Goal: Task Accomplishment & Management: Manage account settings

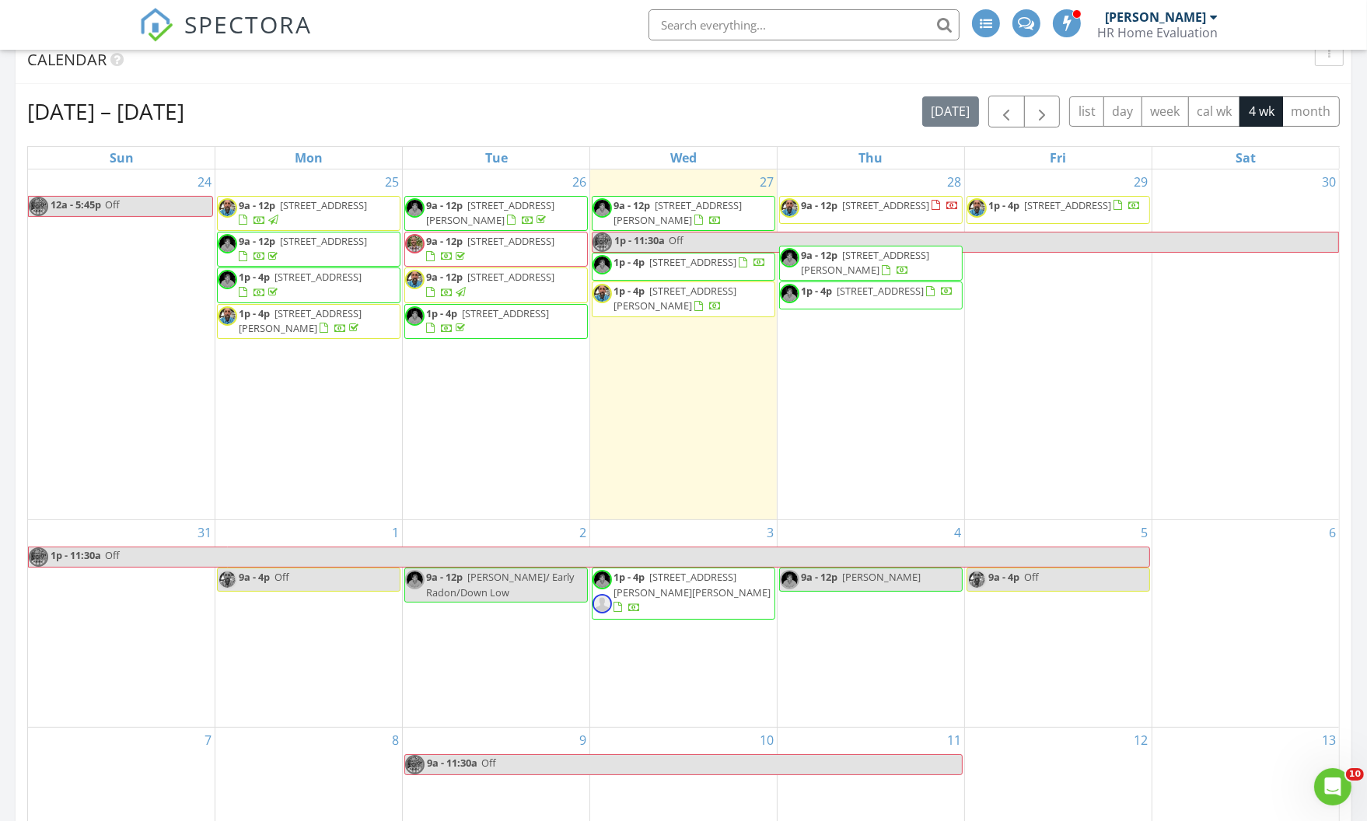
scroll to position [495, 0]
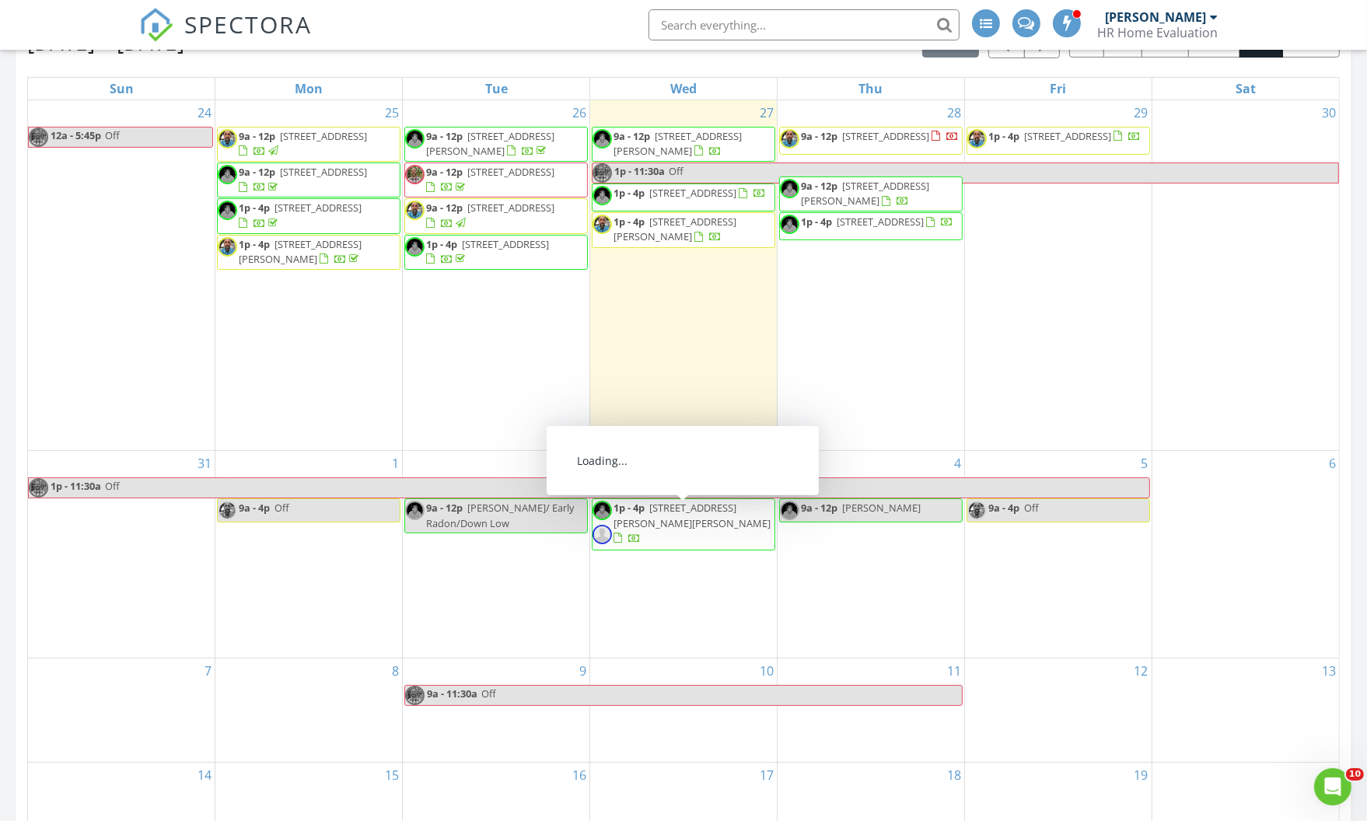
click at [882, 585] on div "4 9a - 12p Jess" at bounding box center [871, 554] width 187 height 206
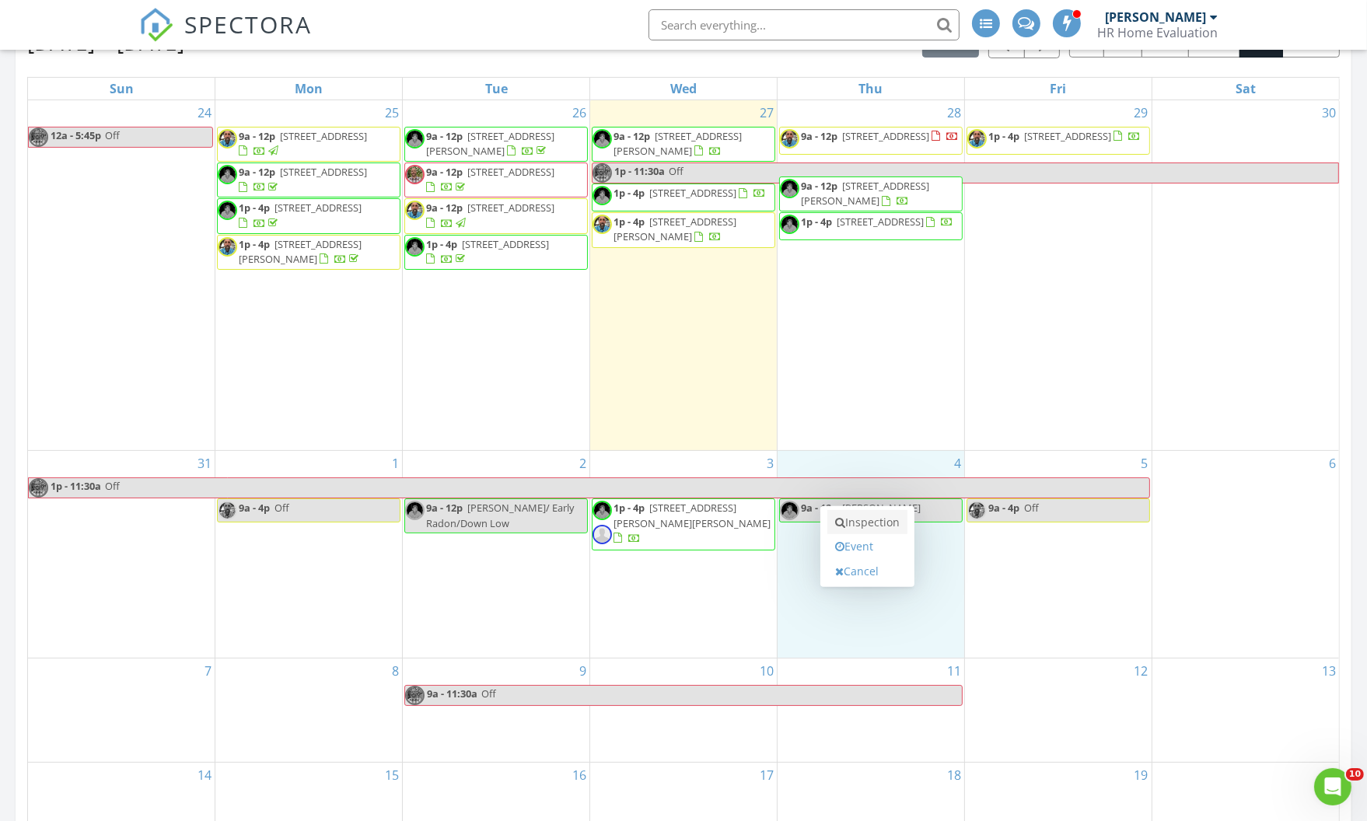
click at [884, 524] on link "Inspection" at bounding box center [868, 522] width 80 height 25
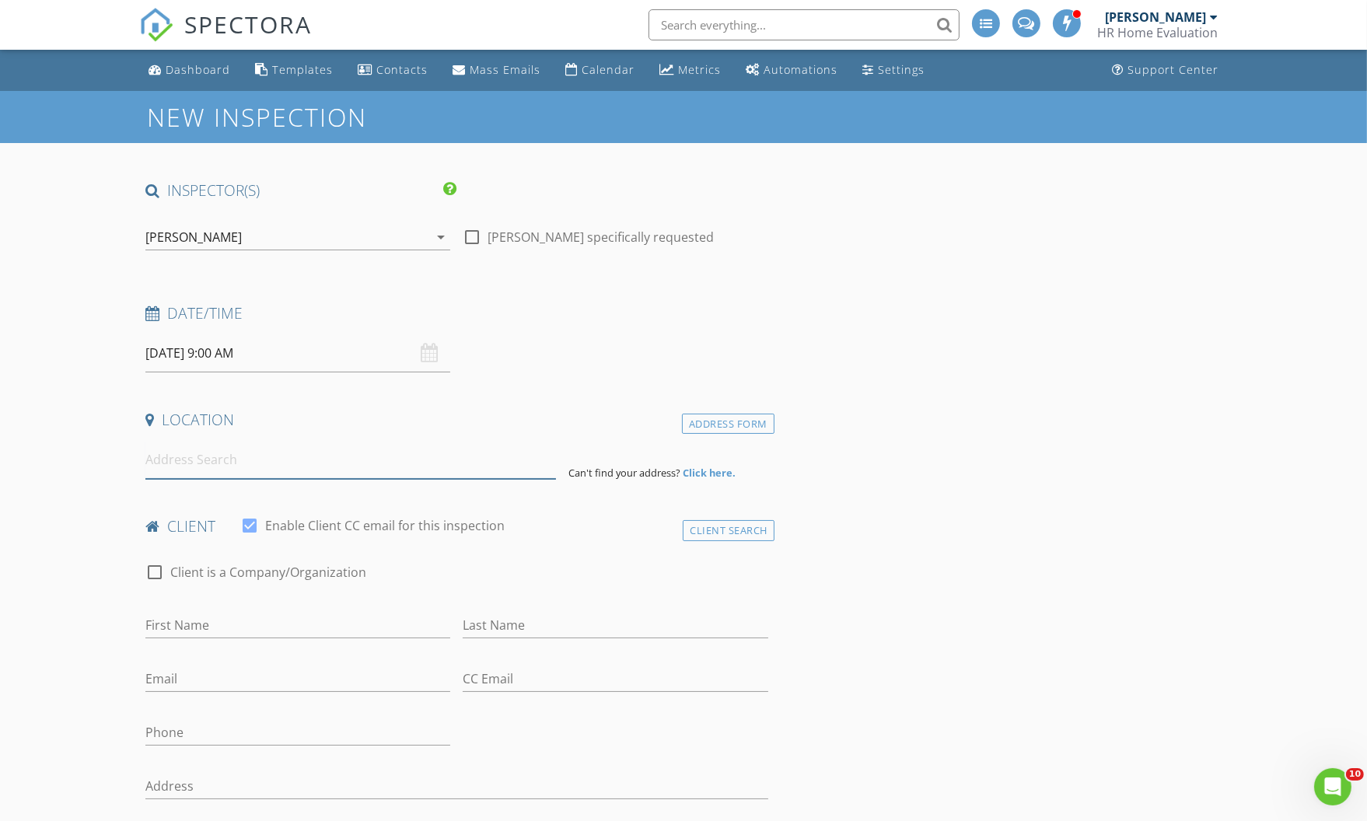
click at [212, 464] on input at bounding box center [350, 460] width 411 height 38
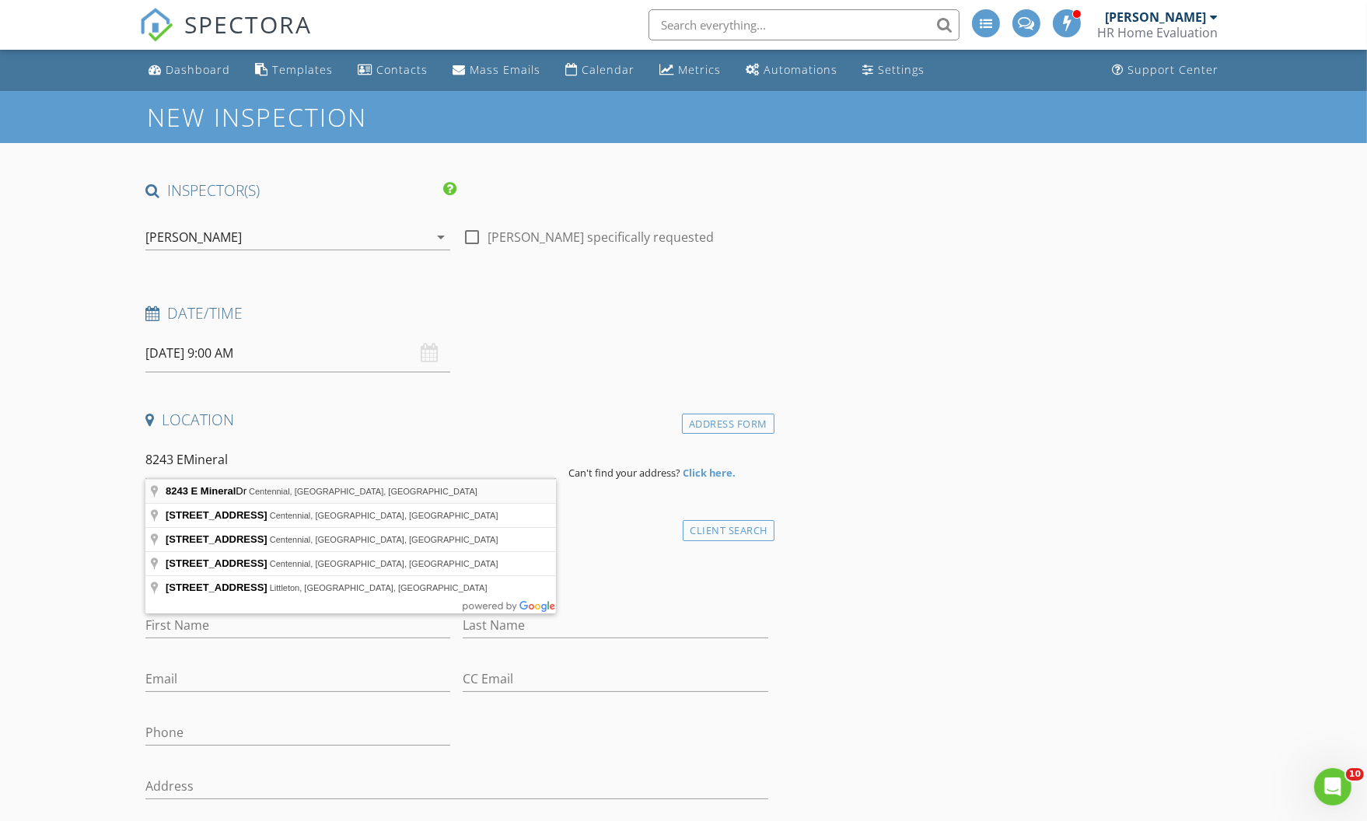
type input "8243 E Mineral Dr, Centennial, CO, USA"
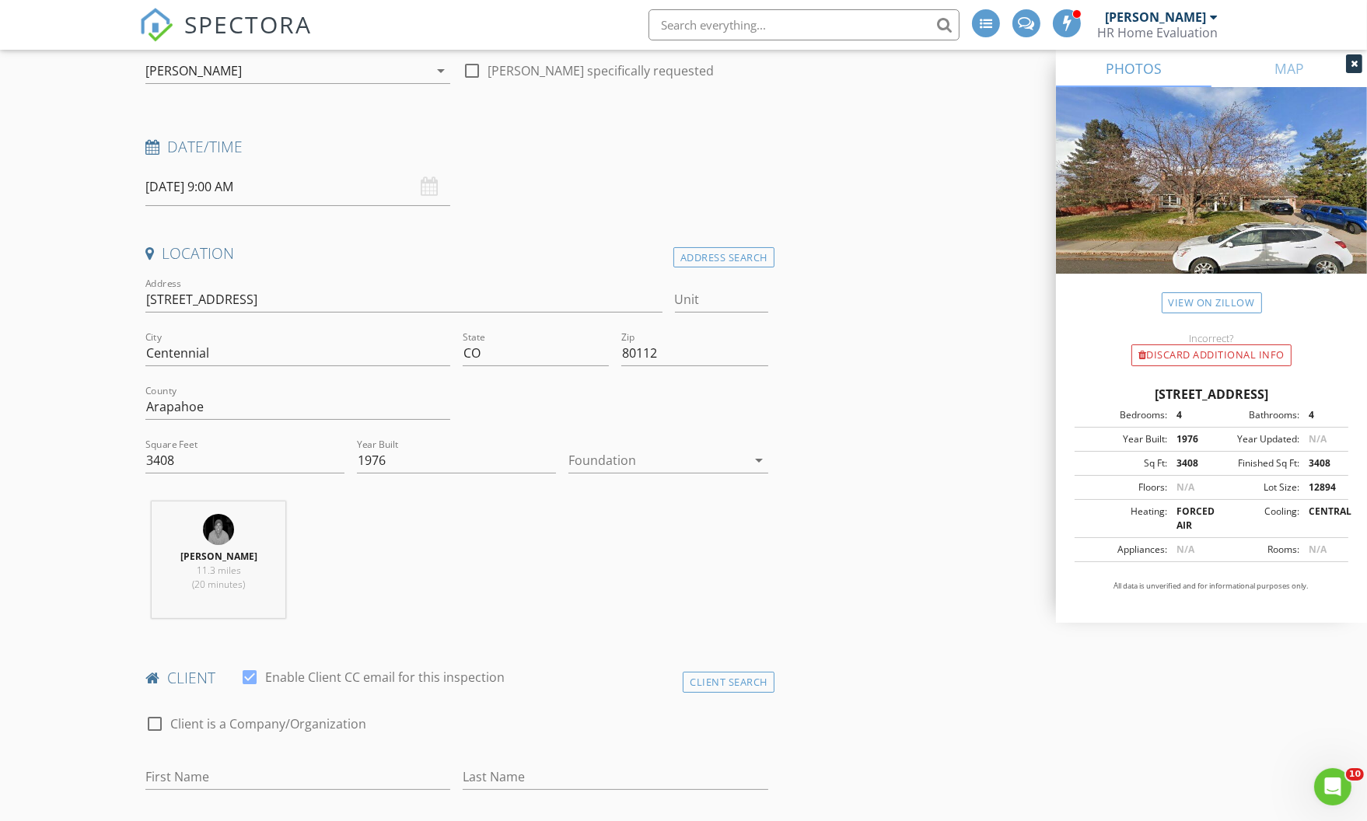
scroll to position [212, 0]
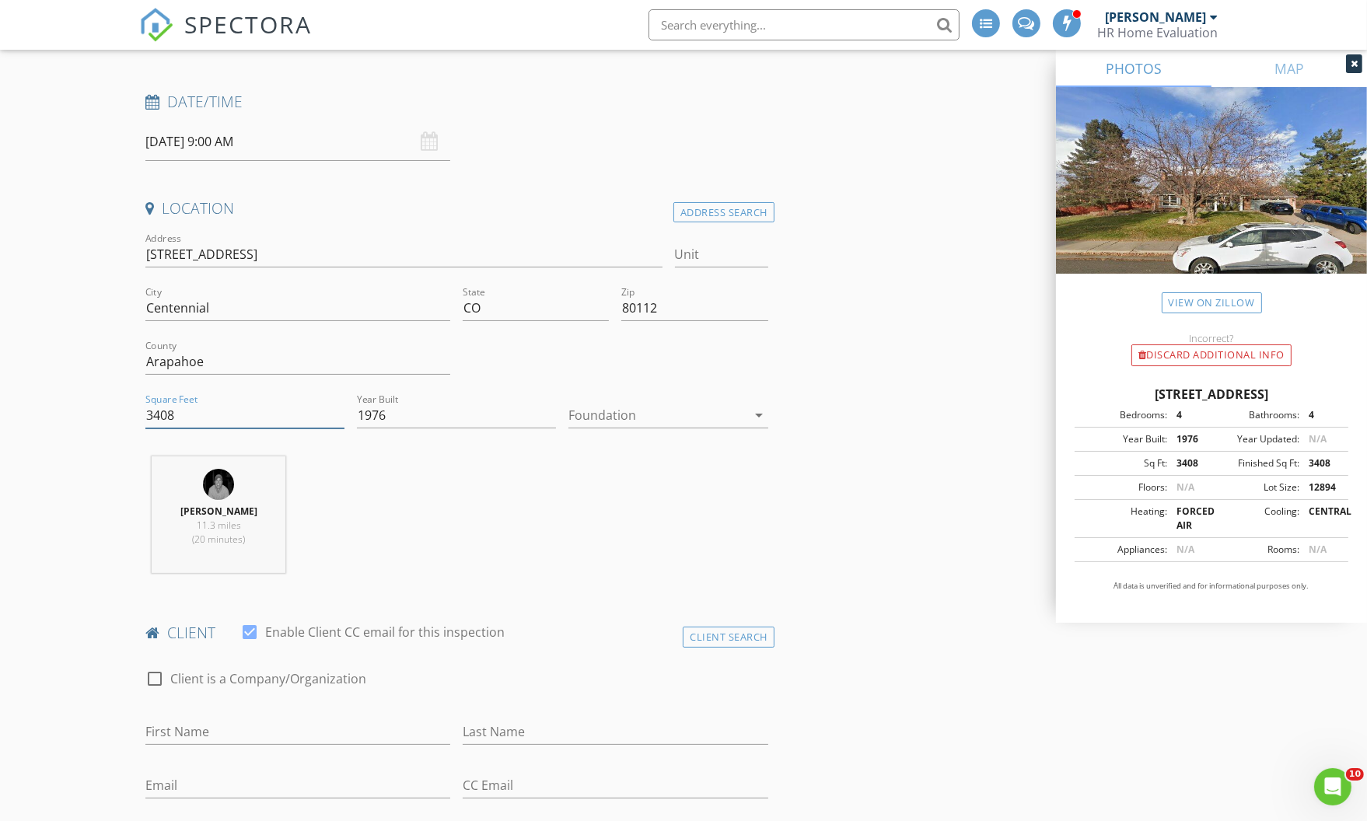
drag, startPoint x: 152, startPoint y: 411, endPoint x: 177, endPoint y: 411, distance: 24.1
click at [177, 411] on input "3408" at bounding box center [244, 416] width 199 height 26
type input "3500"
click at [594, 411] on div at bounding box center [657, 415] width 177 height 25
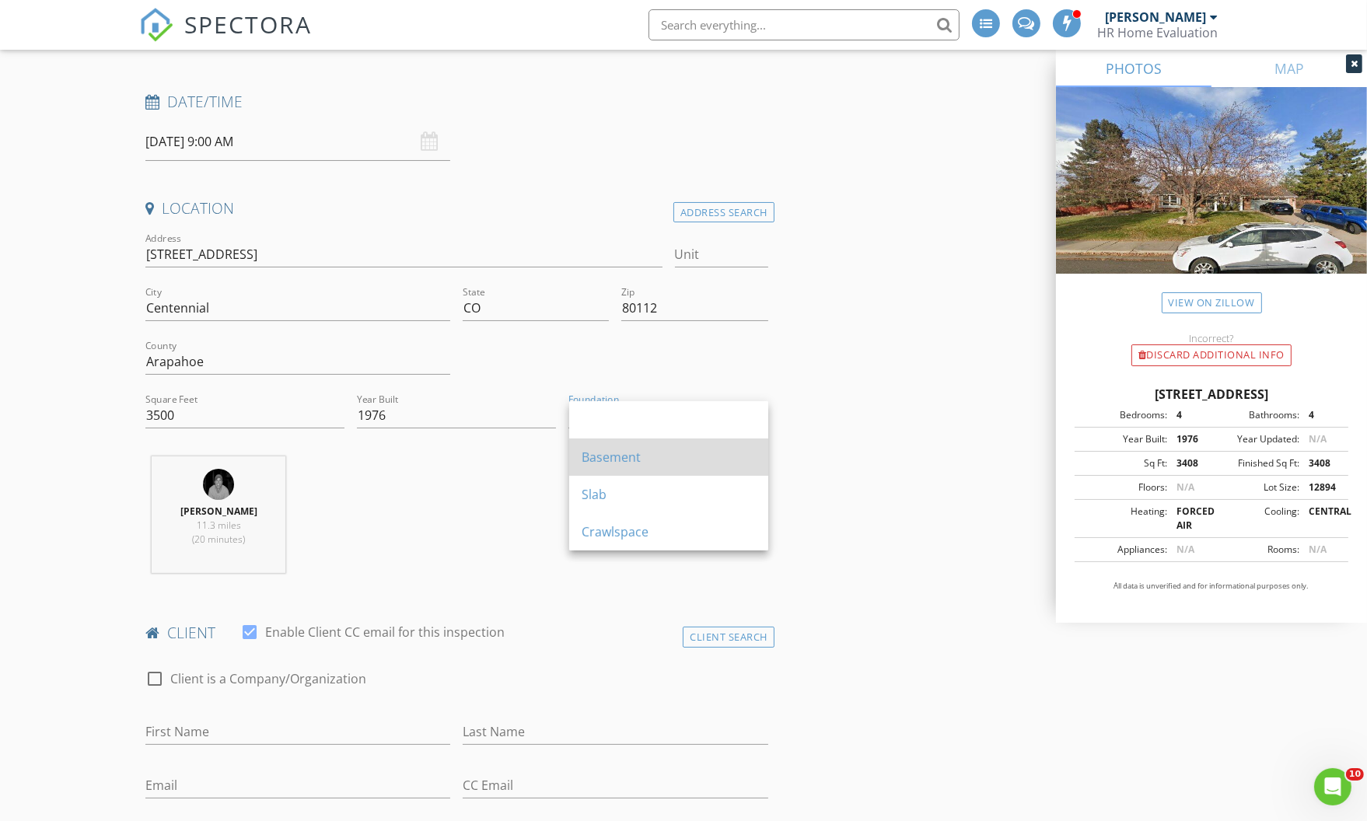
click at [621, 457] on div "Basement" at bounding box center [669, 457] width 174 height 19
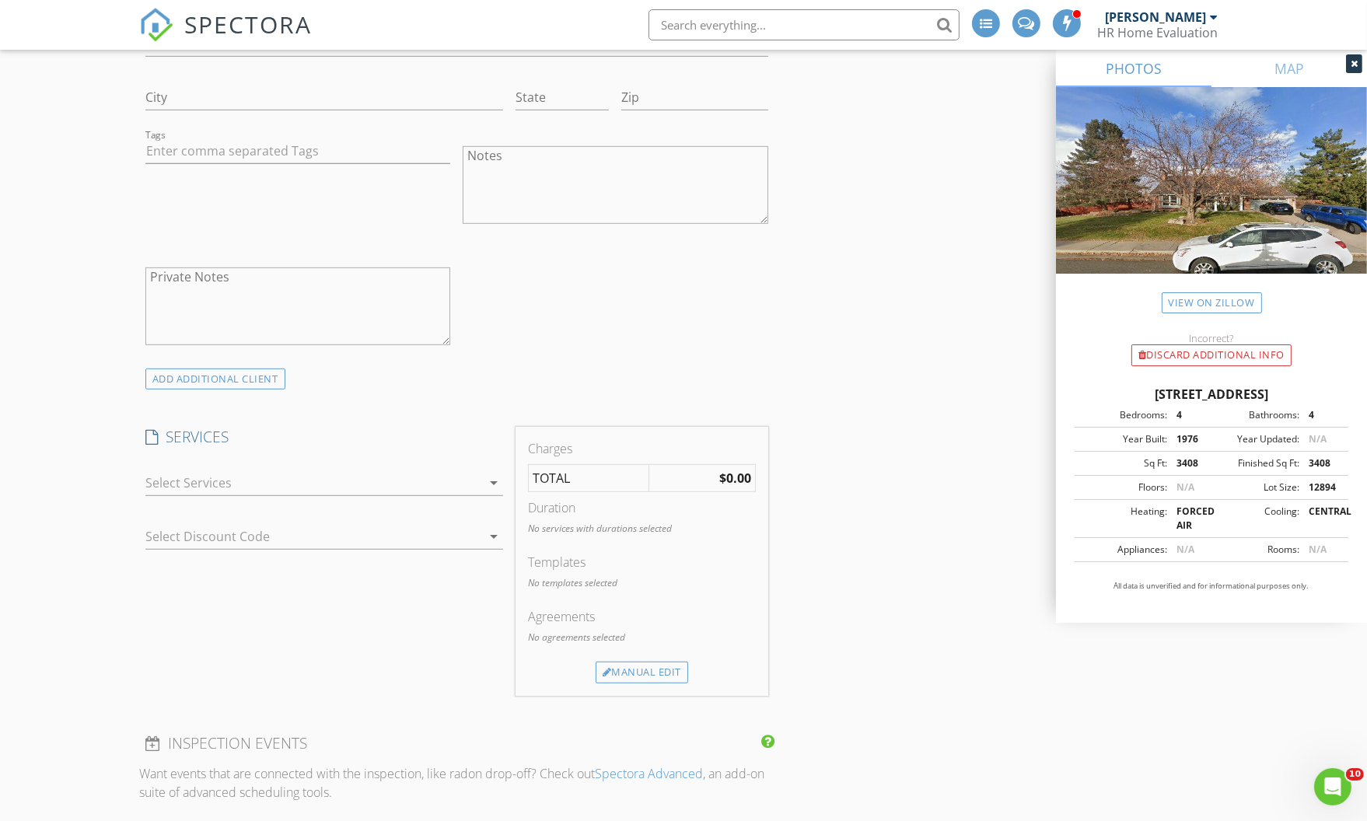
scroll to position [1131, 0]
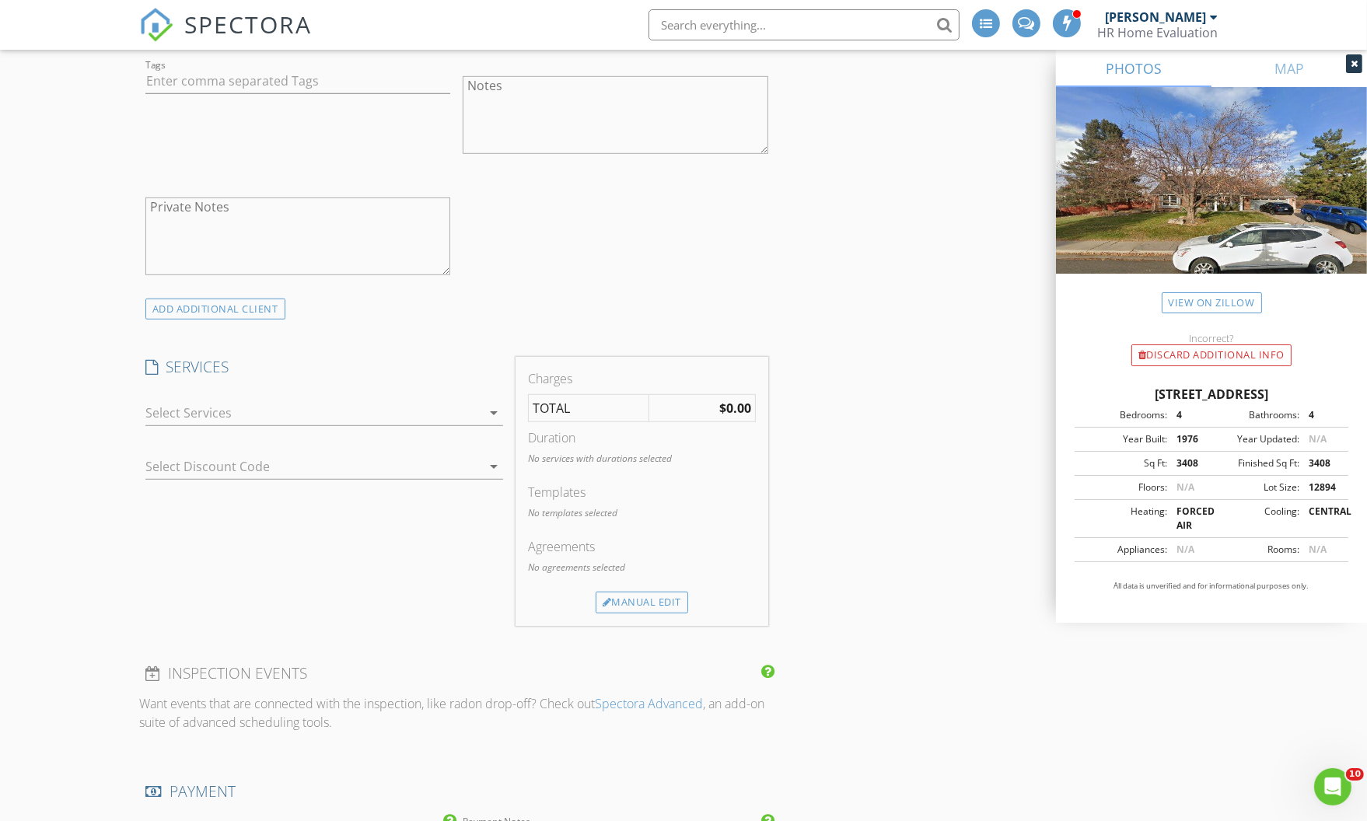
click at [227, 410] on div at bounding box center [313, 413] width 336 height 25
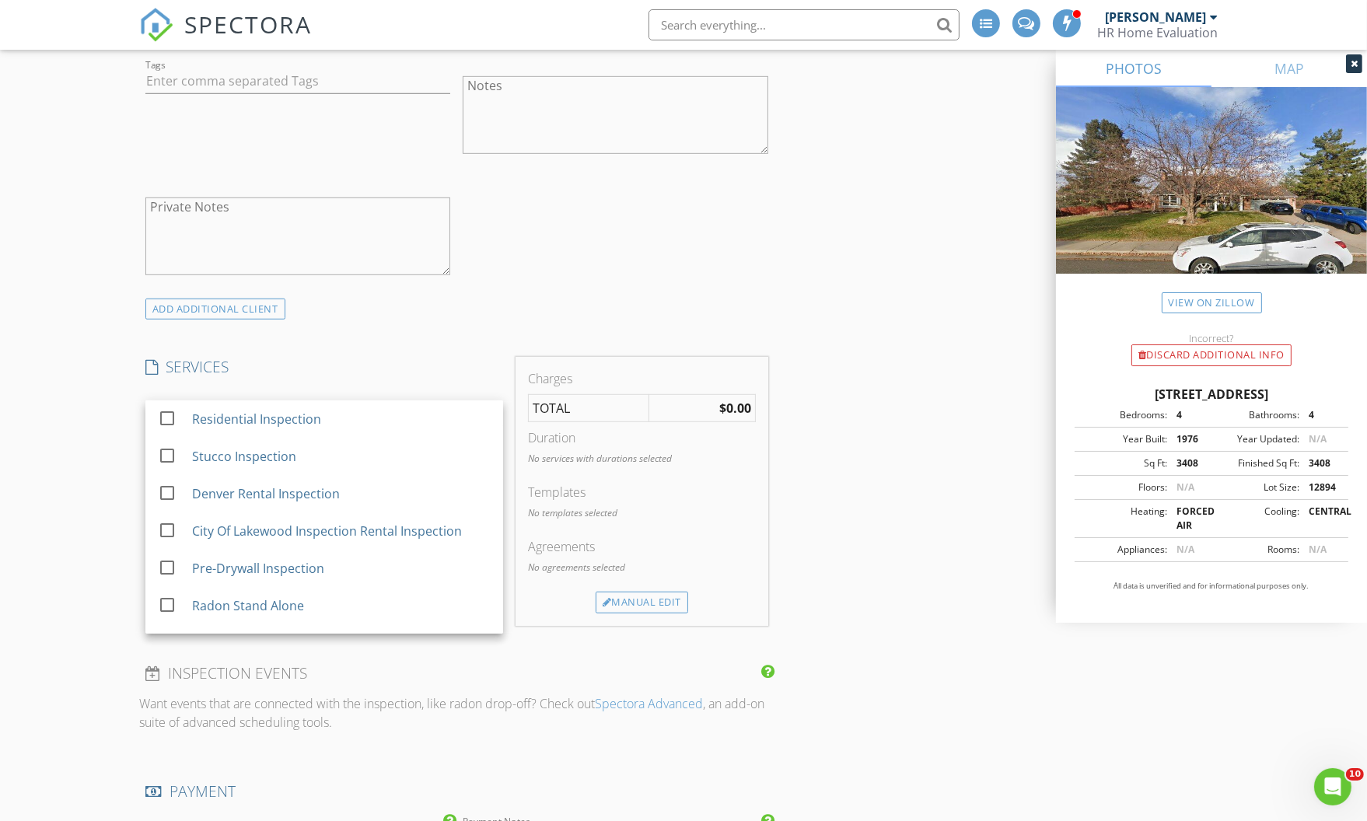
click at [227, 410] on div "Residential Inspection" at bounding box center [256, 419] width 129 height 19
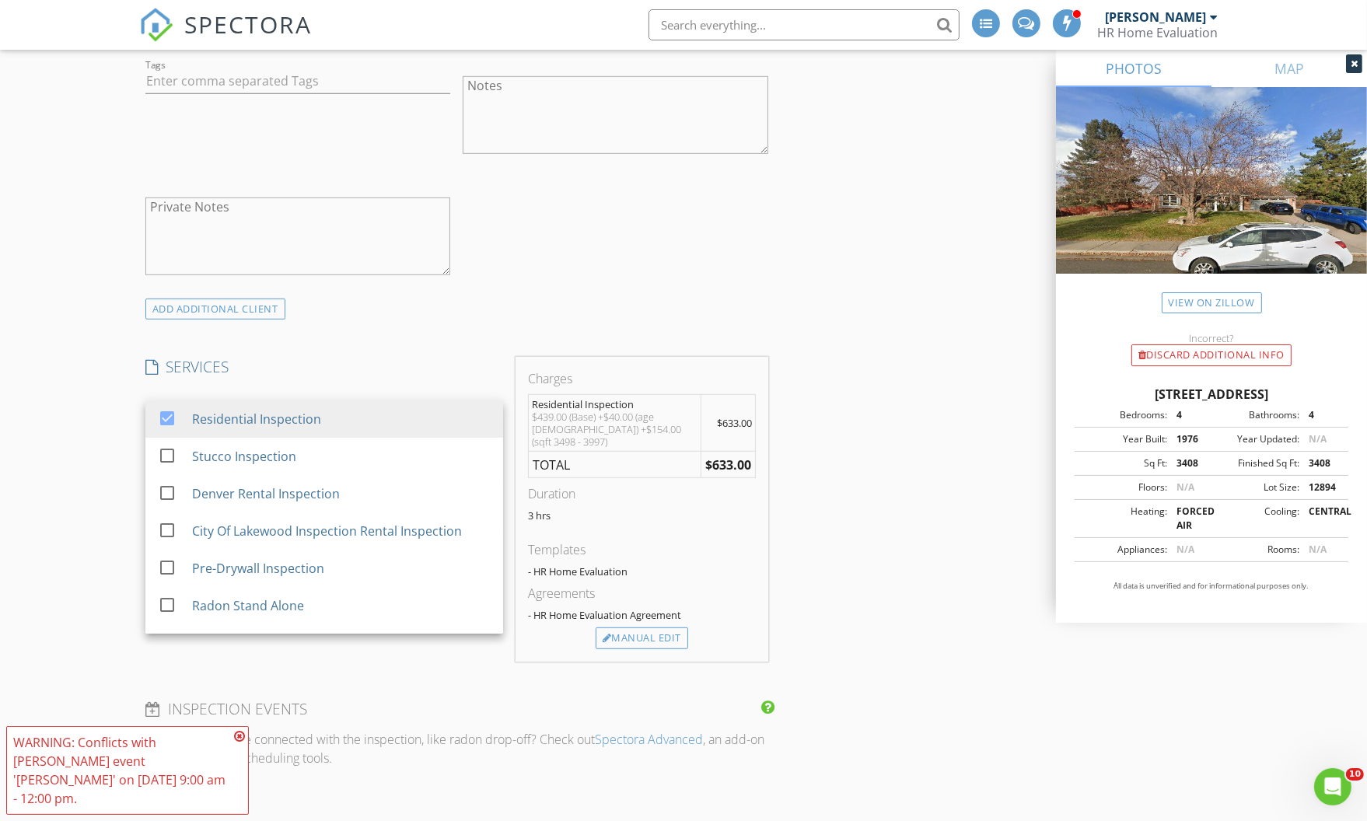
click at [109, 415] on div "New Inspection INSPECTOR(S) check_box Kevin Hanly PRIMARY check_box_outline_bla…" at bounding box center [683, 597] width 1367 height 3274
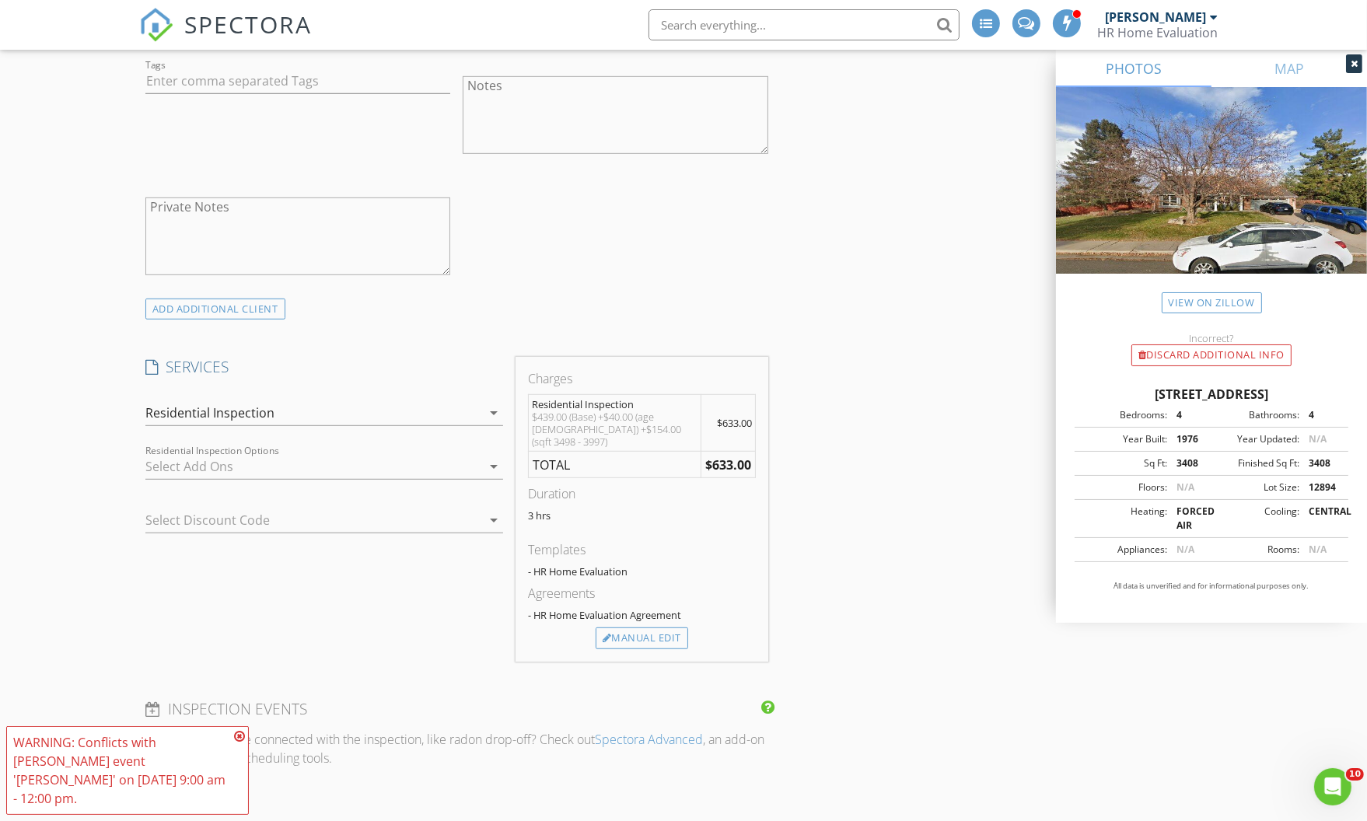
click at [217, 457] on div at bounding box center [313, 466] width 336 height 25
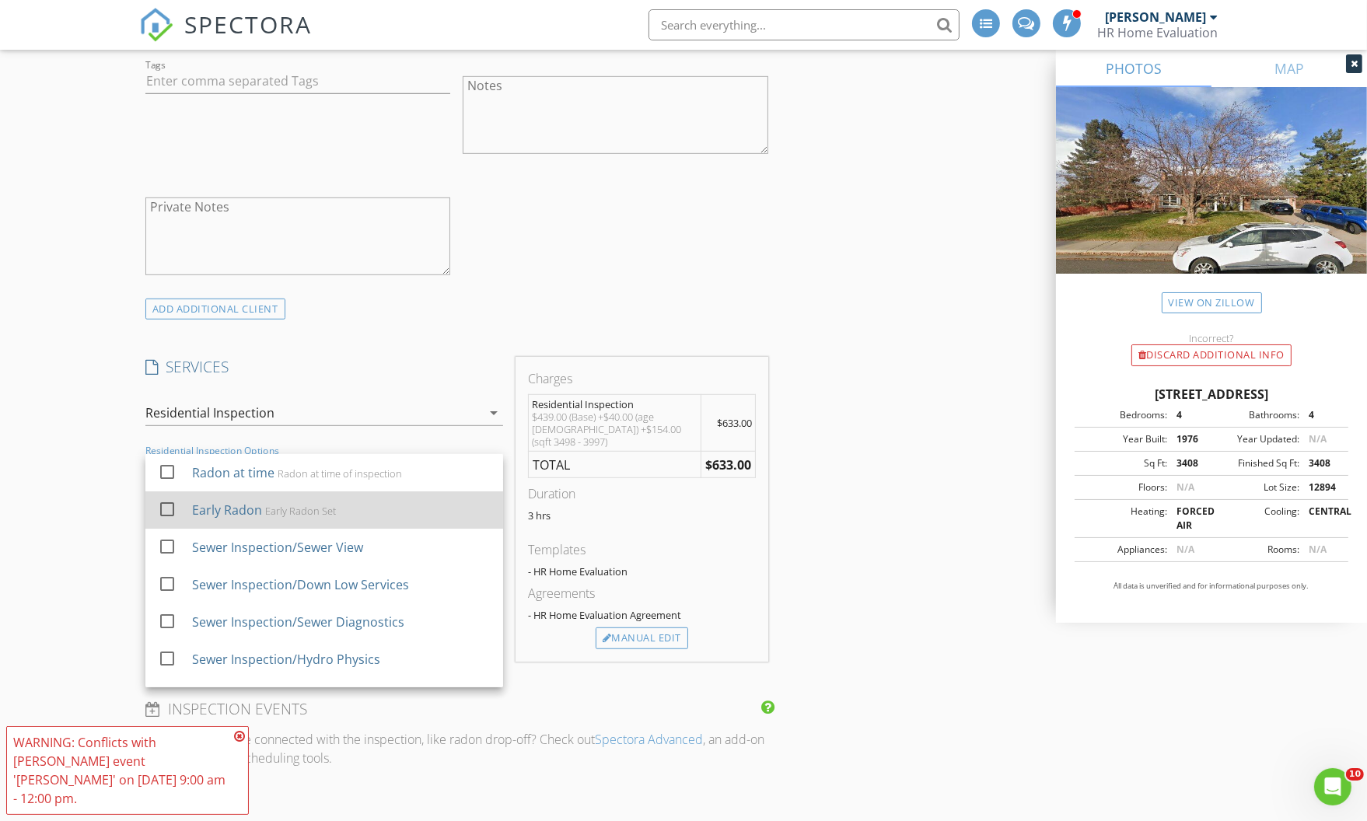
click at [223, 508] on div "Early Radon" at bounding box center [227, 510] width 70 height 19
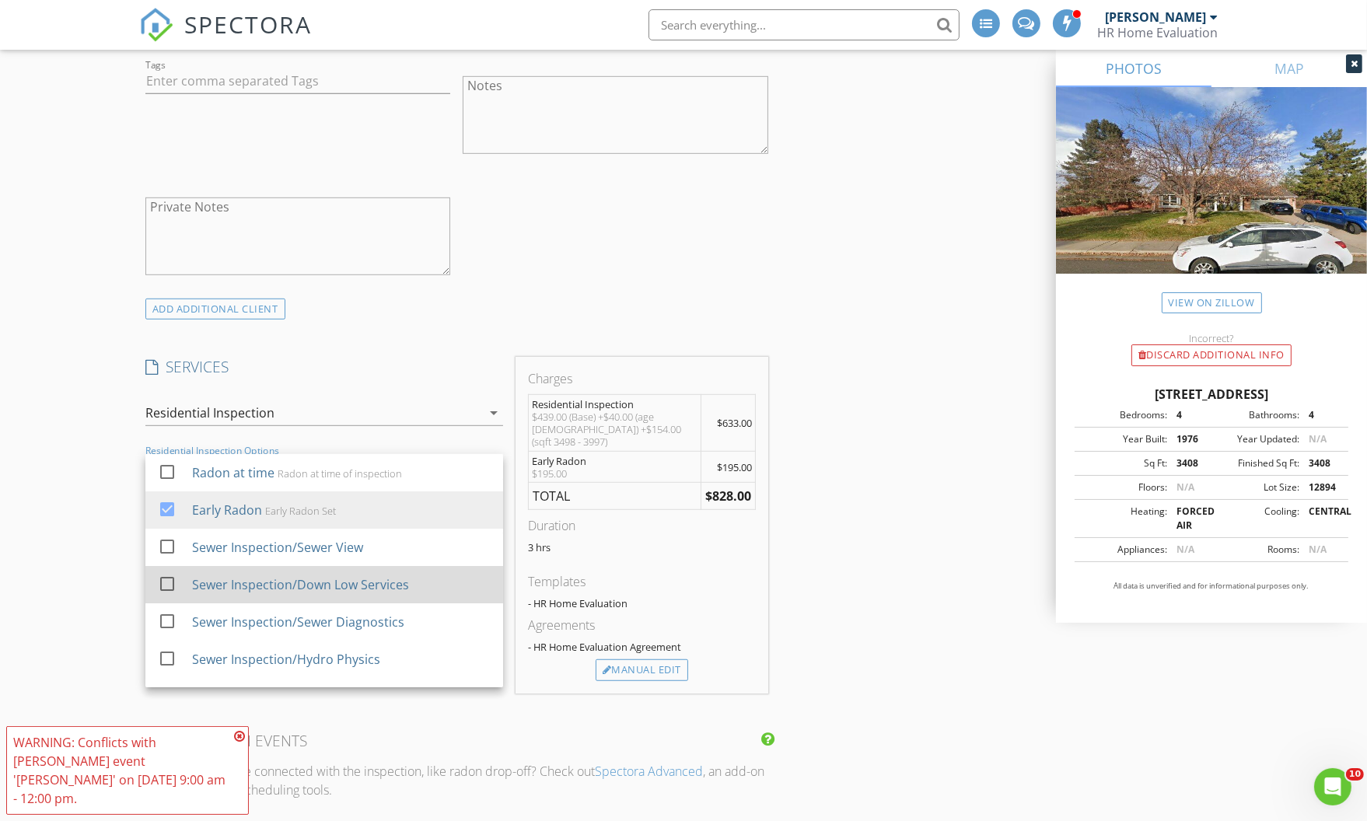
click at [278, 583] on div "Sewer Inspection/Down Low Services" at bounding box center [300, 585] width 217 height 19
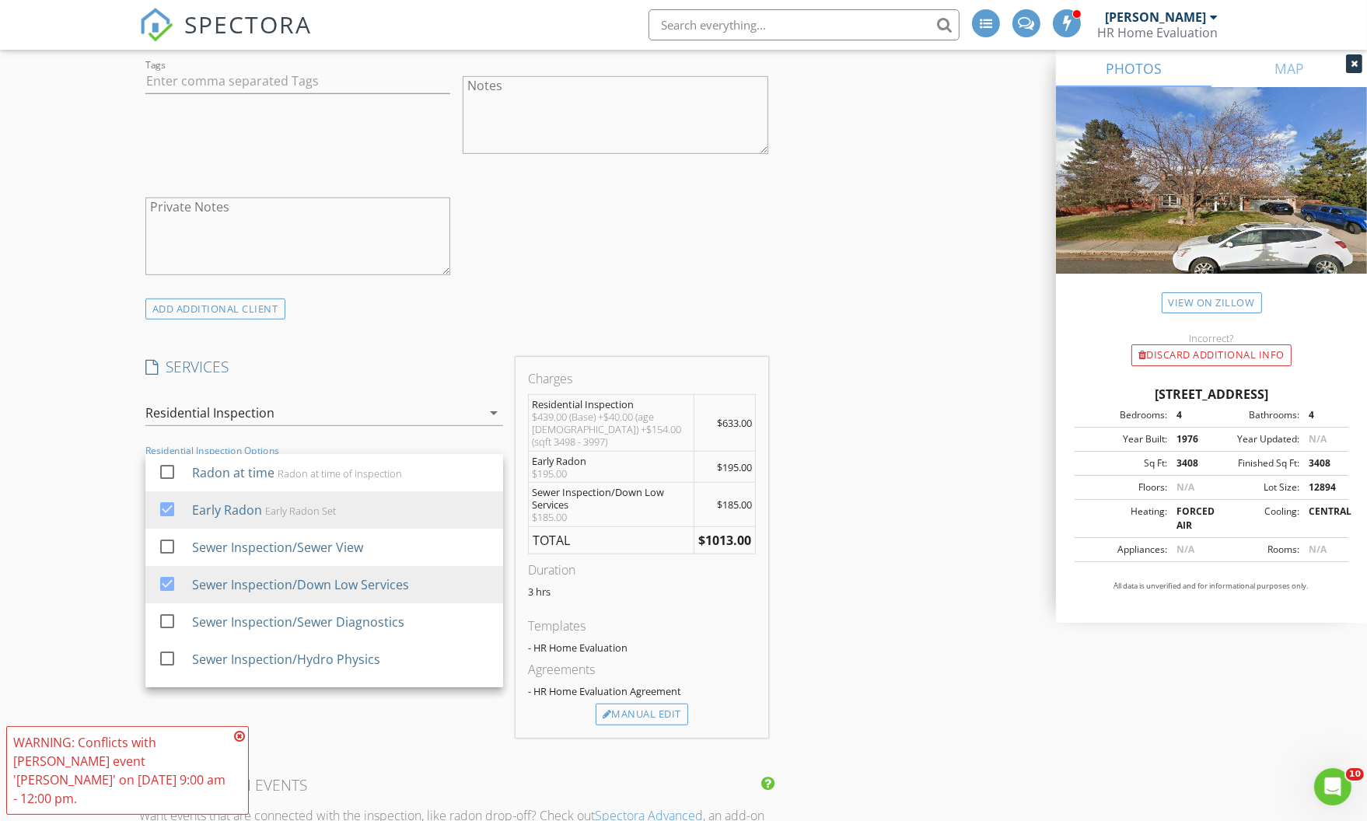
click at [58, 309] on div "New Inspection INSPECTOR(S) check_box Kevin Hanly PRIMARY check_box_outline_bla…" at bounding box center [683, 634] width 1367 height 3349
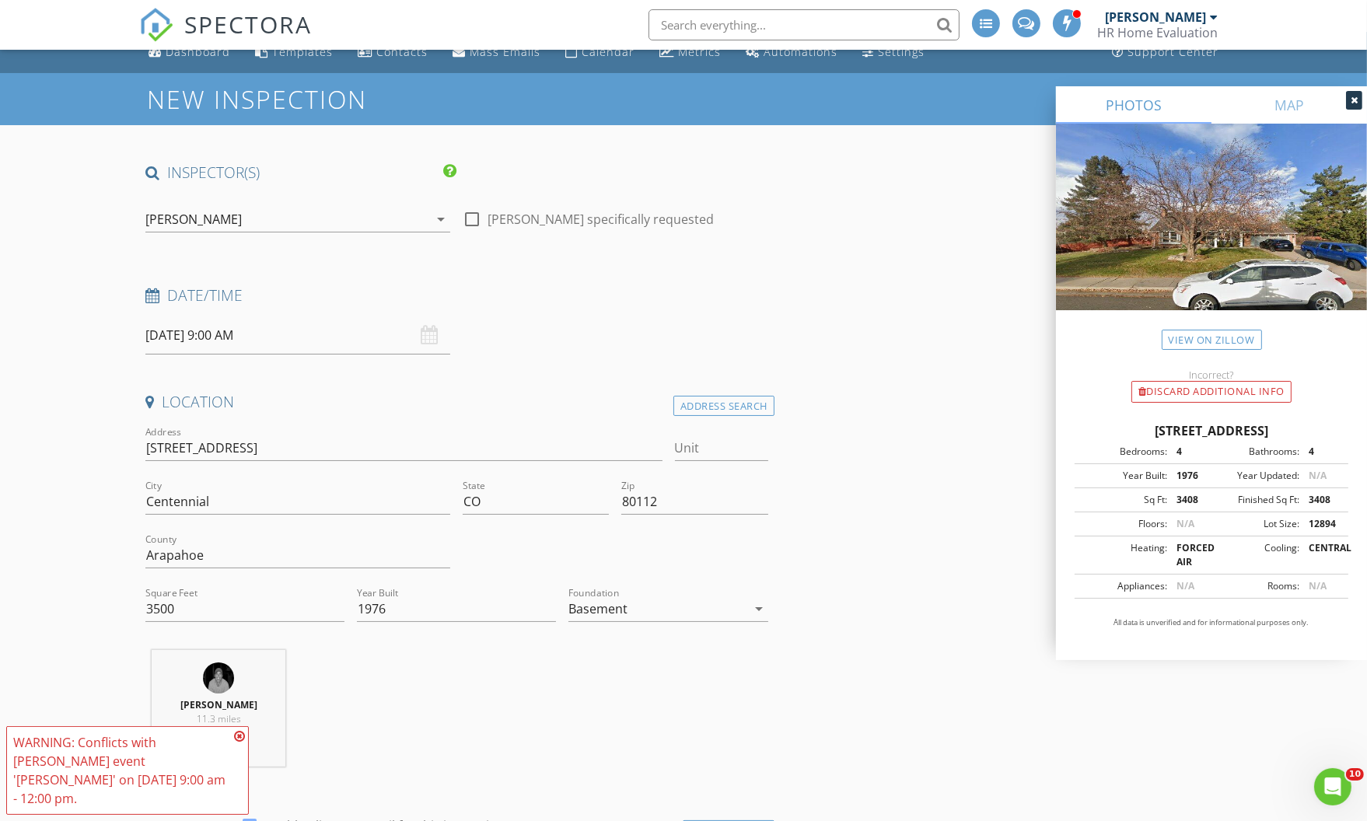
scroll to position [0, 0]
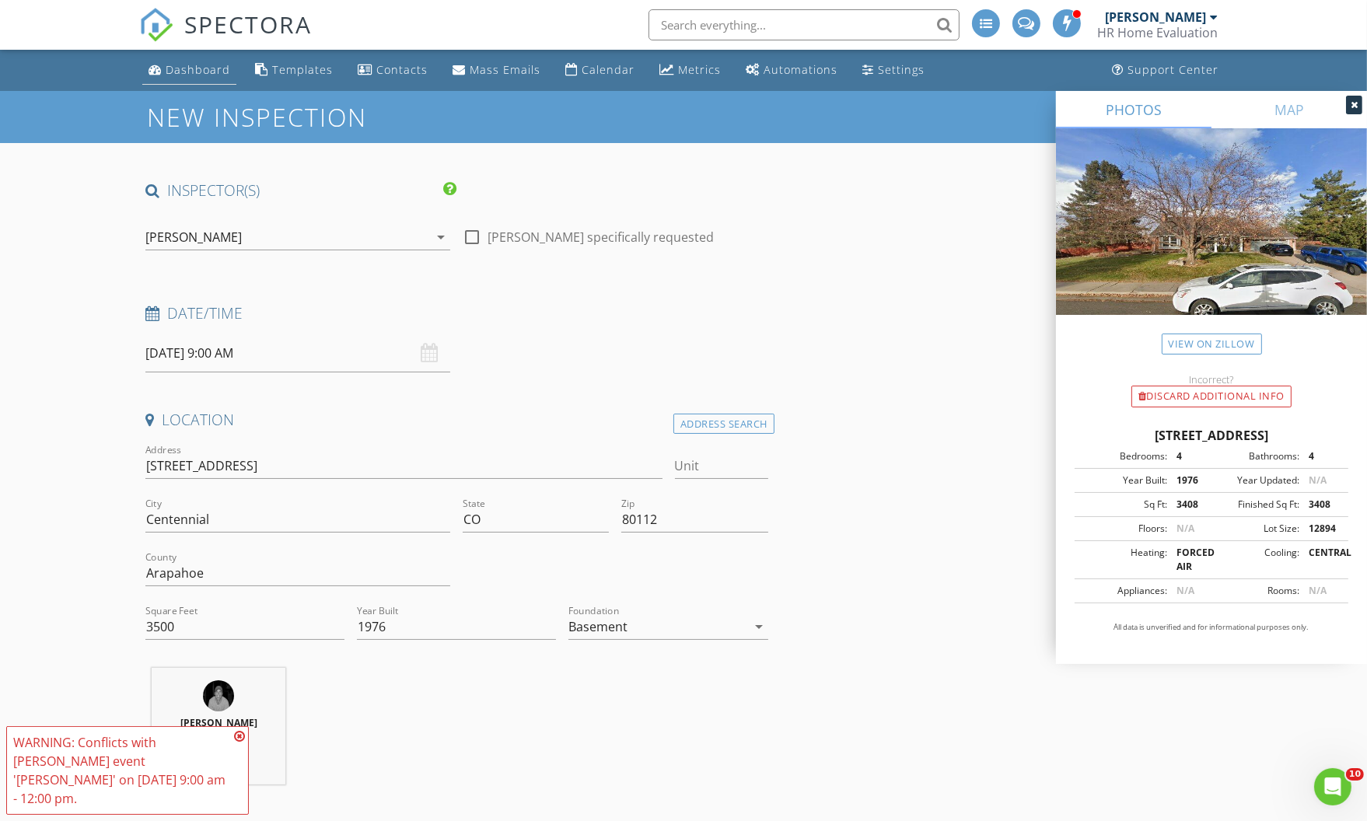
click at [201, 72] on div "Dashboard" at bounding box center [198, 69] width 65 height 15
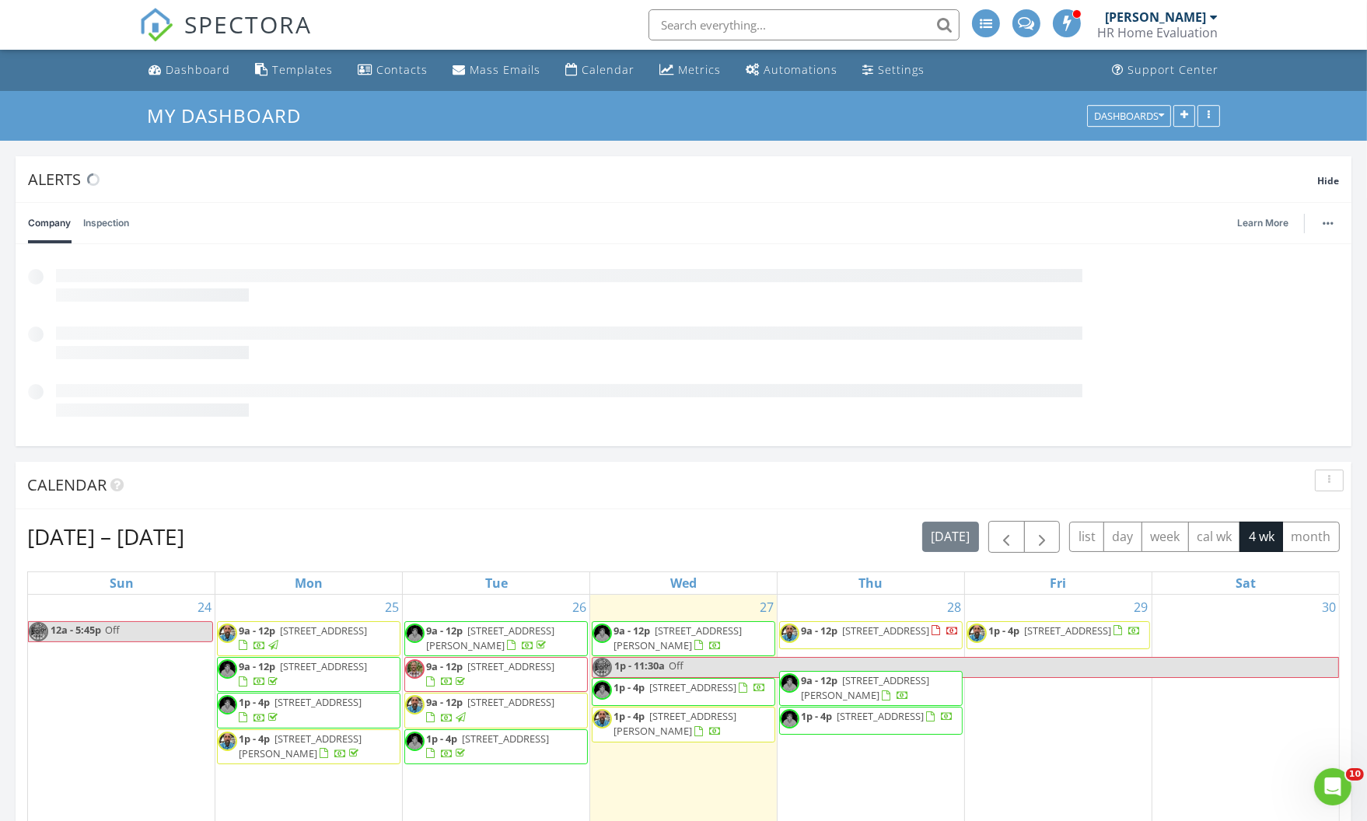
scroll to position [334, 435]
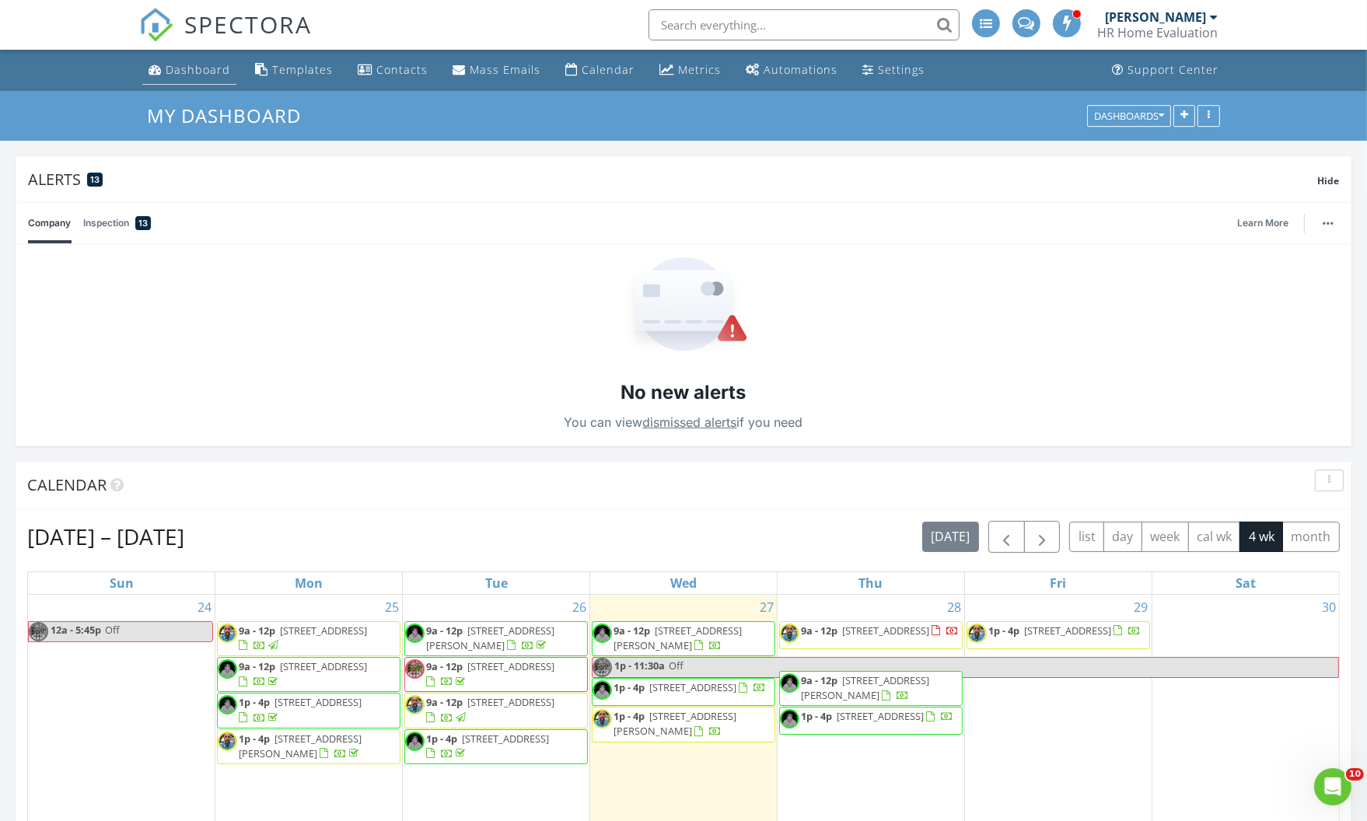
click at [200, 70] on div "Dashboard" at bounding box center [198, 69] width 65 height 15
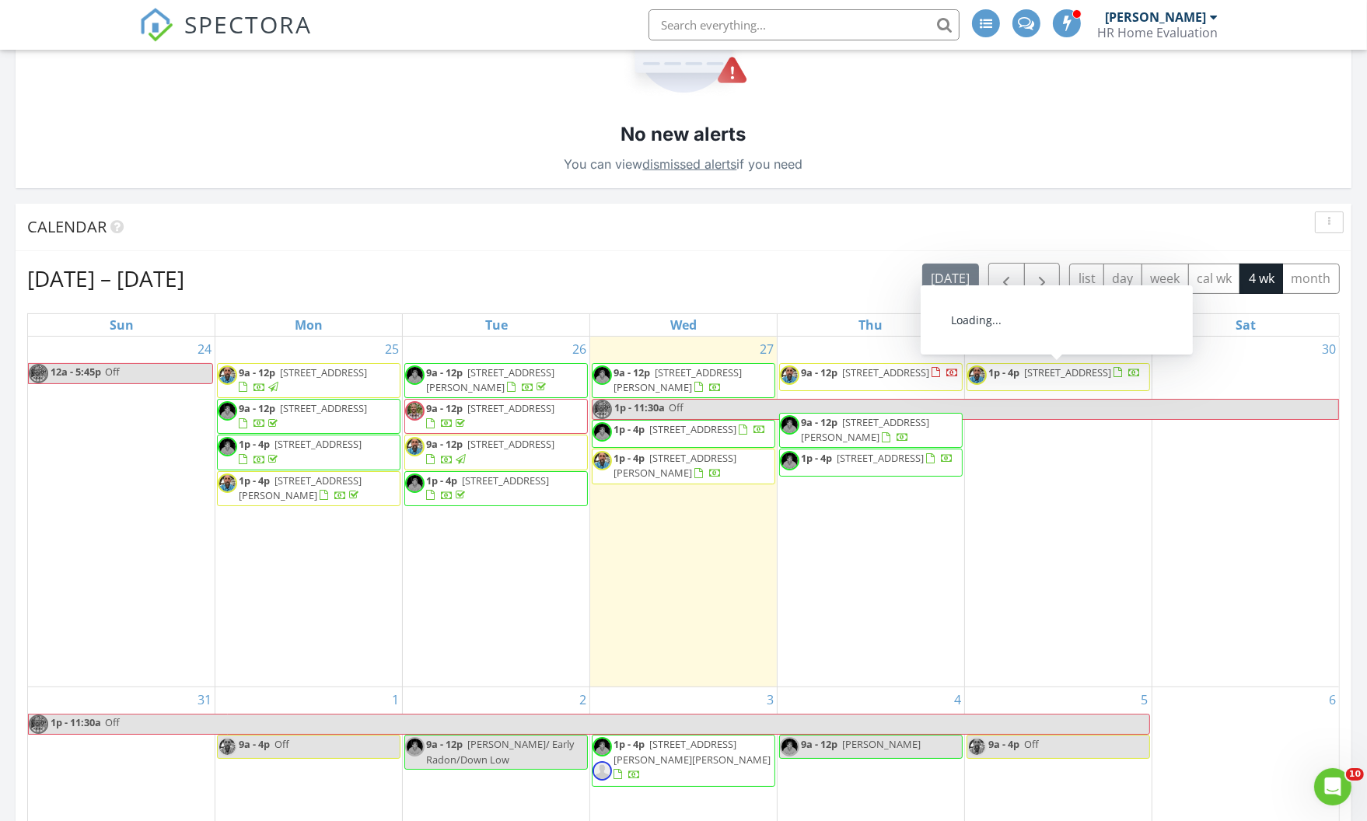
scroll to position [282, 0]
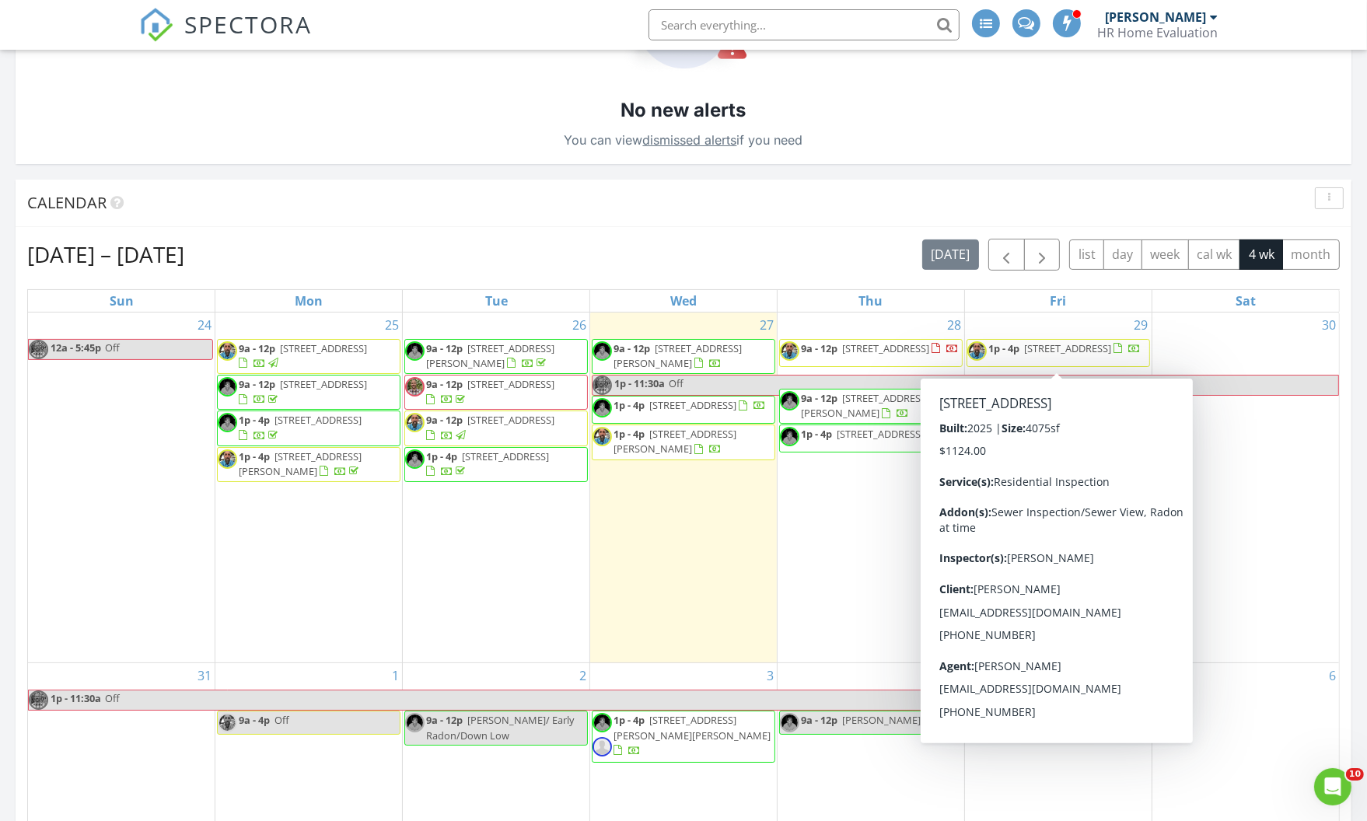
click at [473, 594] on div "26 9a - 12p [STREET_ADDRESS][PERSON_NAME] 9a - 12p [STREET_ADDRESS] 9a - 12p [S…" at bounding box center [496, 488] width 187 height 351
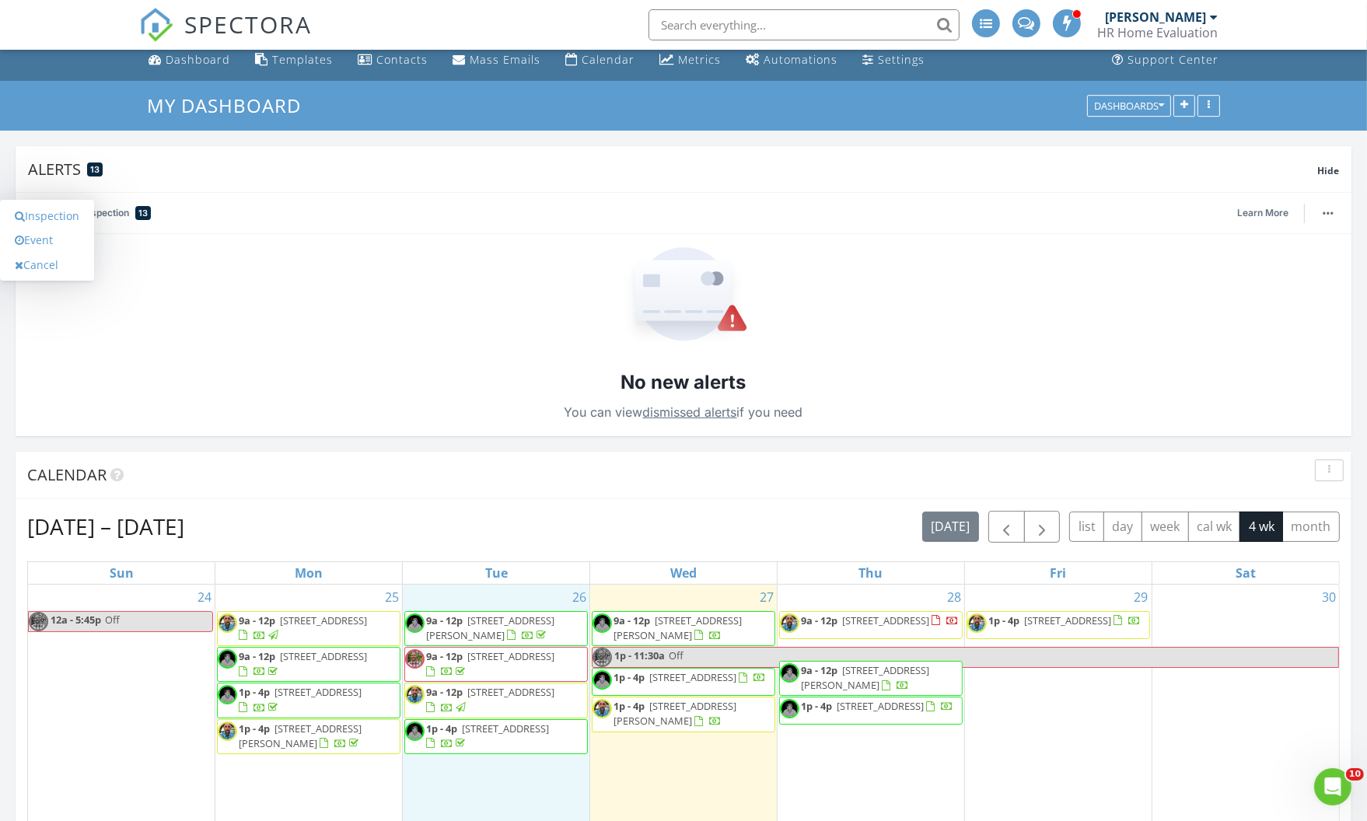
scroll to position [0, 0]
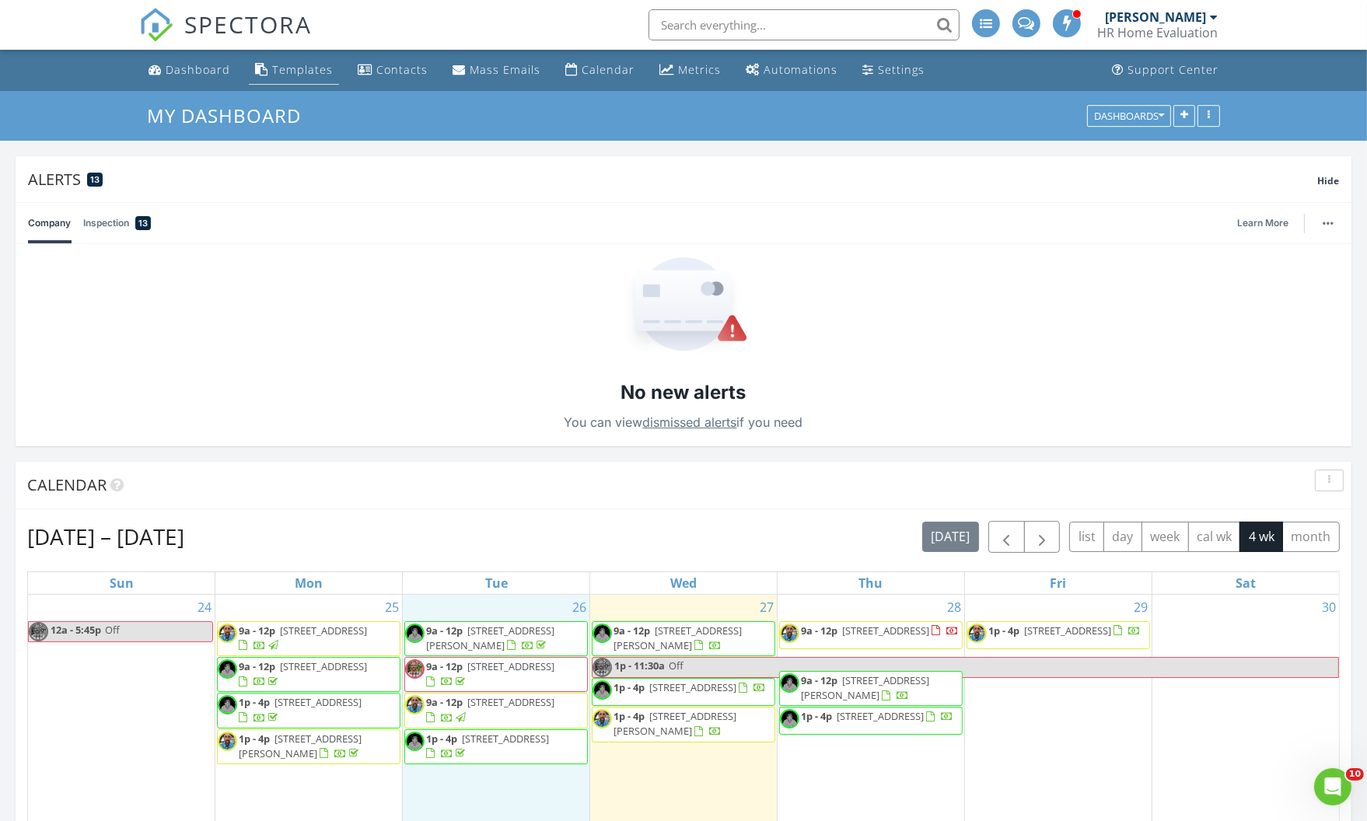
click at [300, 71] on div "Templates" at bounding box center [302, 69] width 61 height 15
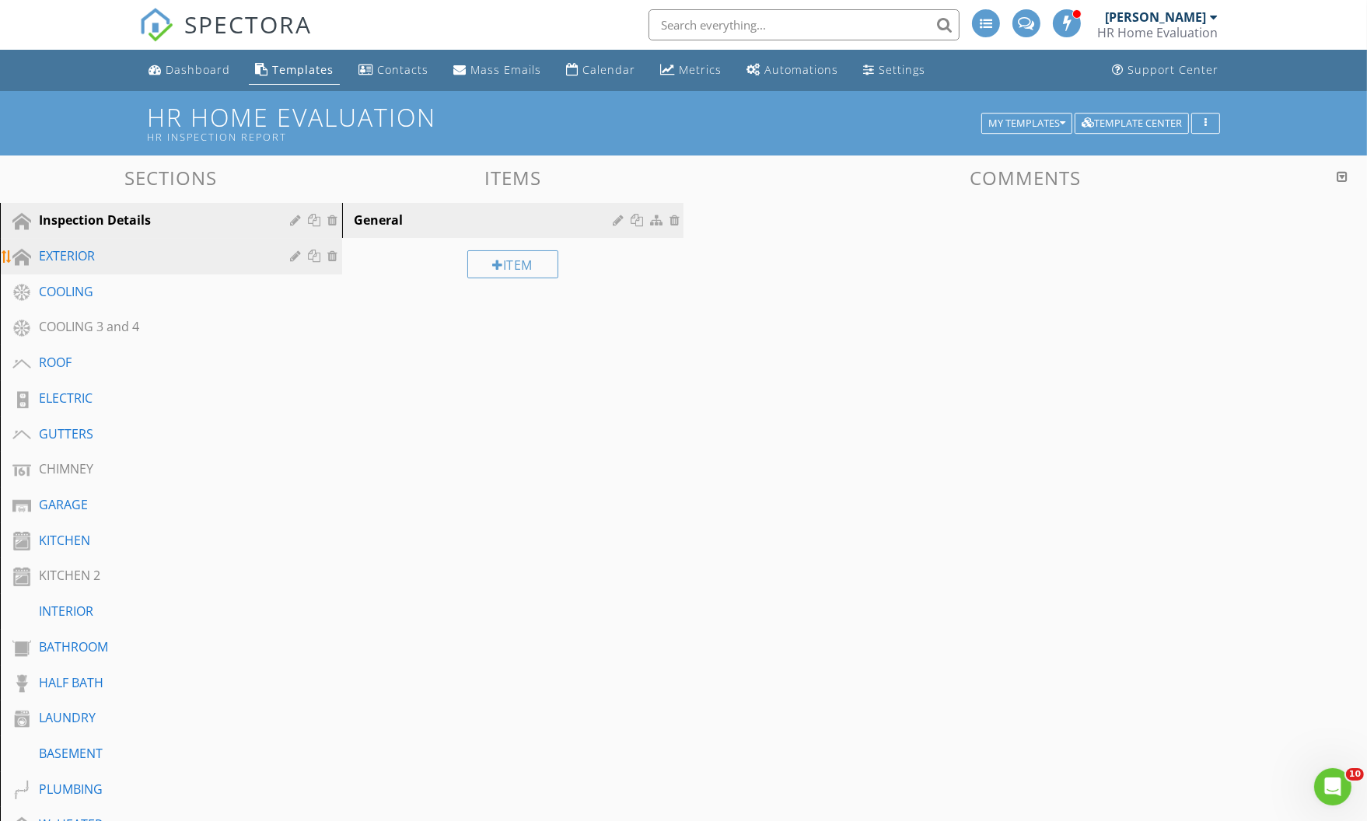
click at [91, 256] on div "EXTERIOR" at bounding box center [153, 256] width 229 height 19
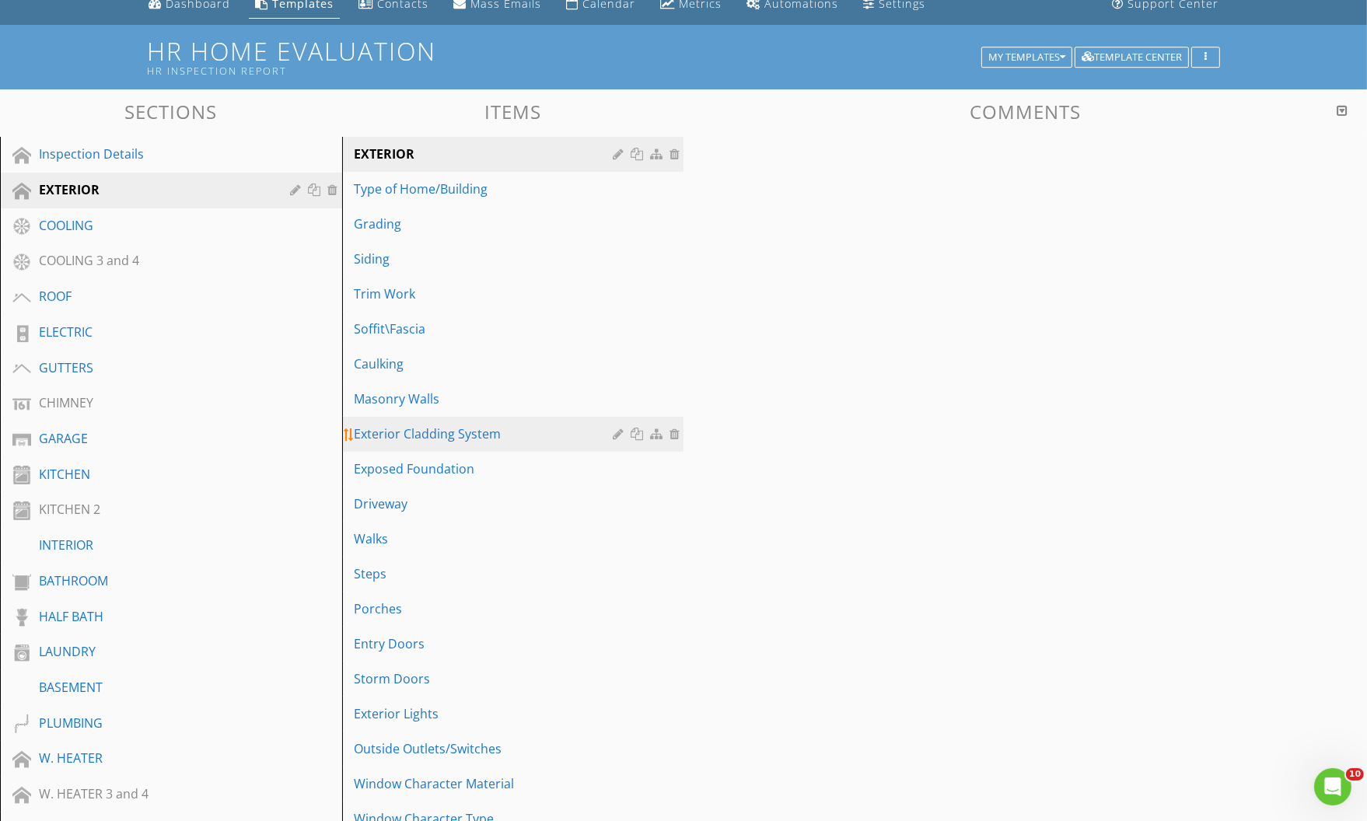
scroll to position [282, 0]
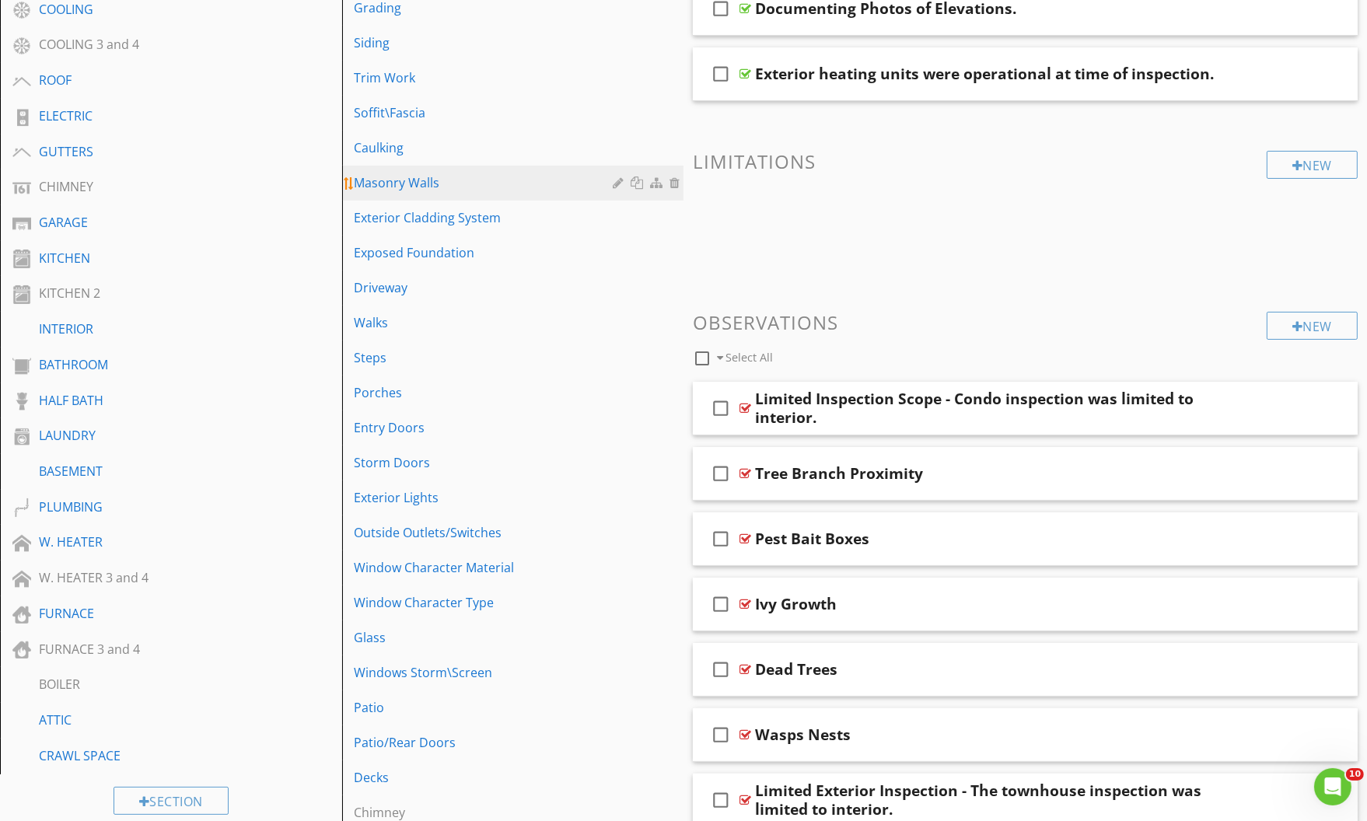
click at [410, 184] on div "Masonry Walls" at bounding box center [487, 182] width 264 height 19
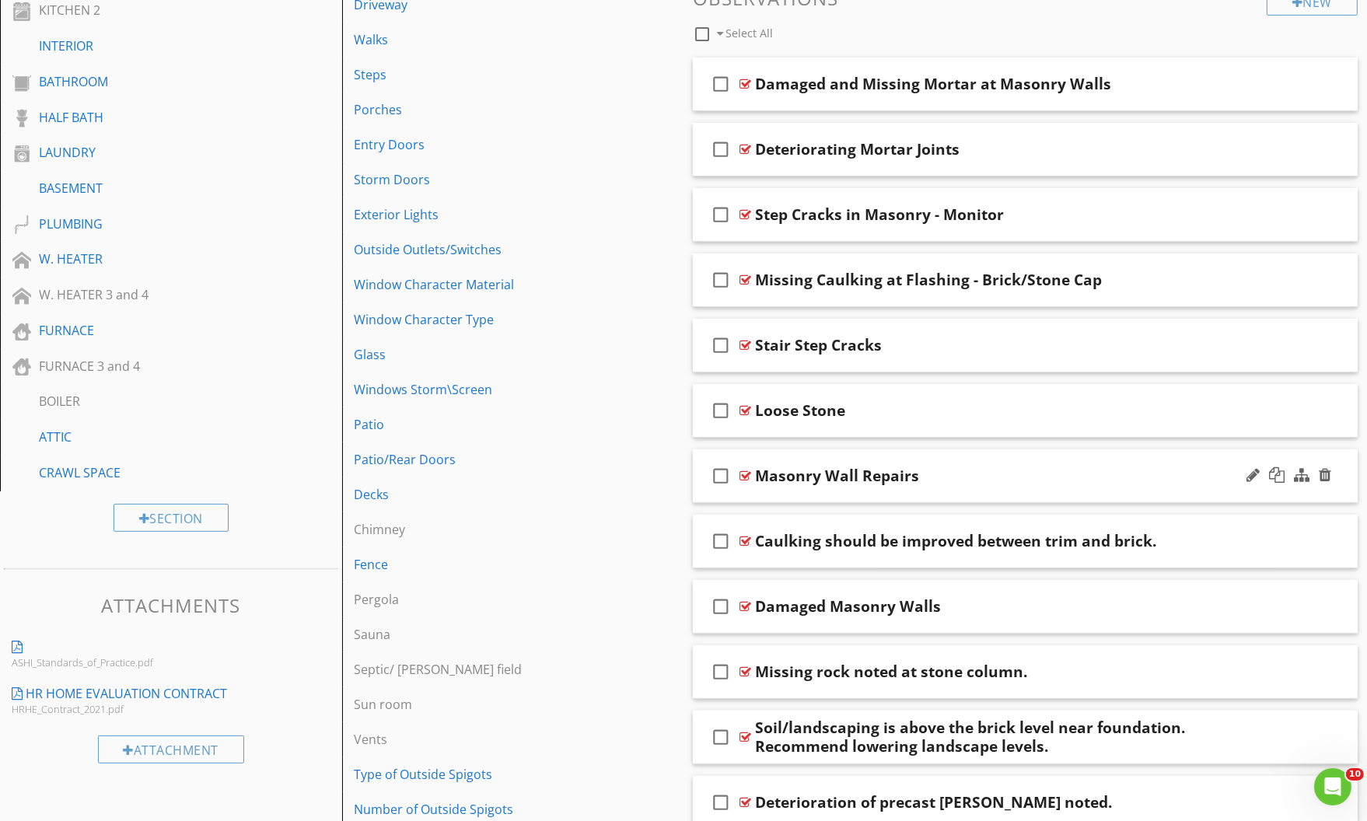
scroll to position [636, 0]
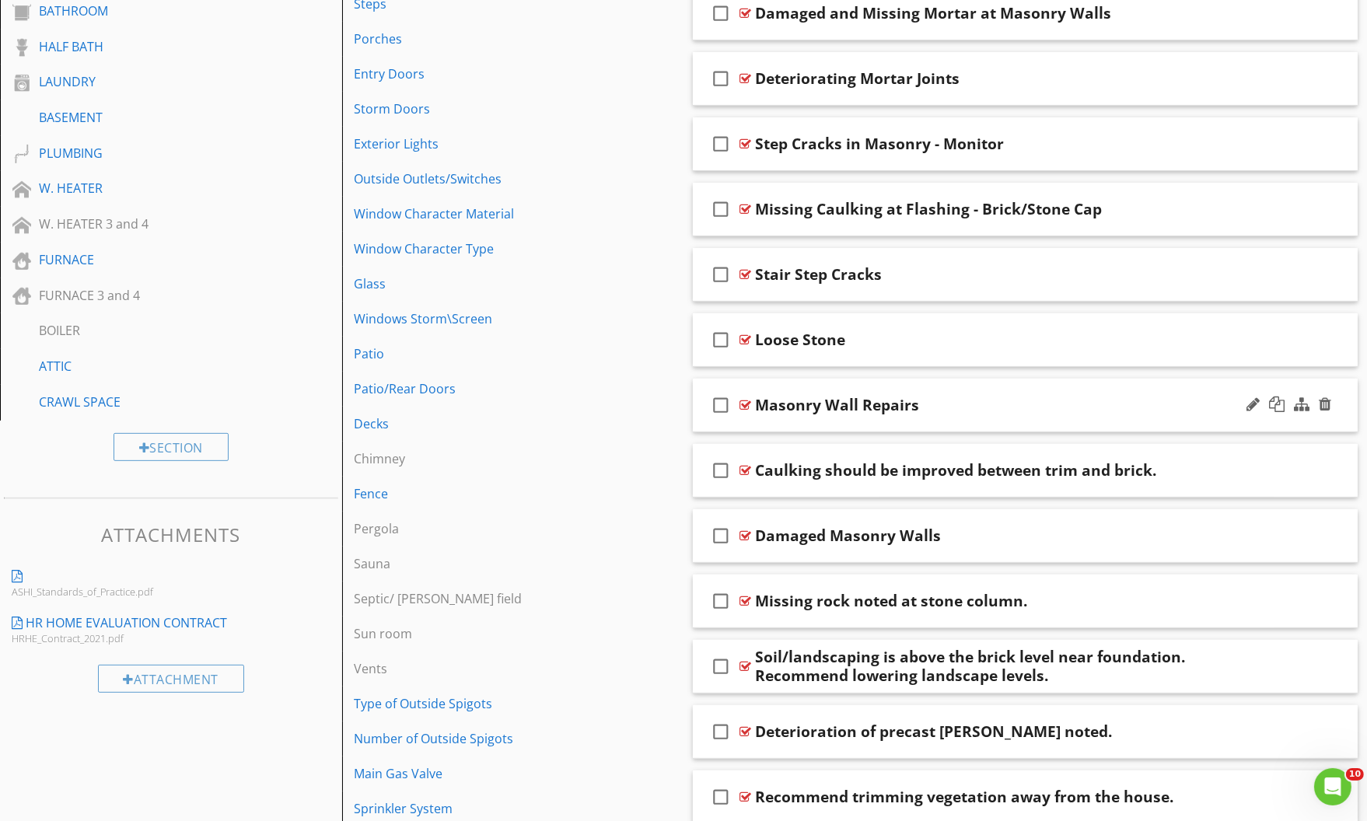
click at [1171, 391] on div "check_box_outline_blank Masonry Wall Repairs" at bounding box center [1025, 406] width 665 height 54
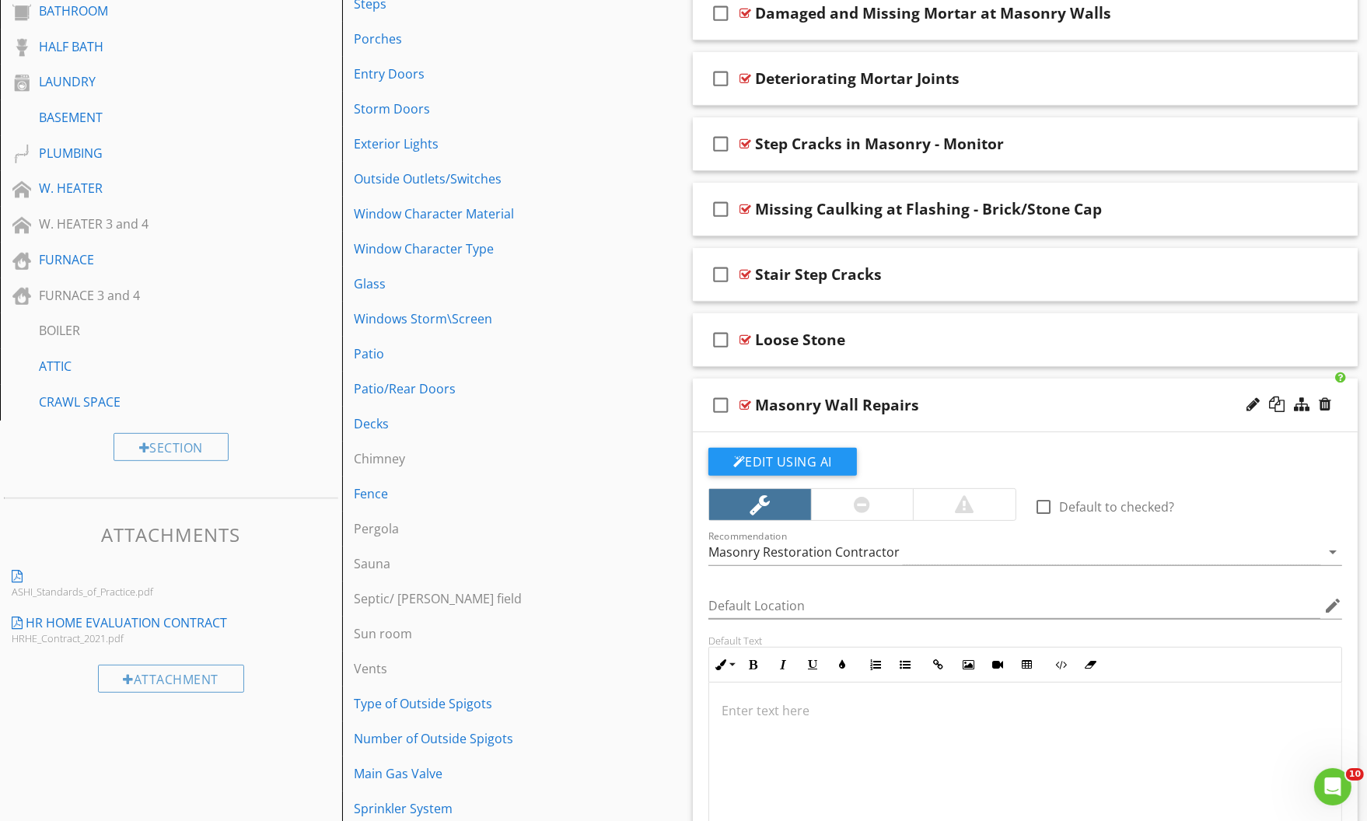
scroll to position [777, 0]
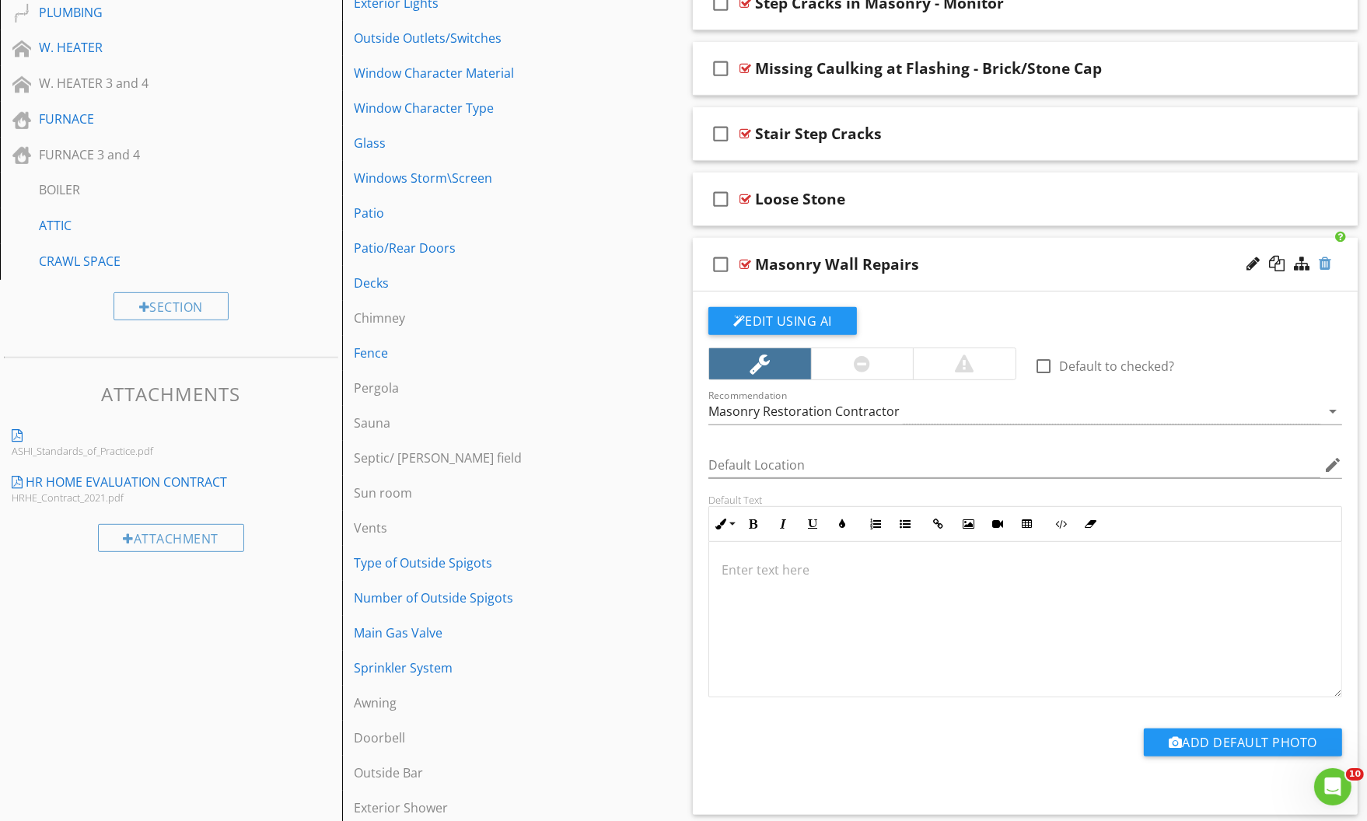
click at [1329, 261] on div at bounding box center [1325, 264] width 12 height 16
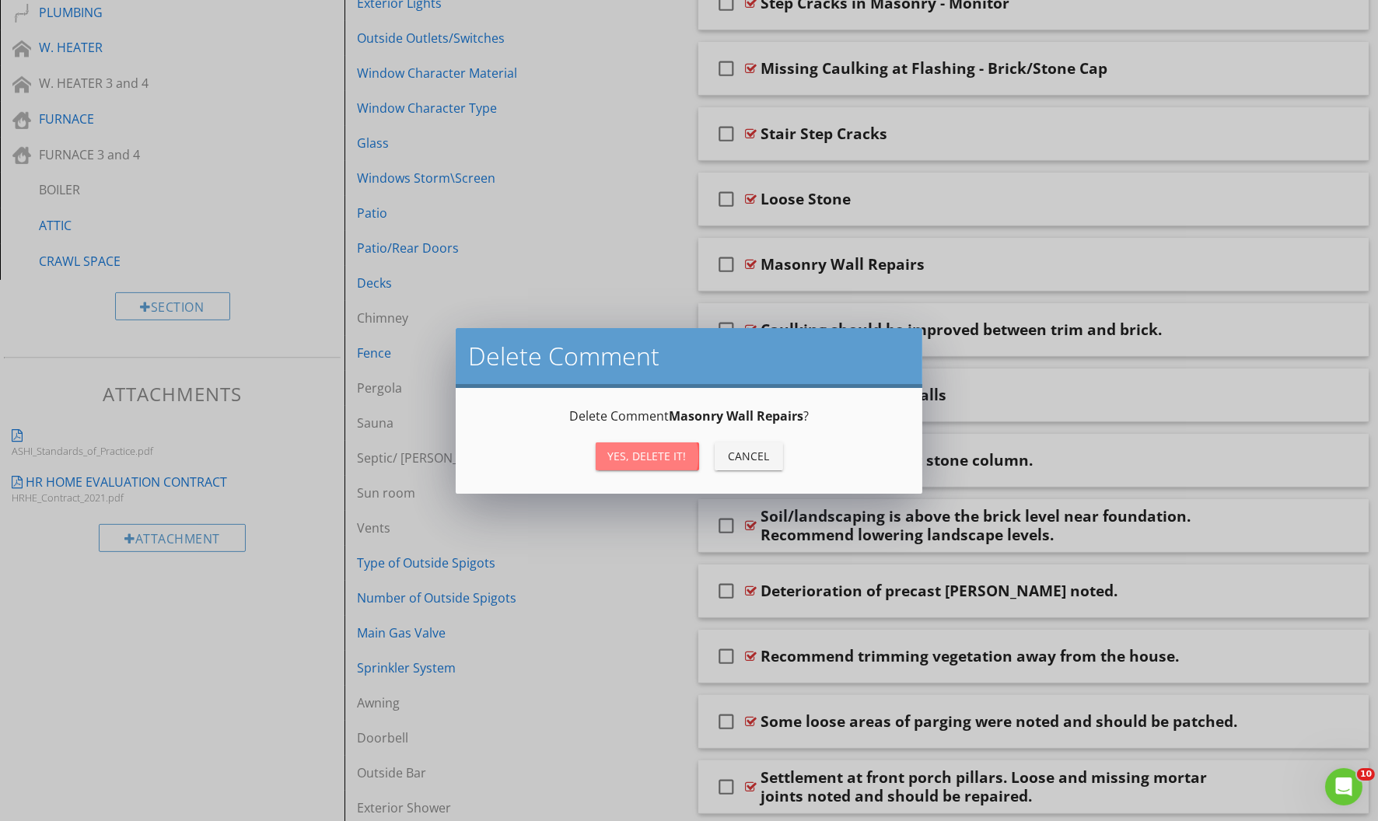
click at [644, 460] on div "Yes, Delete it!" at bounding box center [647, 456] width 79 height 16
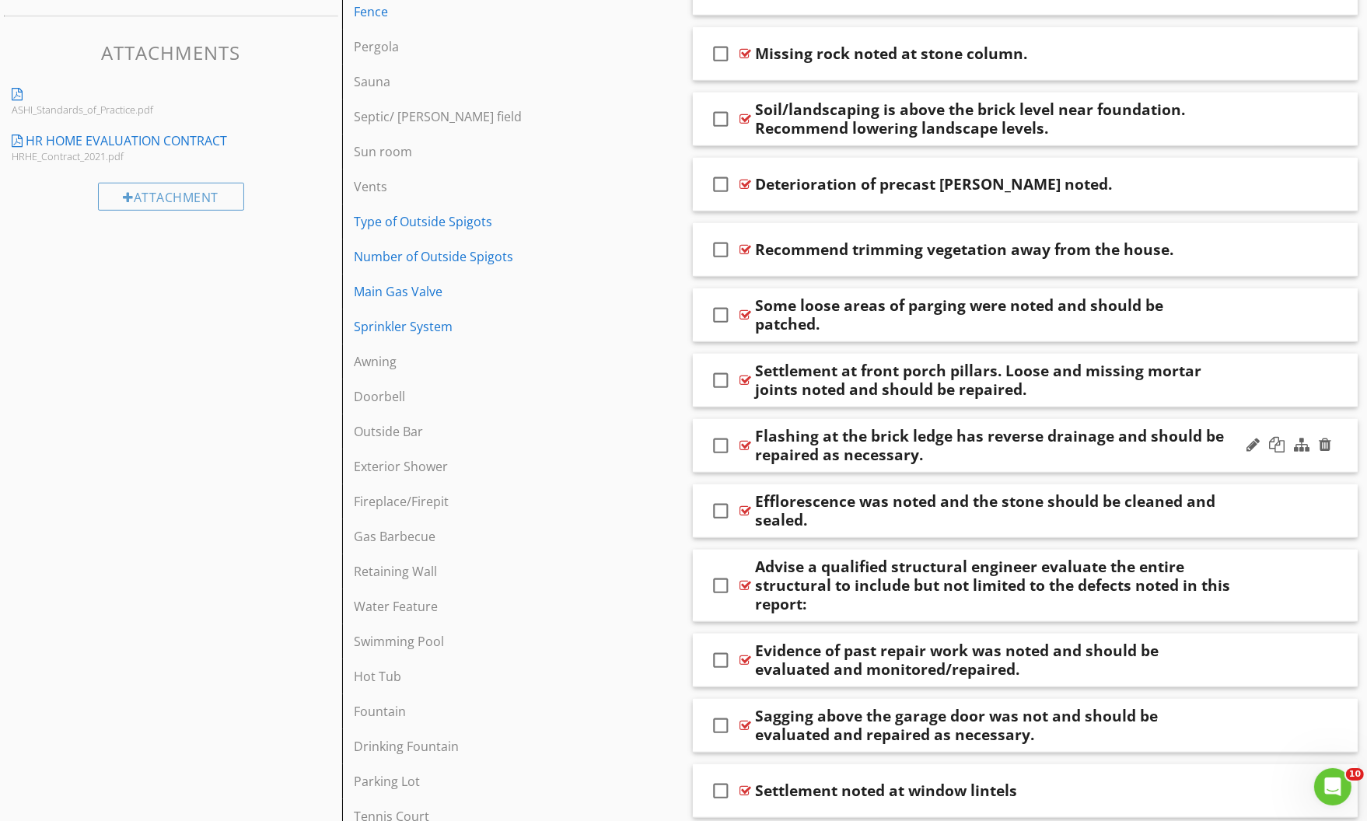
scroll to position [1131, 0]
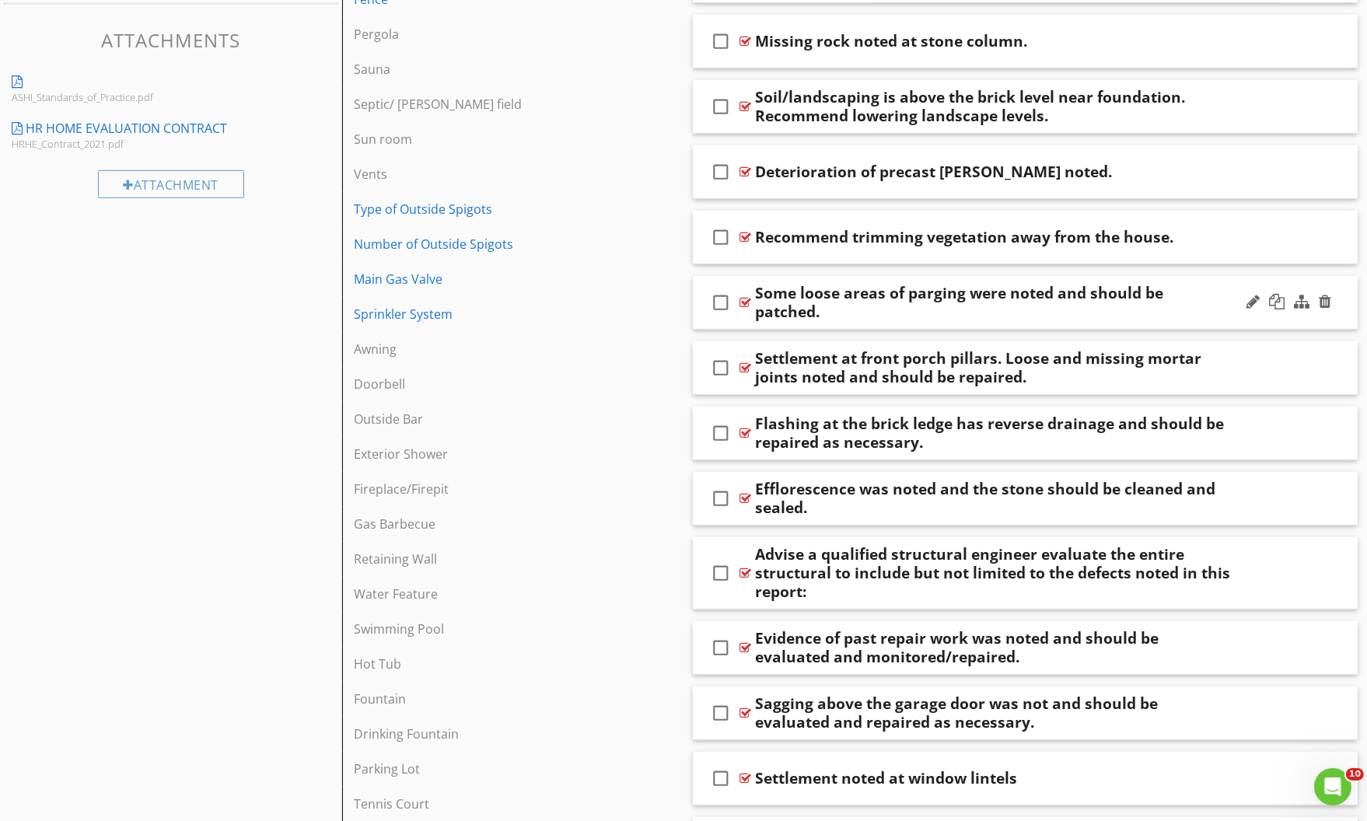
click at [1242, 278] on div "check_box_outline_blank Some loose areas of parging were noted and should be pa…" at bounding box center [1025, 303] width 665 height 54
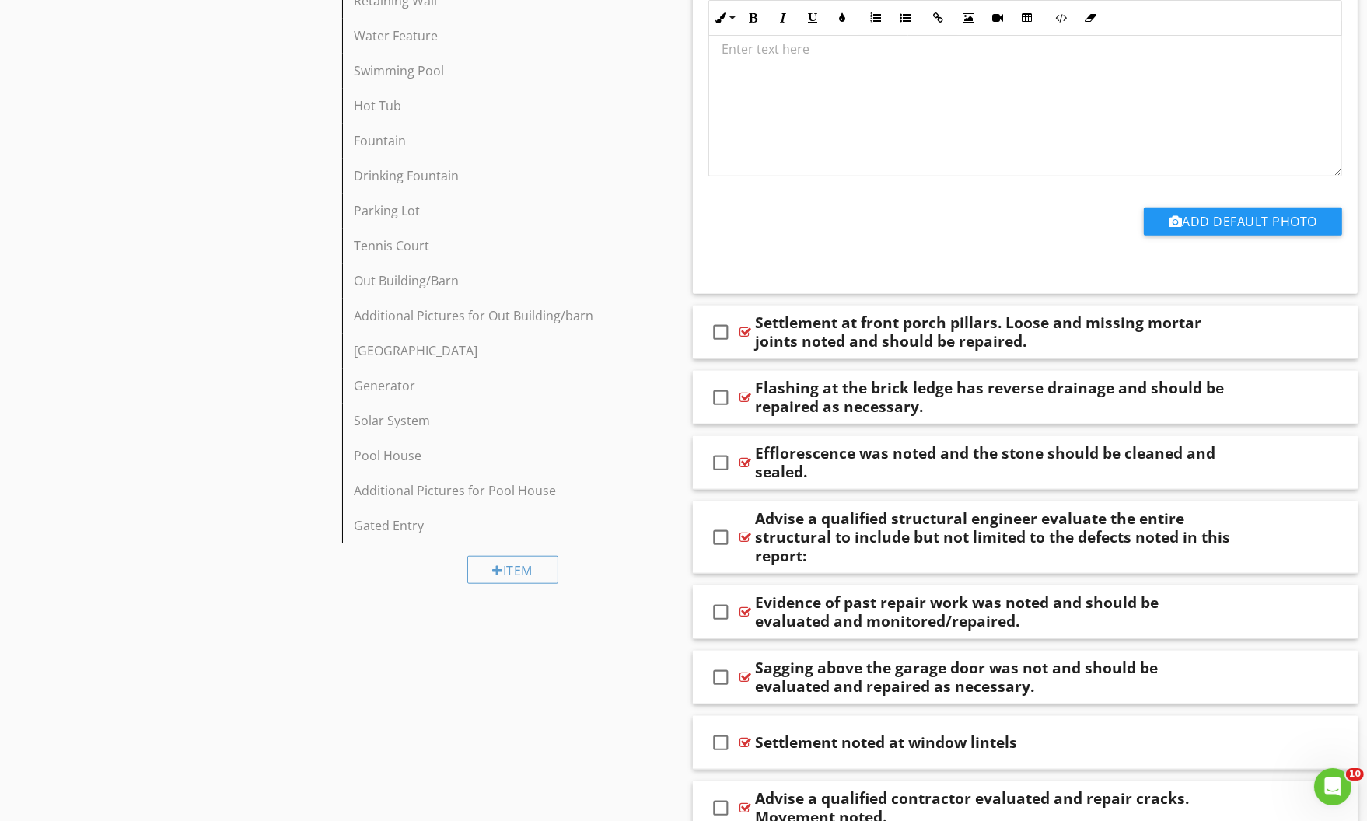
scroll to position [1761, 0]
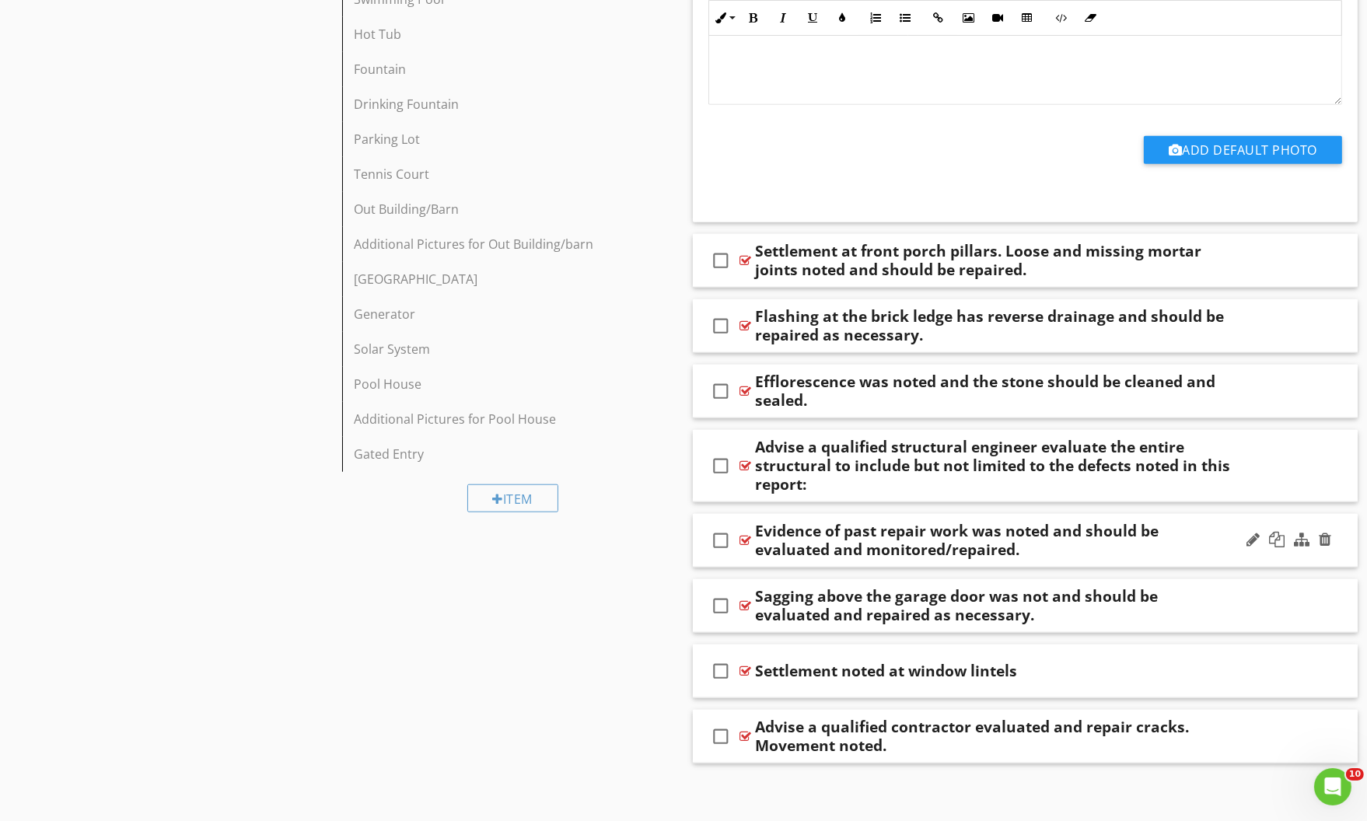
click at [1199, 522] on div "Evidence of past repair work was noted and should be evaluated and monitored/re…" at bounding box center [992, 540] width 475 height 37
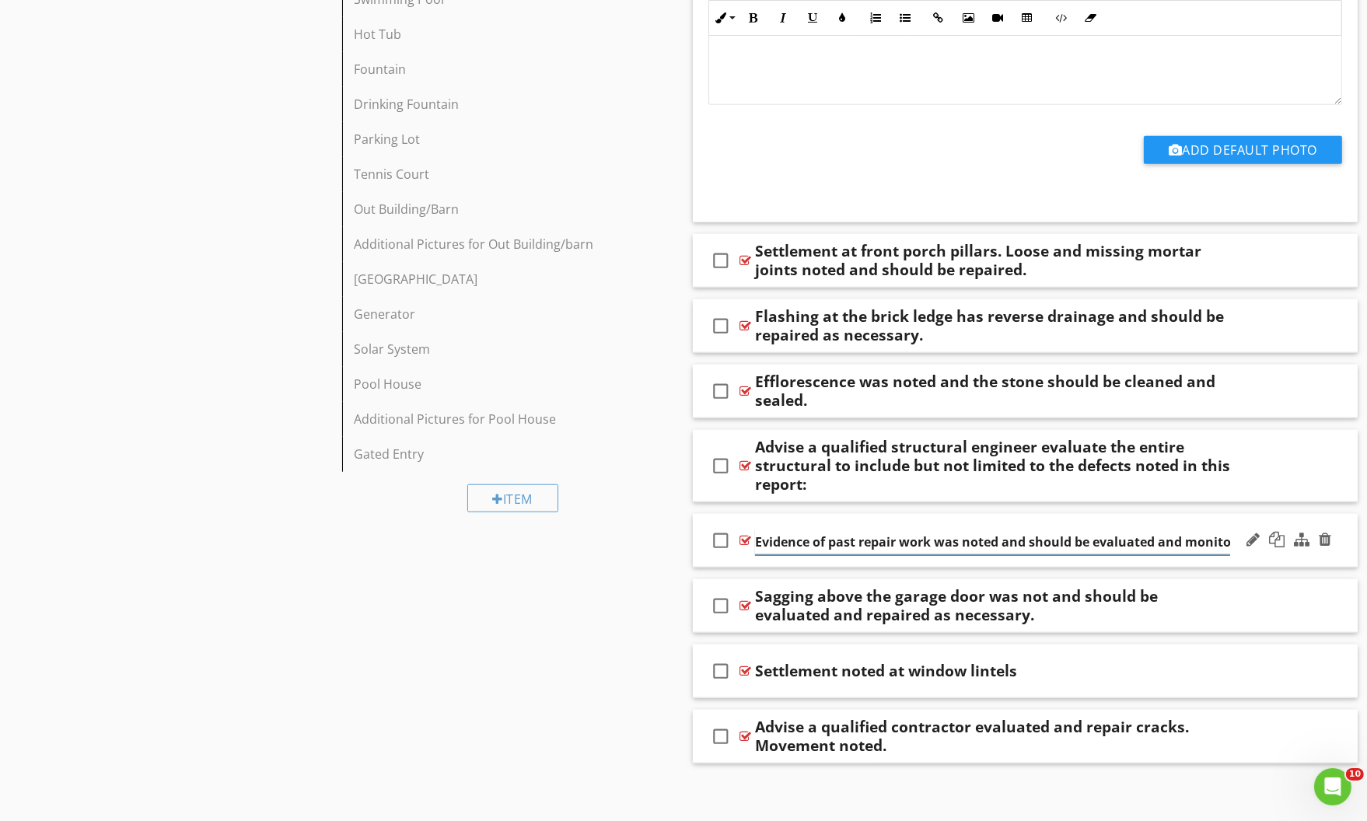
scroll to position [0, 82]
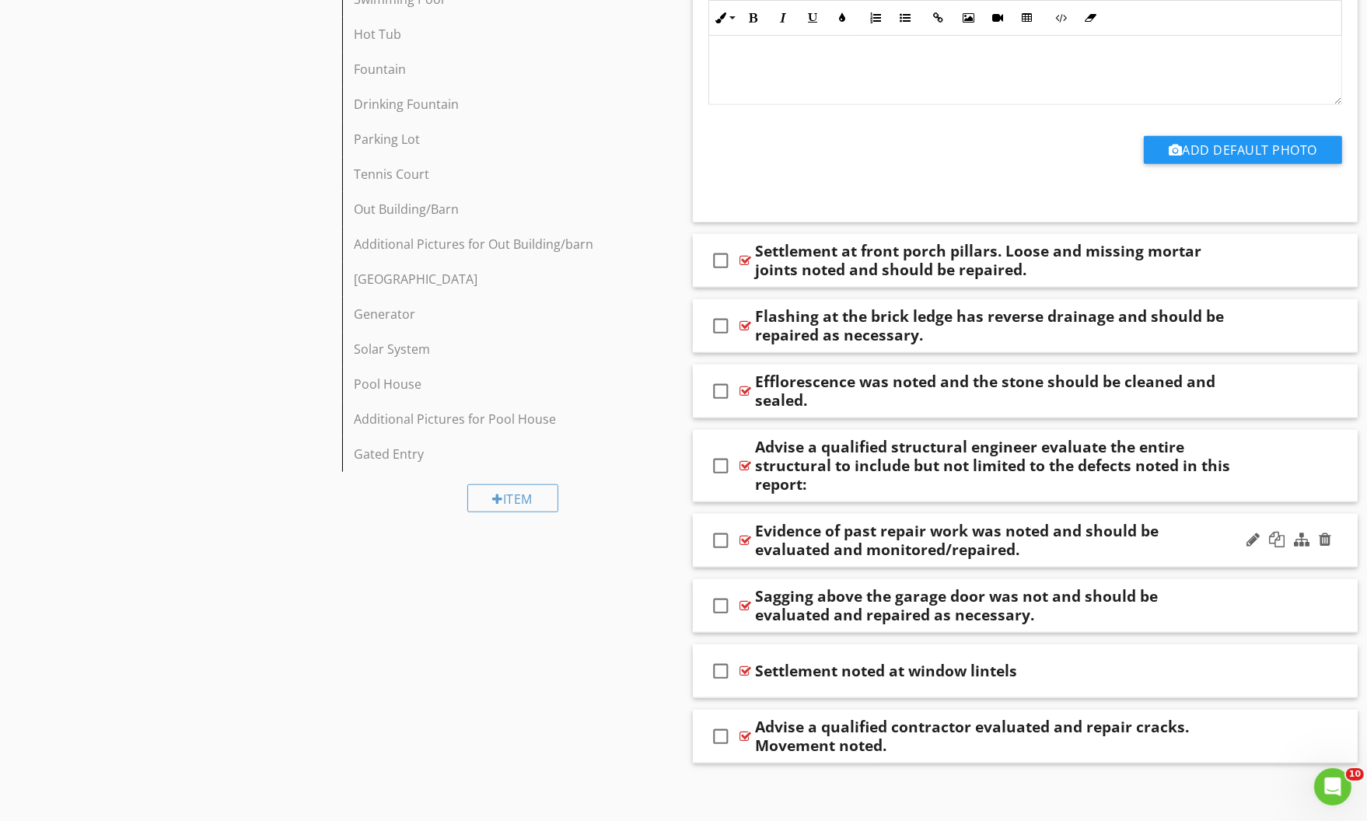
click at [1244, 514] on div "check_box_outline_blank Evidence of past repair work was noted and should be ev…" at bounding box center [1025, 541] width 665 height 54
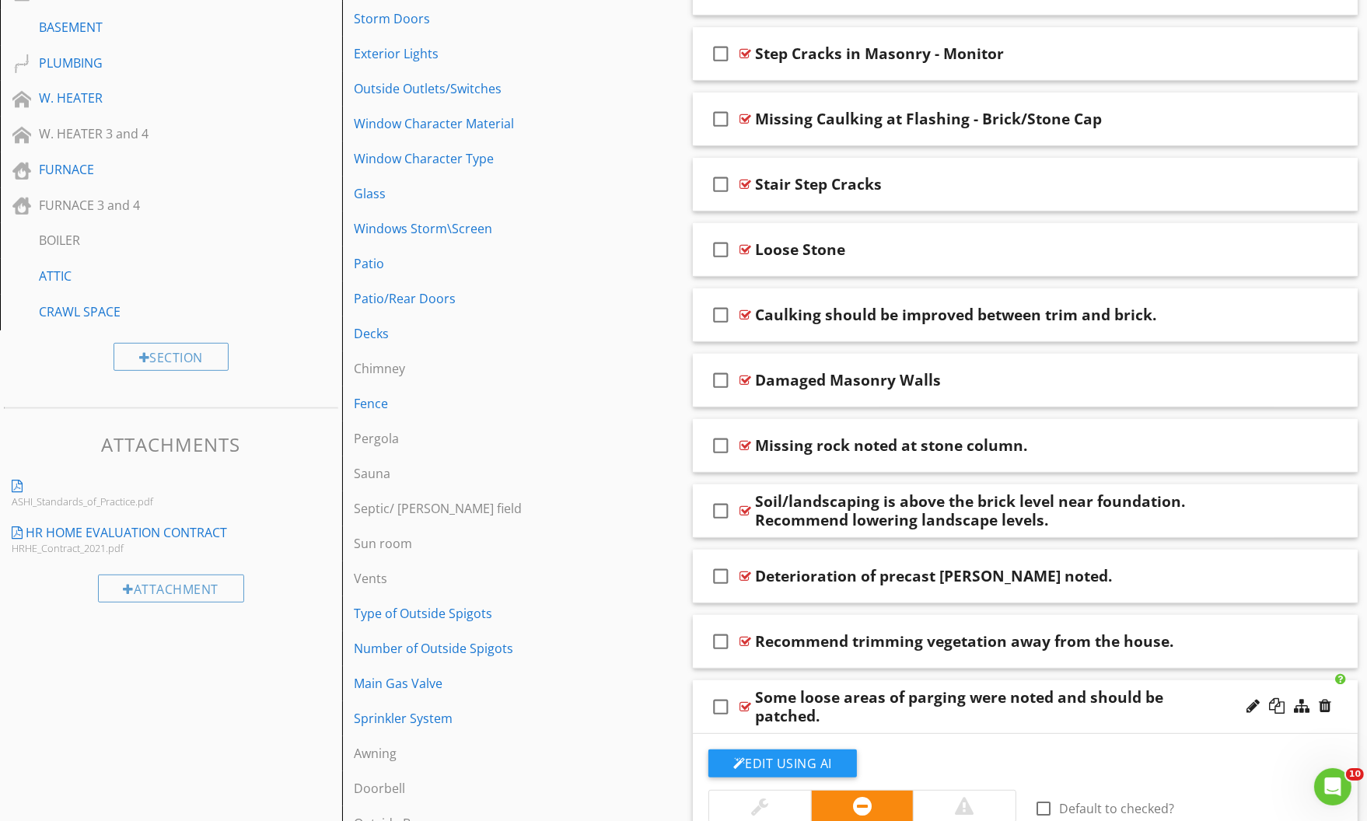
scroll to position [303, 0]
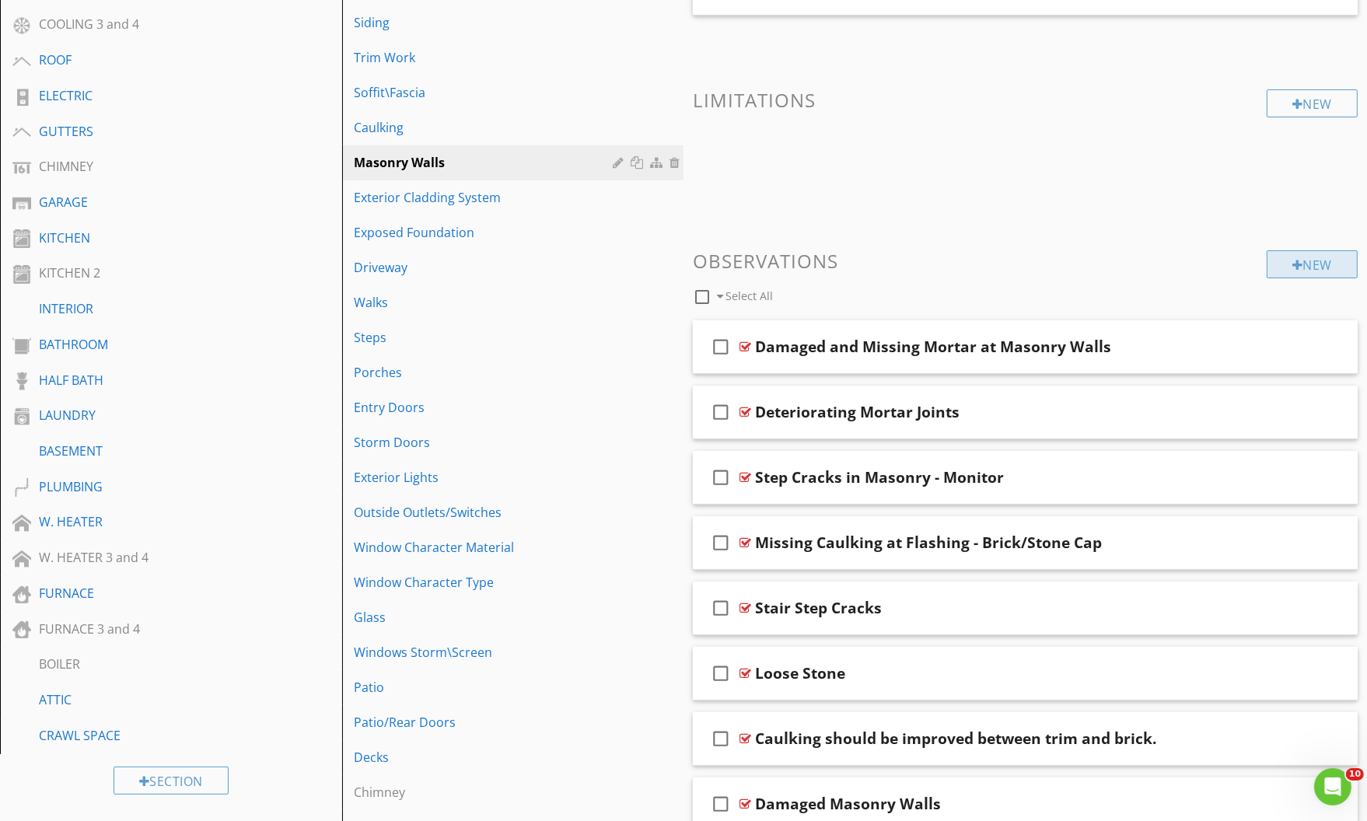
click at [1318, 264] on div "New" at bounding box center [1312, 264] width 91 height 28
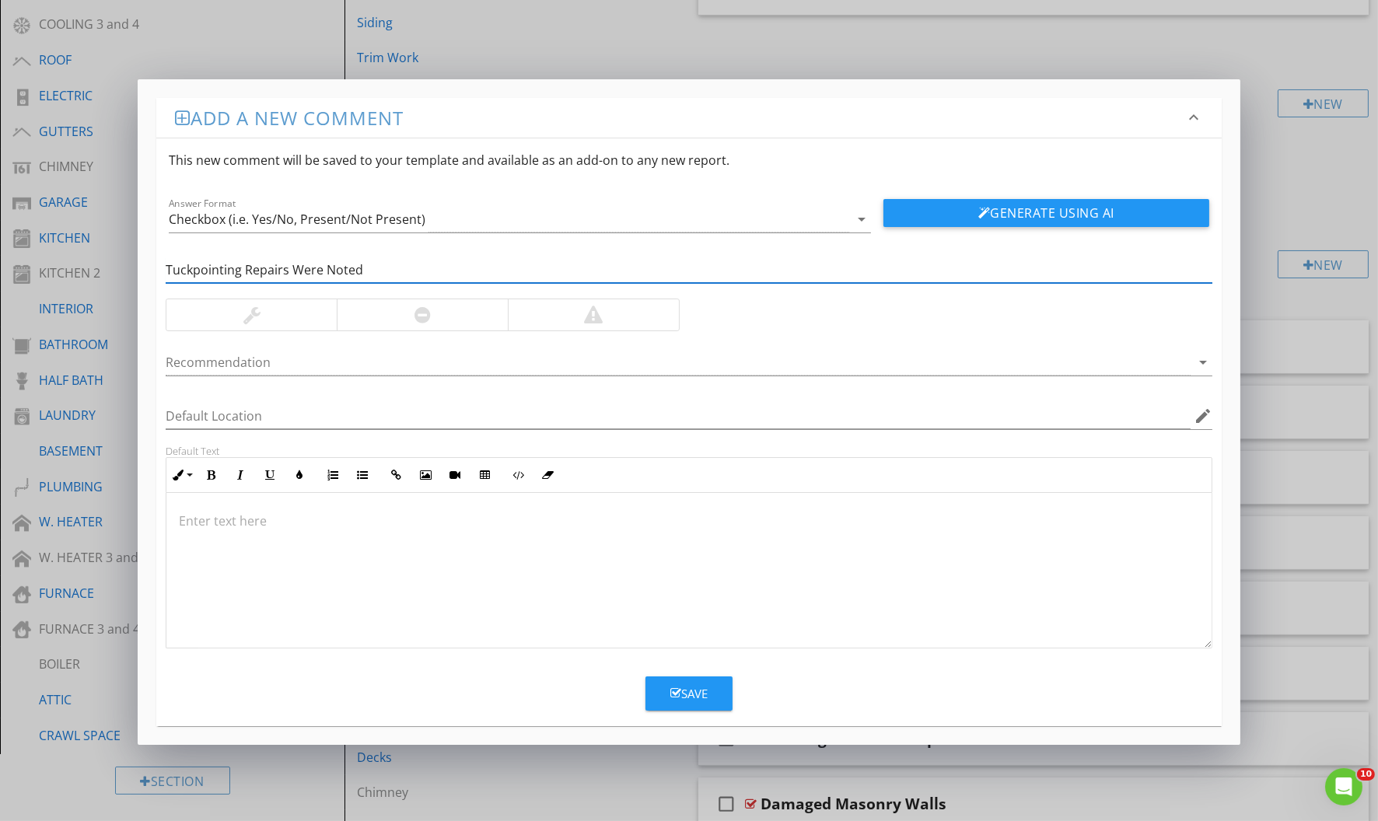
type input "Tuckpointing Repairs Were Noted"
click at [289, 320] on div at bounding box center [251, 314] width 170 height 31
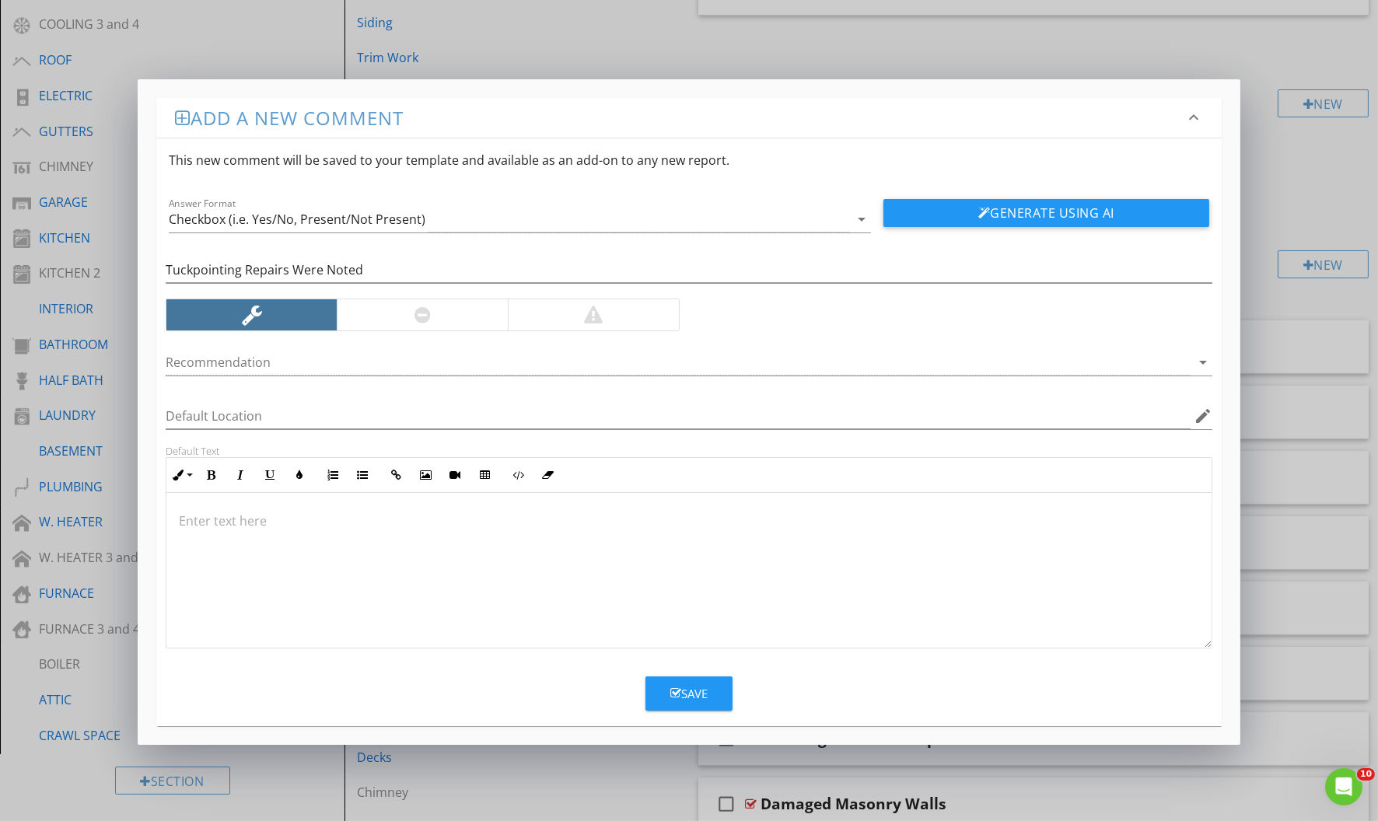
click at [686, 688] on div "Save" at bounding box center [688, 694] width 37 height 18
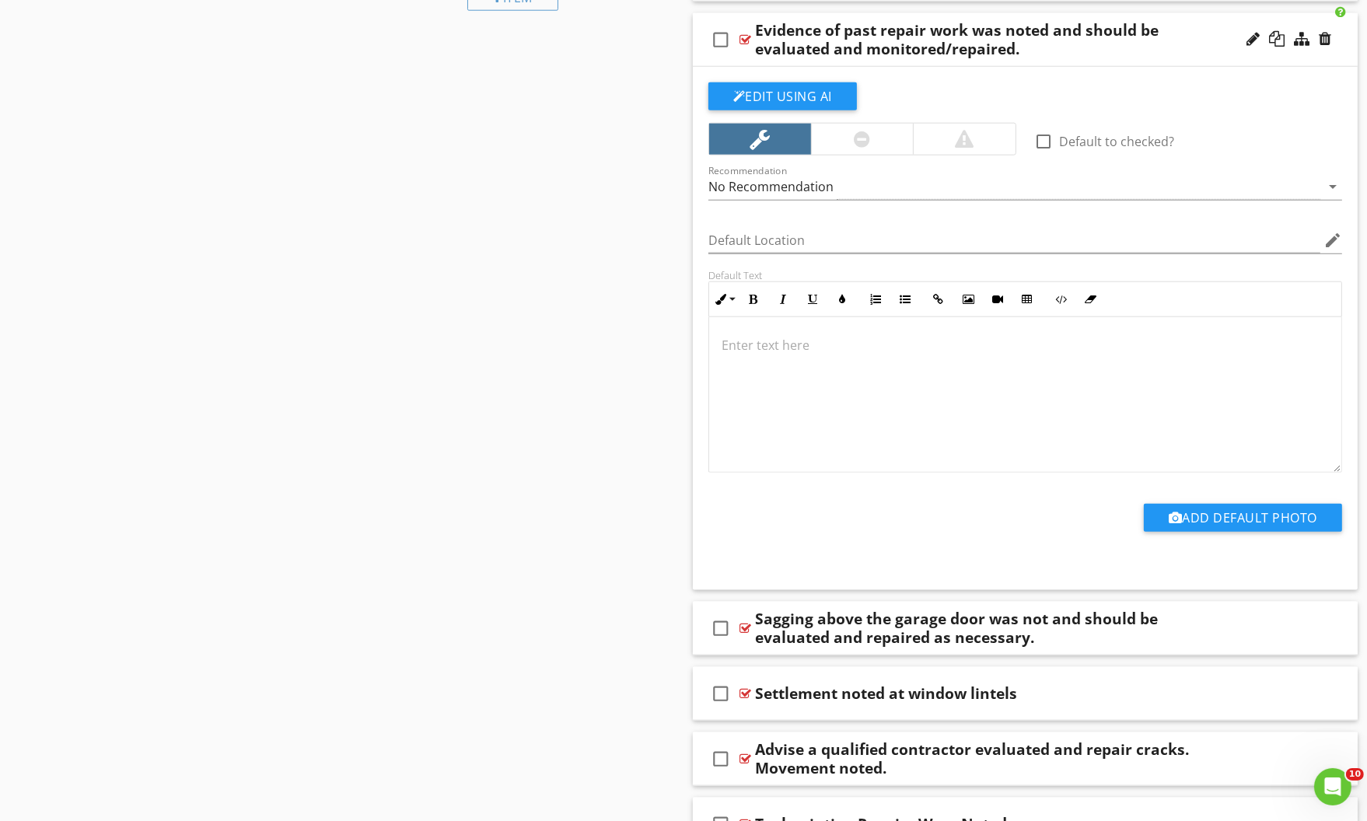
scroll to position [2347, 0]
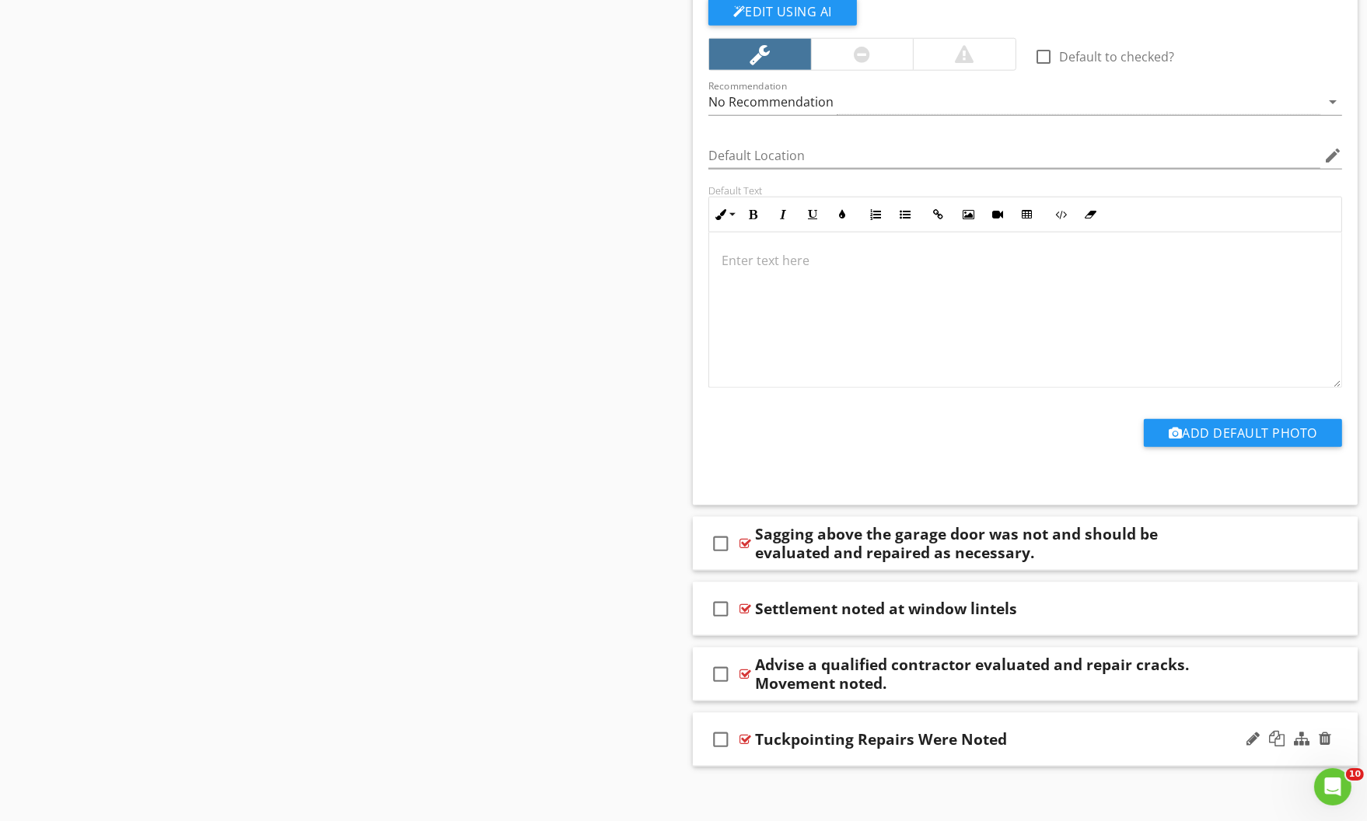
click at [1216, 715] on div "check_box_outline_blank Tuckpointing Repairs Were Noted" at bounding box center [1025, 740] width 665 height 54
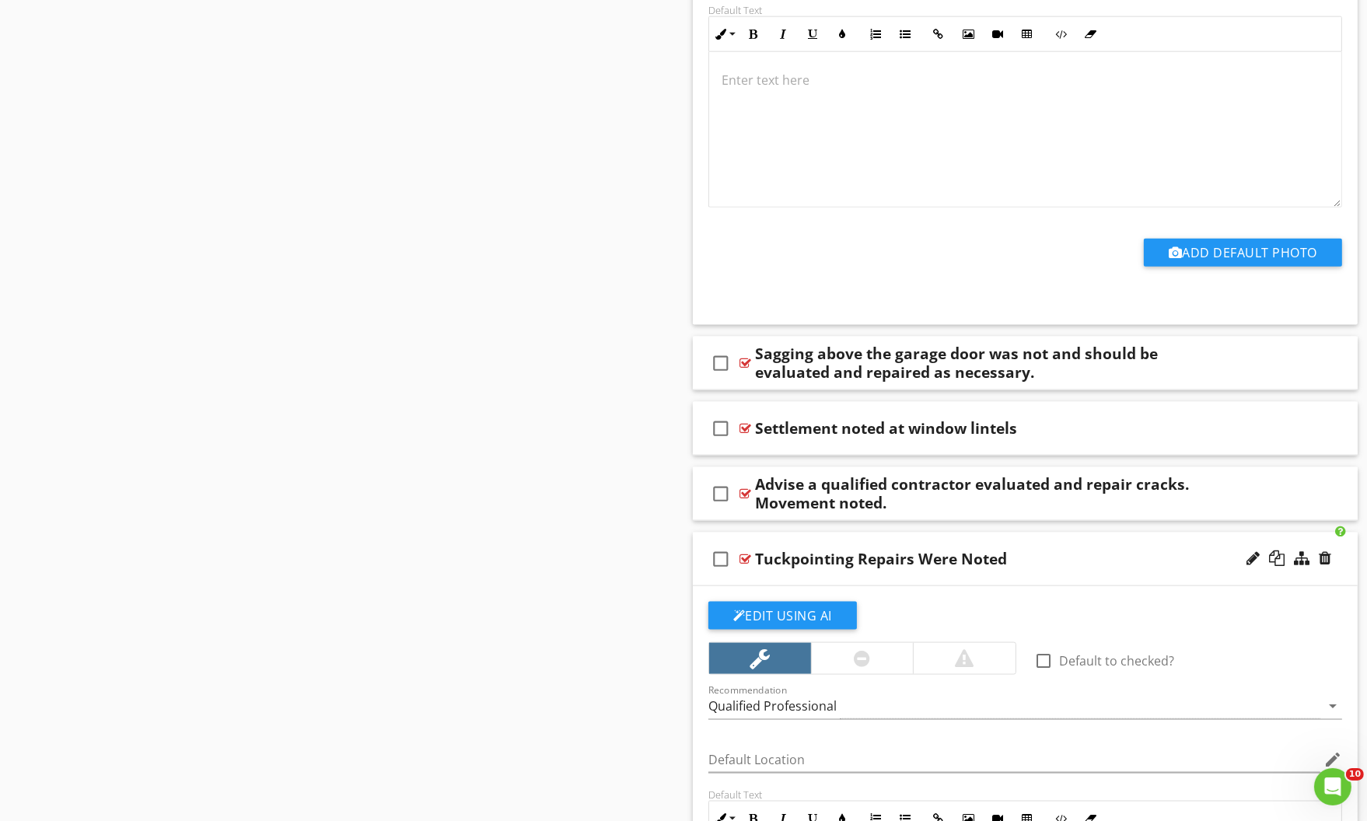
scroll to position [2700, 0]
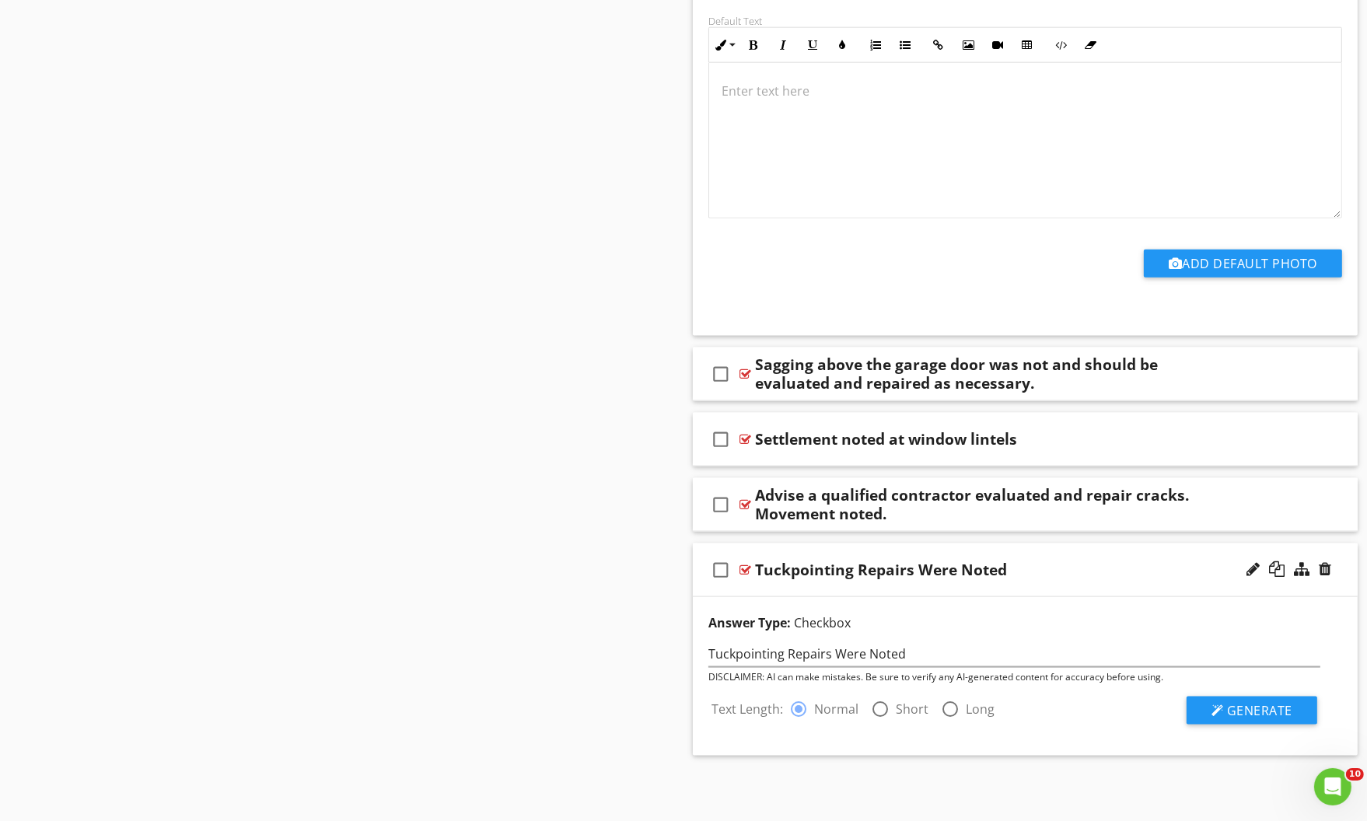
scroll to position [2505, 0]
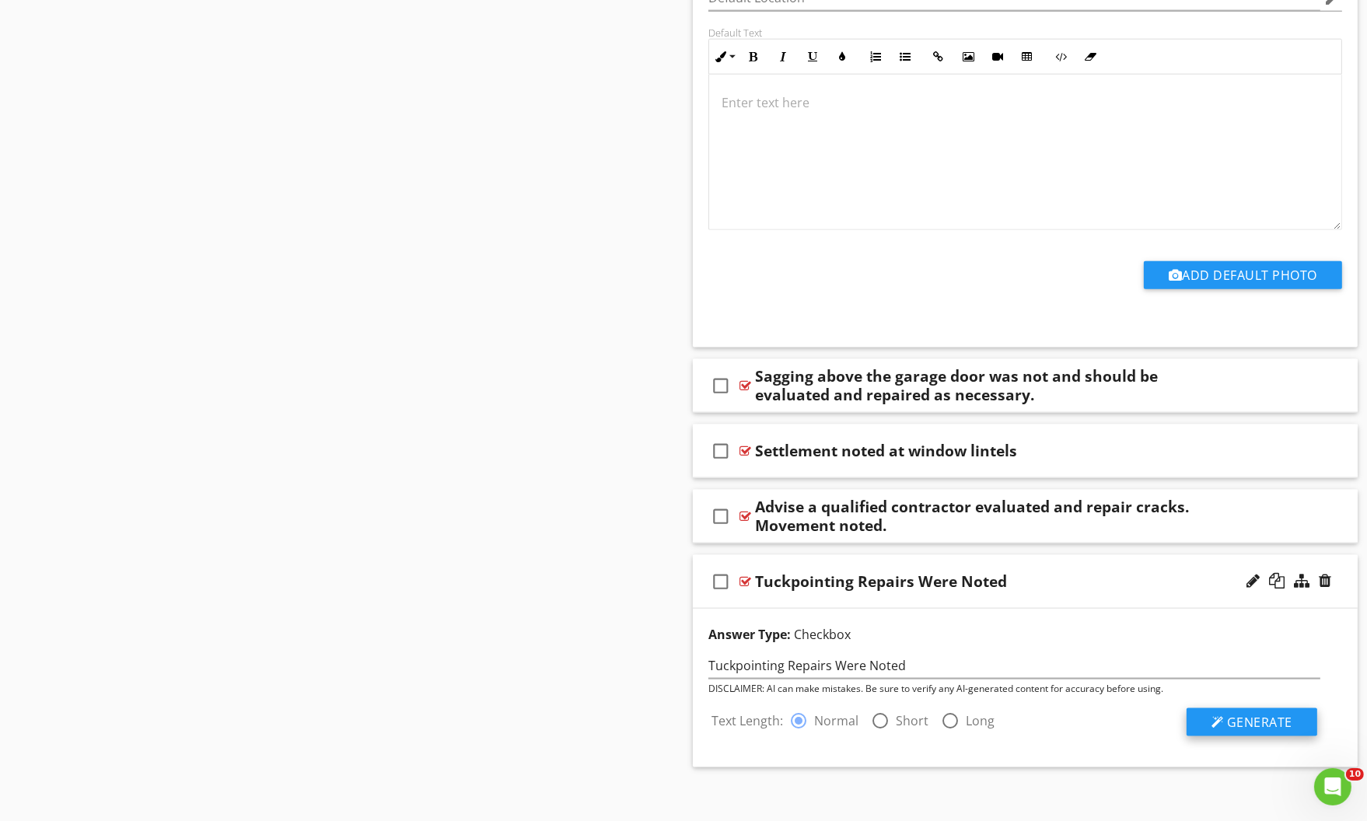
click at [1255, 714] on span "Generate" at bounding box center [1259, 722] width 65 height 17
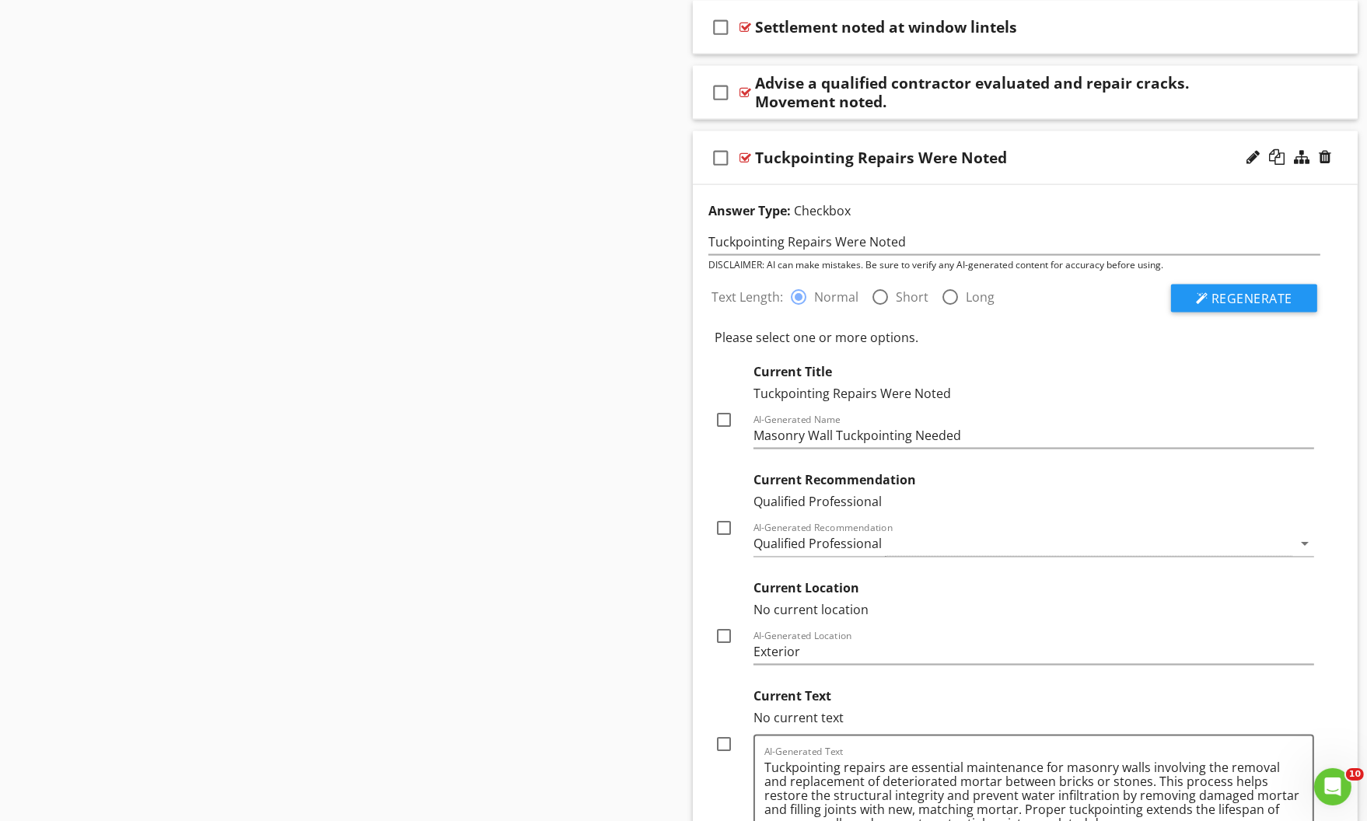
scroll to position [2930, 0]
drag, startPoint x: 916, startPoint y: 425, endPoint x: 965, endPoint y: 423, distance: 49.0
click at [965, 423] on input "Masonry Wall Tuckpointing Needed" at bounding box center [1034, 435] width 561 height 26
type input "Masonry Wall Tuckpointing Repairs noted"
click at [723, 406] on div at bounding box center [724, 419] width 26 height 26
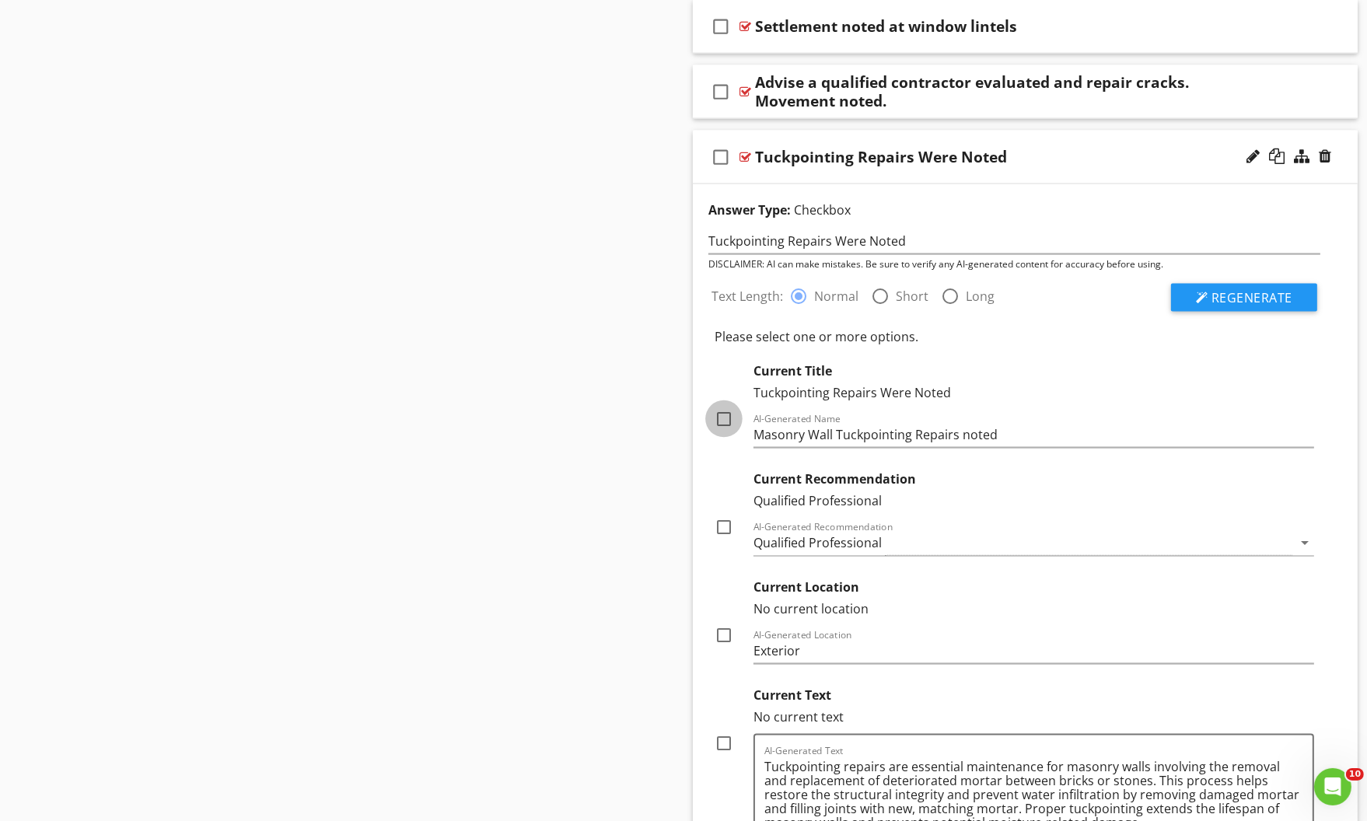
checkbox input "true"
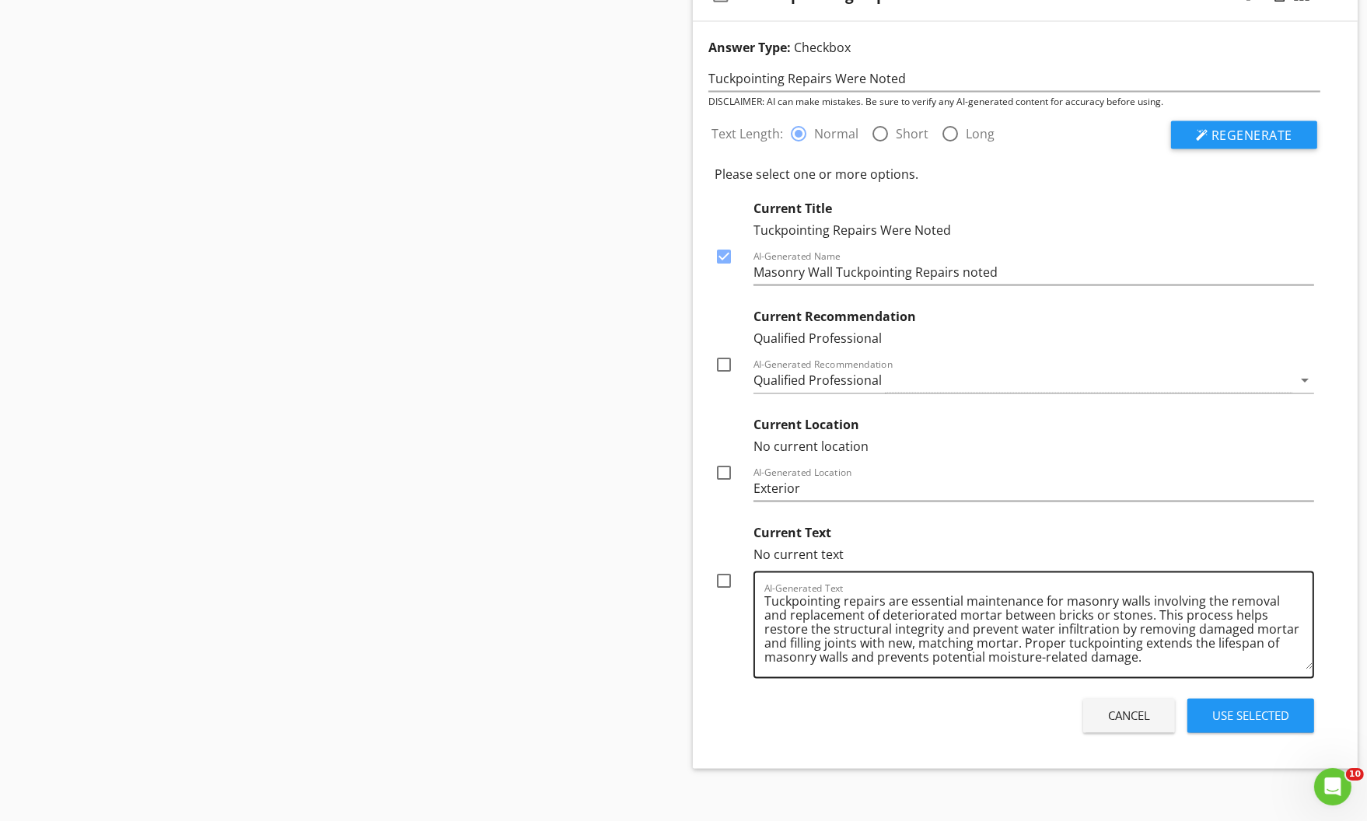
scroll to position [3, 0]
click at [725, 568] on div at bounding box center [724, 581] width 26 height 26
checkbox input "true"
click at [1258, 709] on div "Use Selected" at bounding box center [1251, 717] width 77 height 18
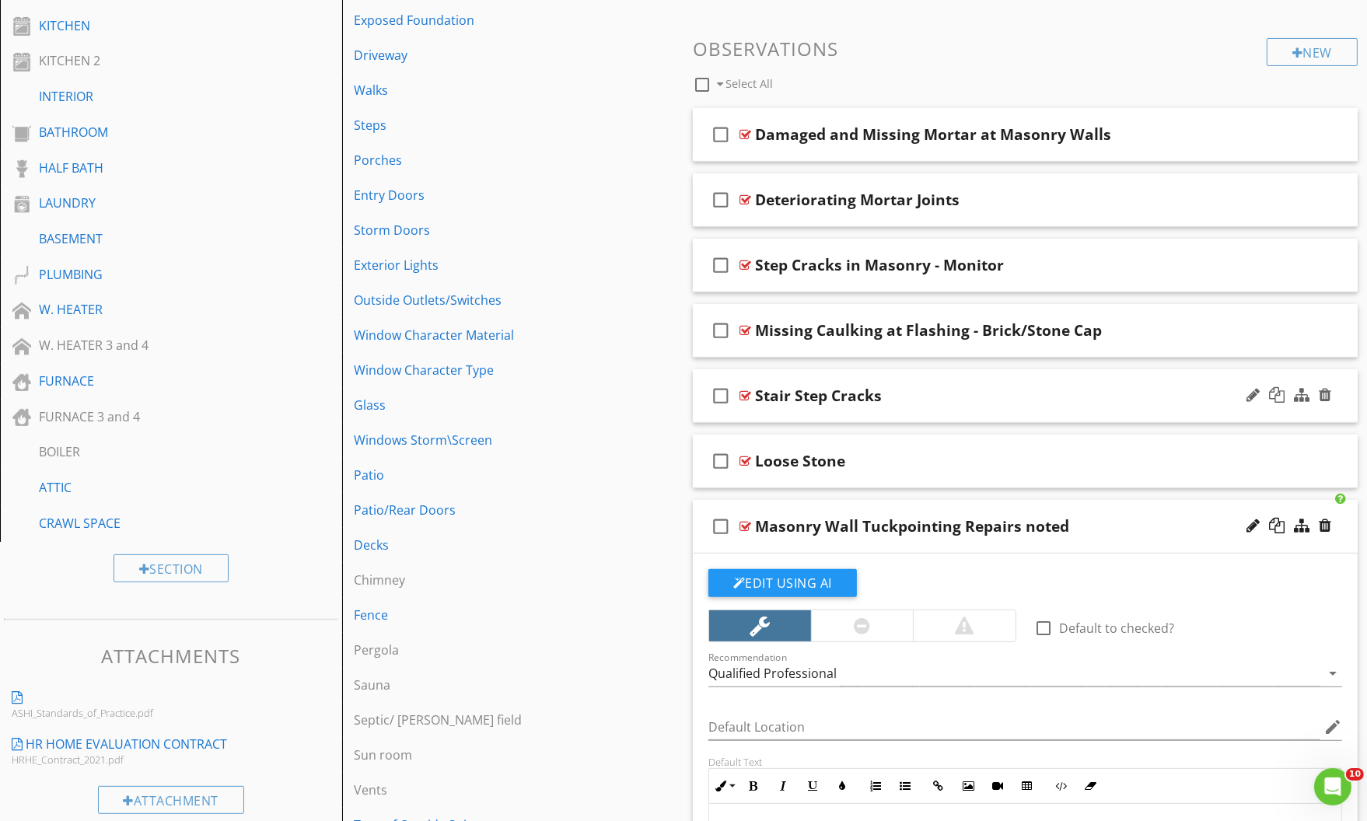
scroll to position [513, 0]
click at [1206, 441] on div "check_box_outline_blank Loose Stone" at bounding box center [1025, 463] width 665 height 54
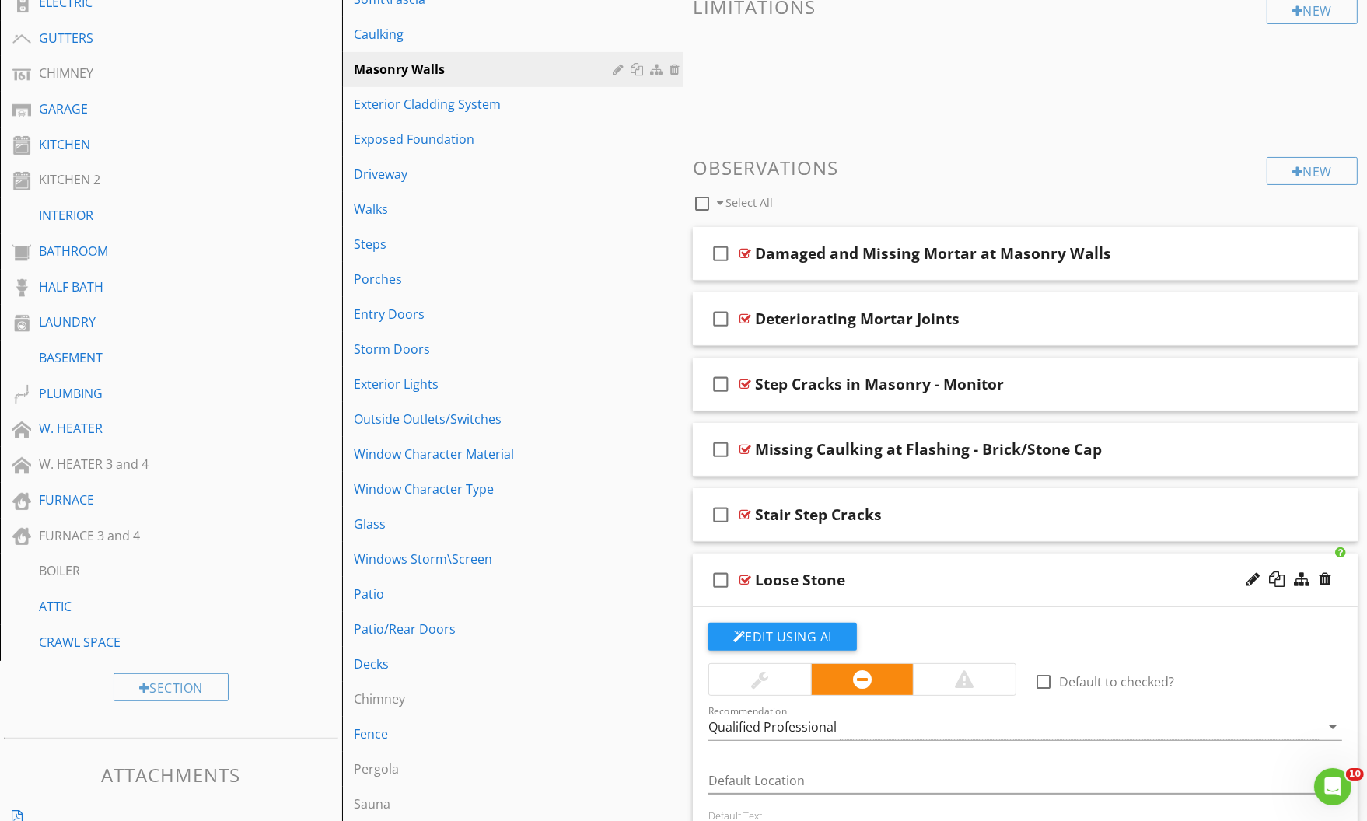
scroll to position [372, 0]
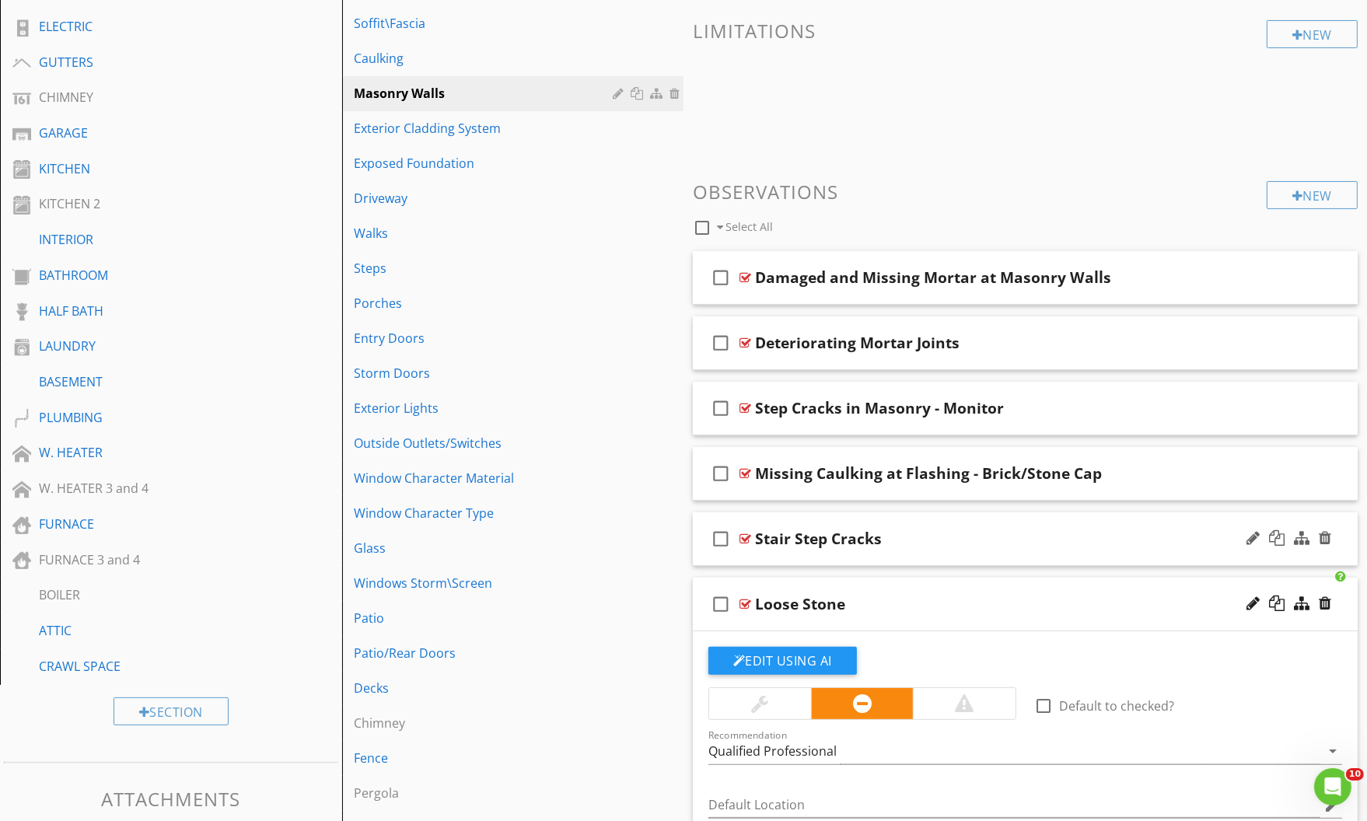
click at [1199, 522] on div "check_box_outline_blank Stair Step Cracks" at bounding box center [1025, 540] width 665 height 54
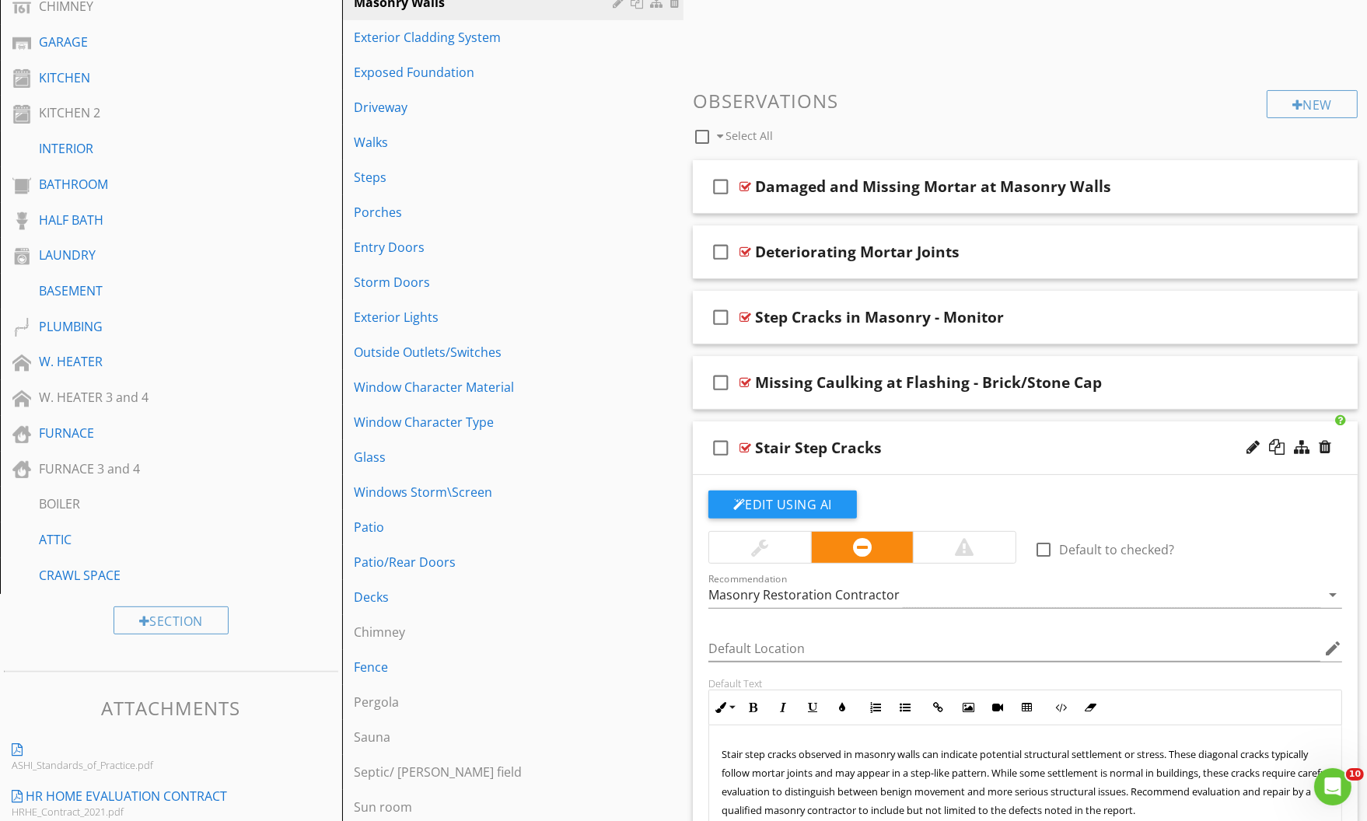
scroll to position [443, 0]
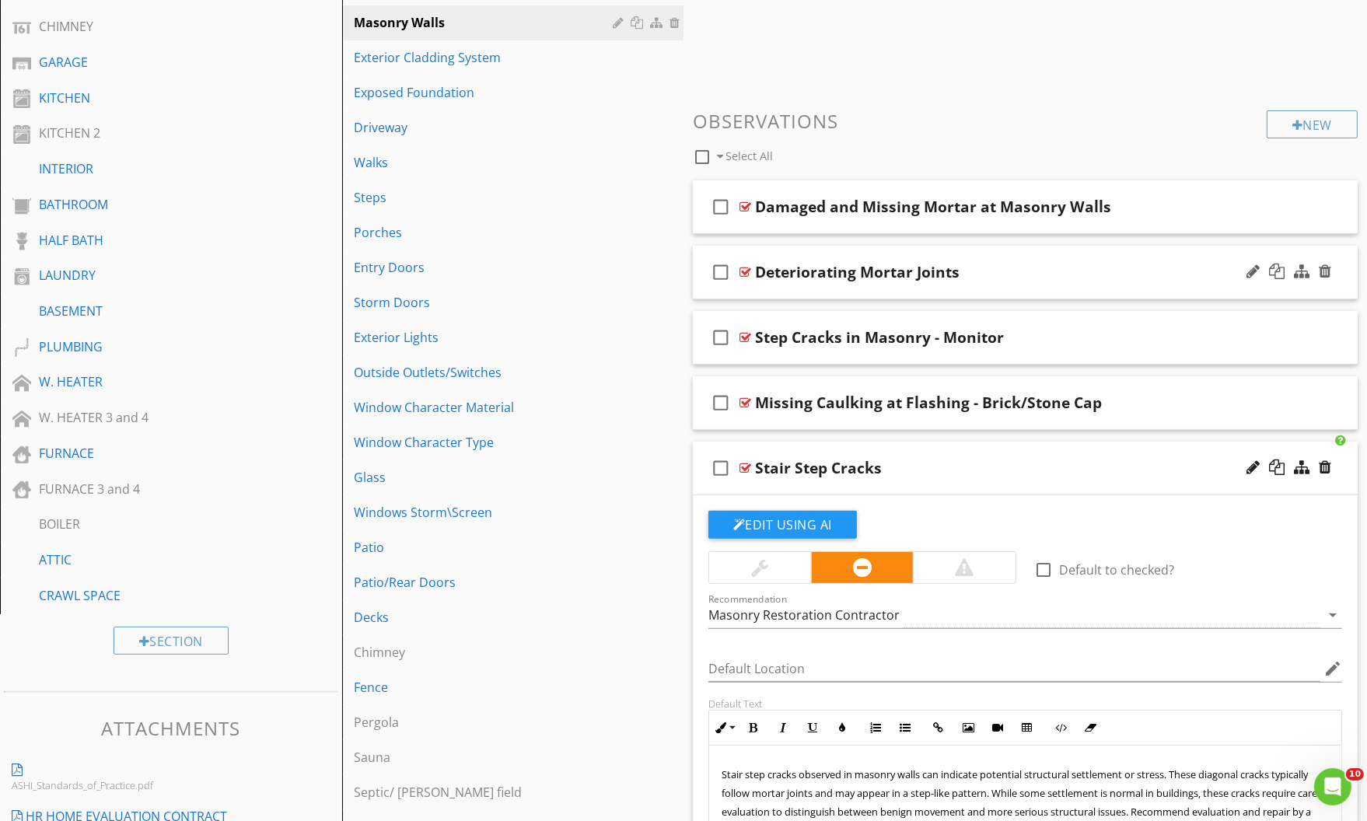
click at [1202, 260] on div "check_box_outline_blank Deteriorating Mortar Joints" at bounding box center [1025, 273] width 665 height 54
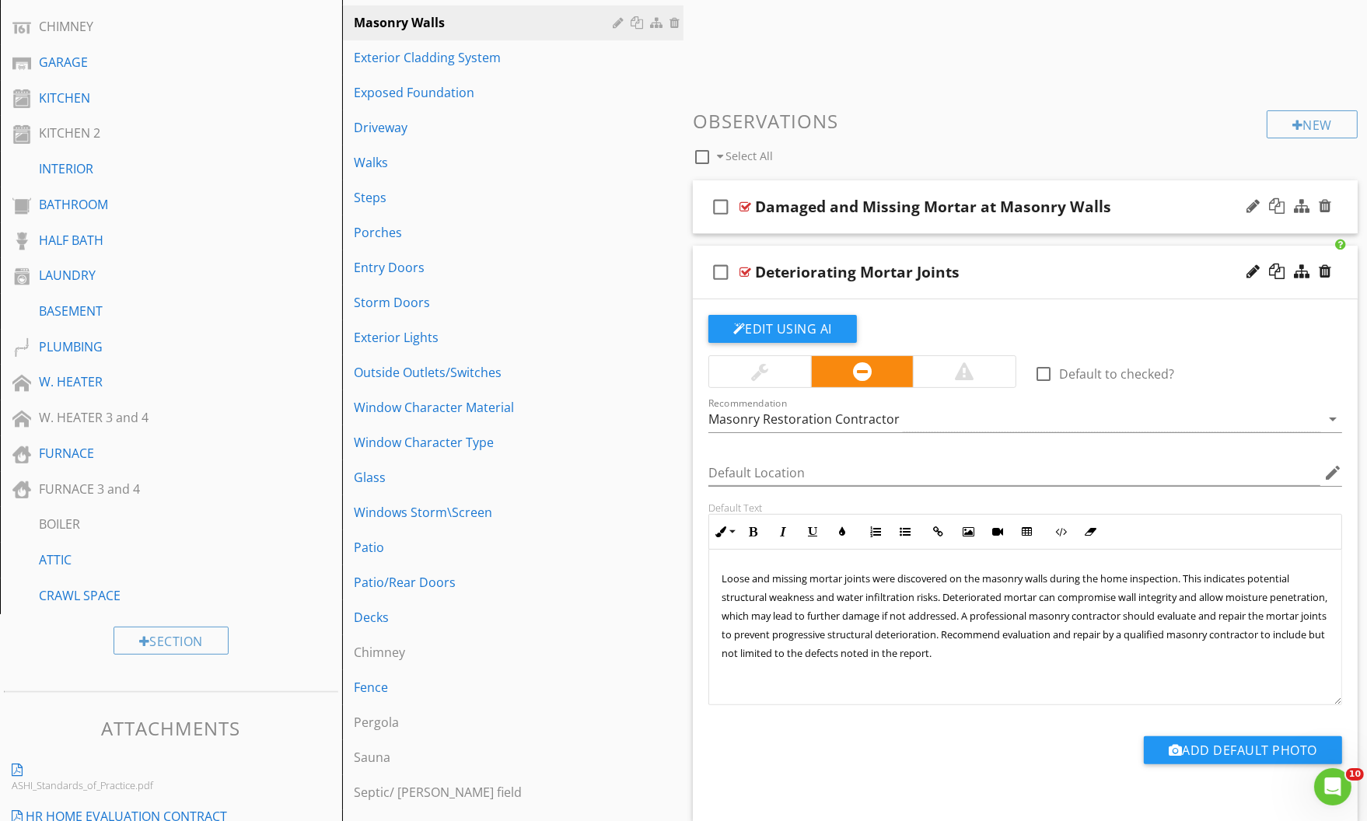
click at [1241, 191] on div "check_box_outline_blank Damaged and Missing Mortar at Masonry Walls" at bounding box center [1025, 207] width 665 height 54
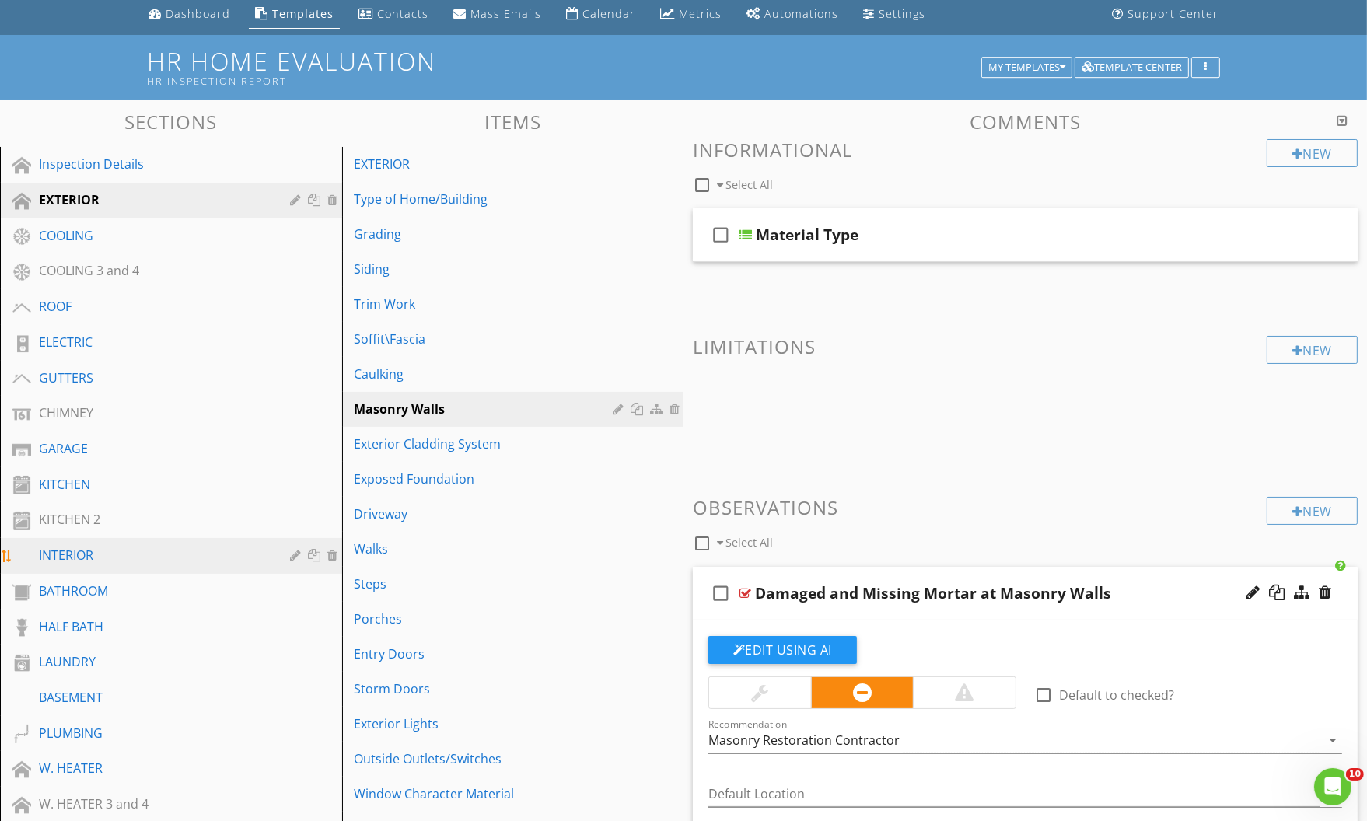
scroll to position [0, 0]
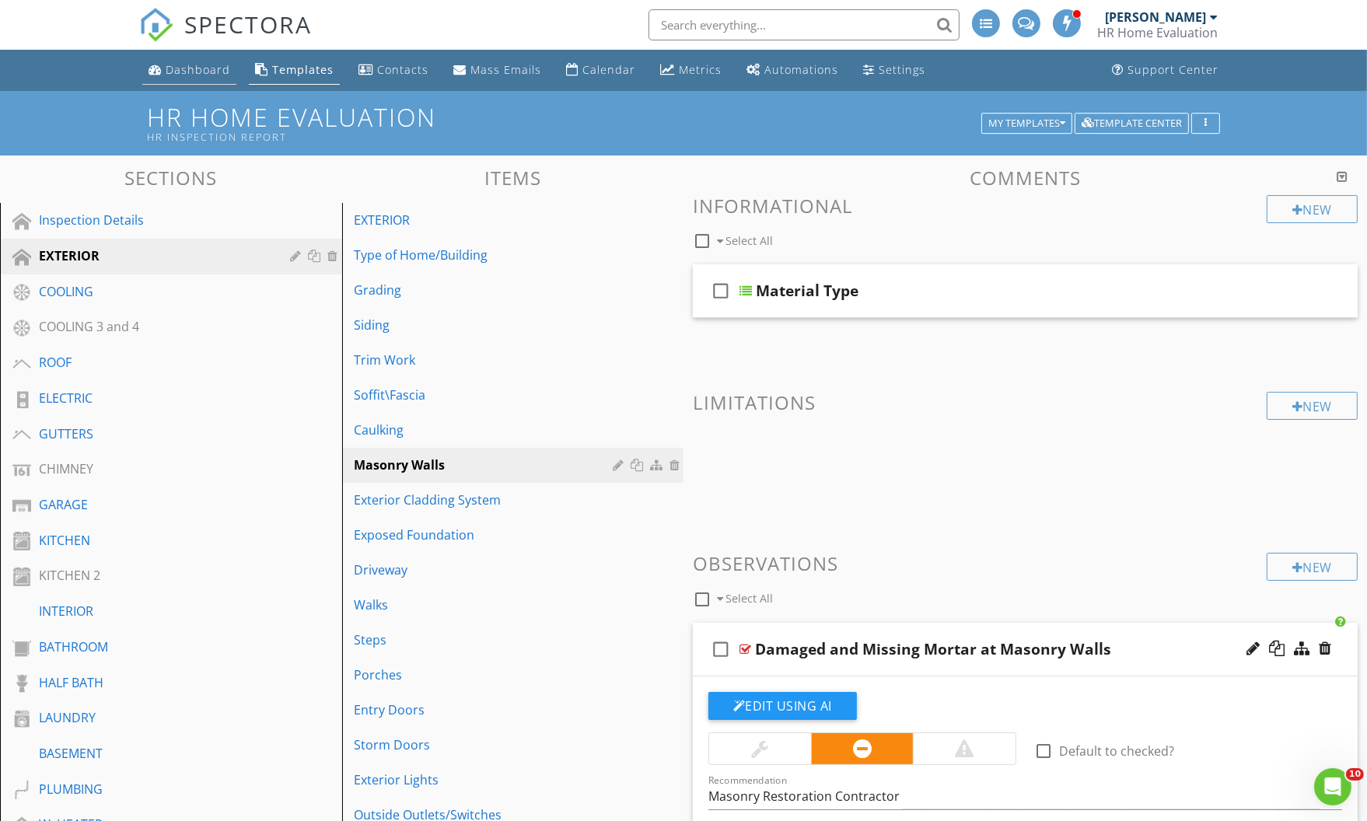
click at [194, 71] on div "Dashboard" at bounding box center [198, 69] width 65 height 15
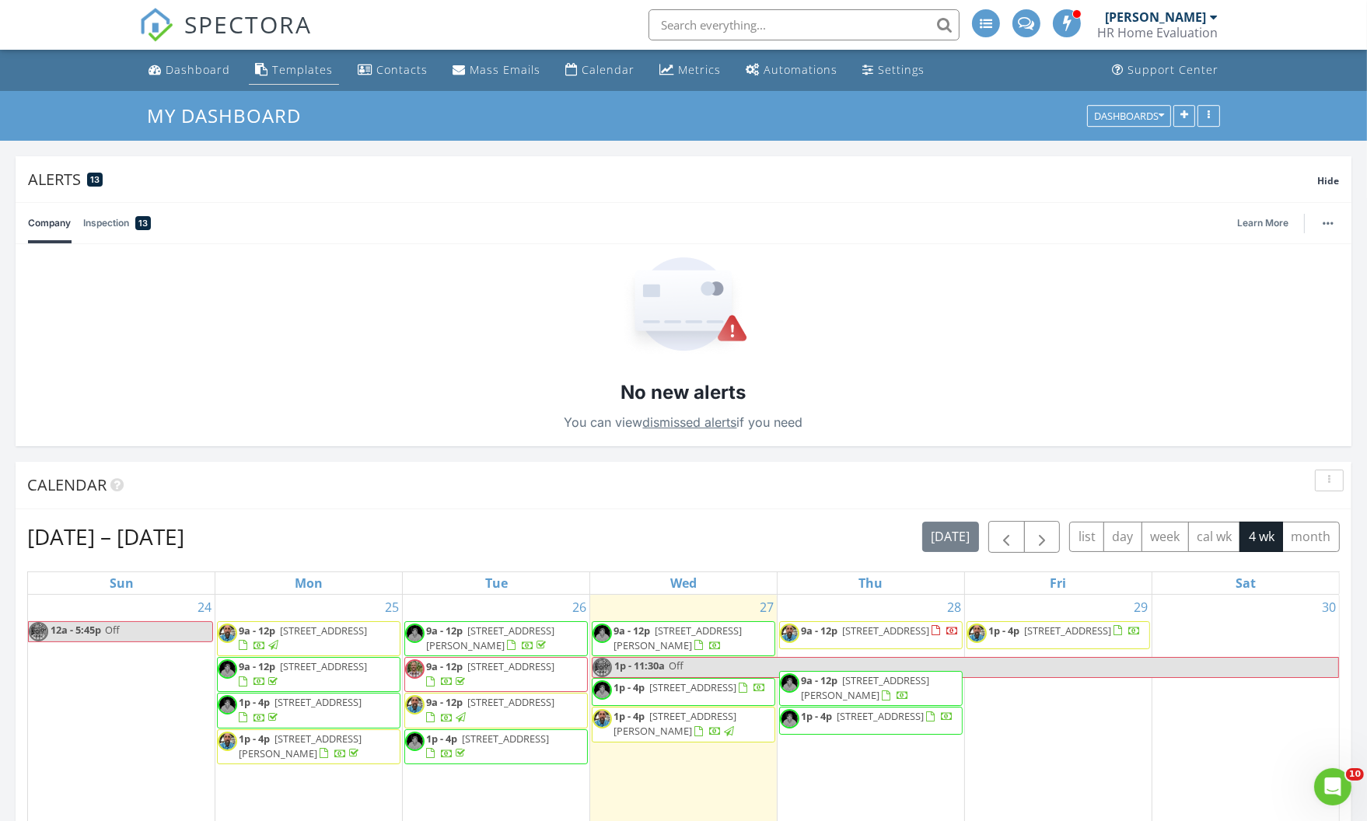
click at [296, 69] on div "Templates" at bounding box center [302, 69] width 61 height 15
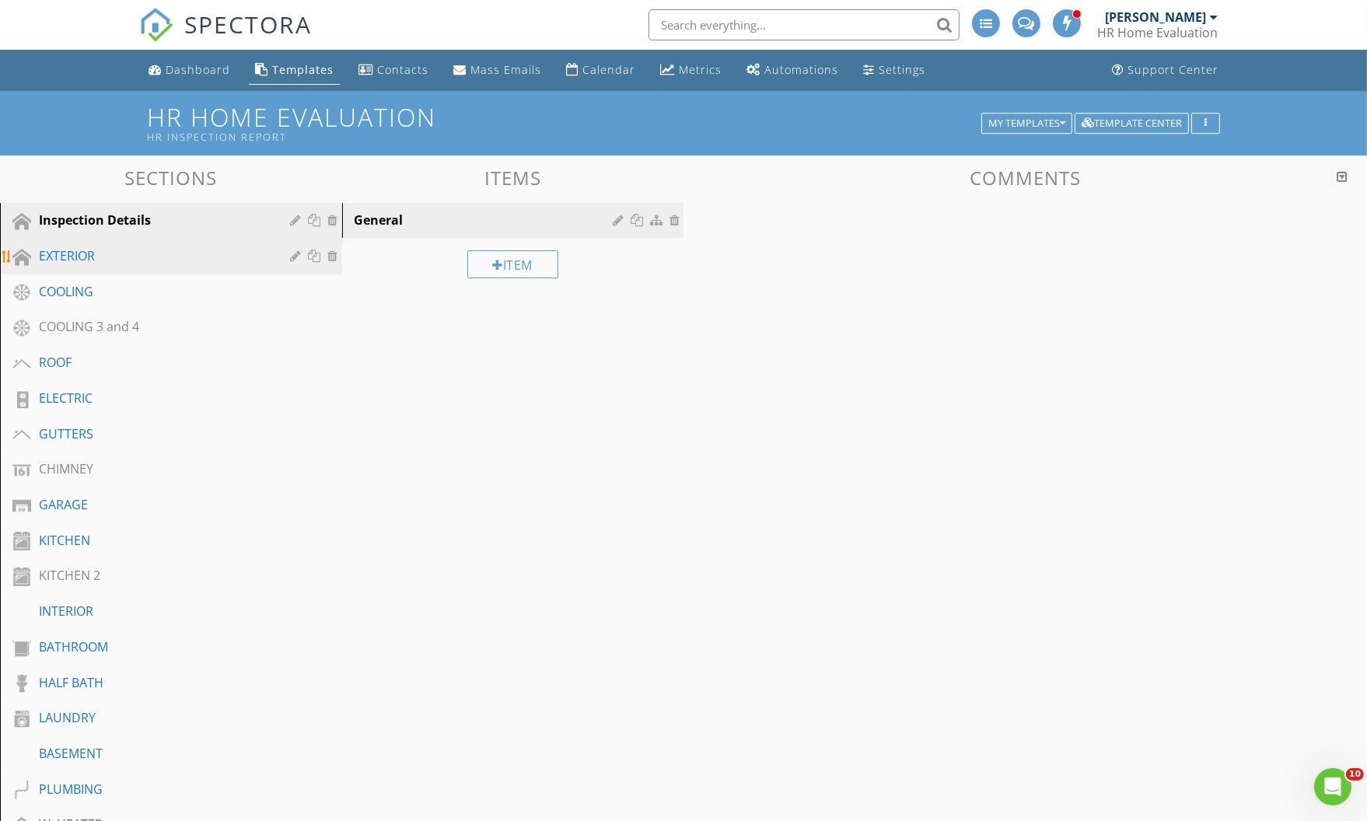
click at [68, 258] on div "EXTERIOR" at bounding box center [153, 256] width 229 height 19
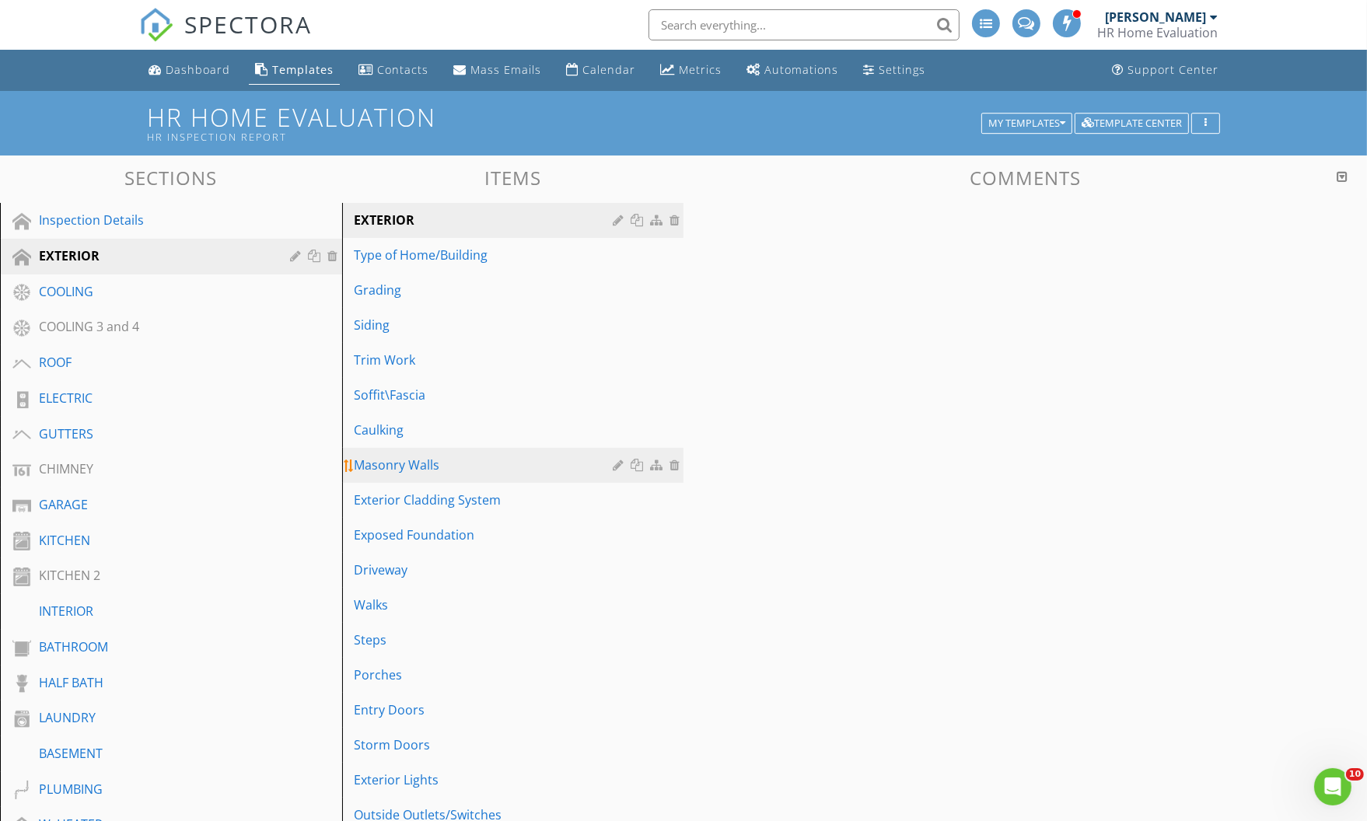
click at [425, 459] on div "Masonry Walls" at bounding box center [487, 465] width 264 height 19
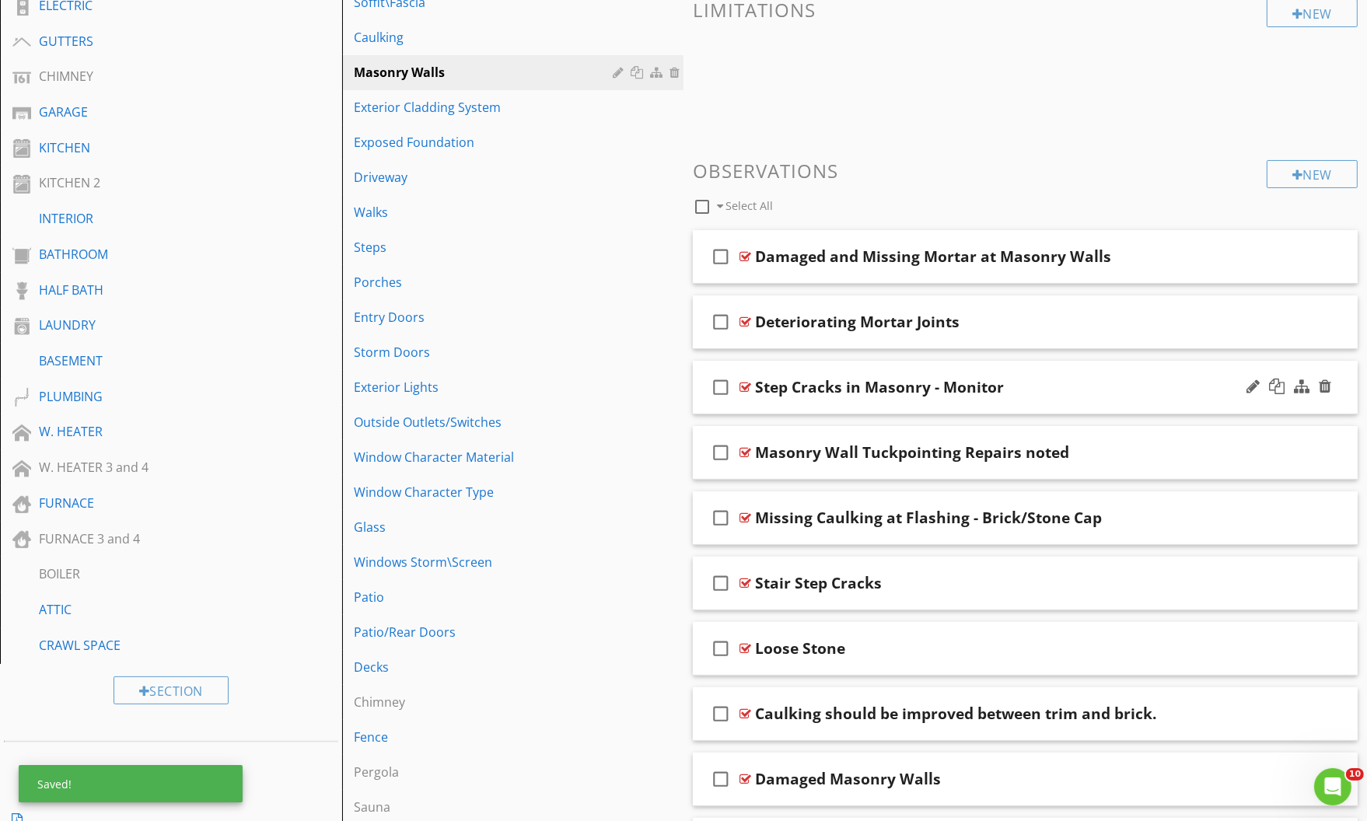
scroll to position [348, 0]
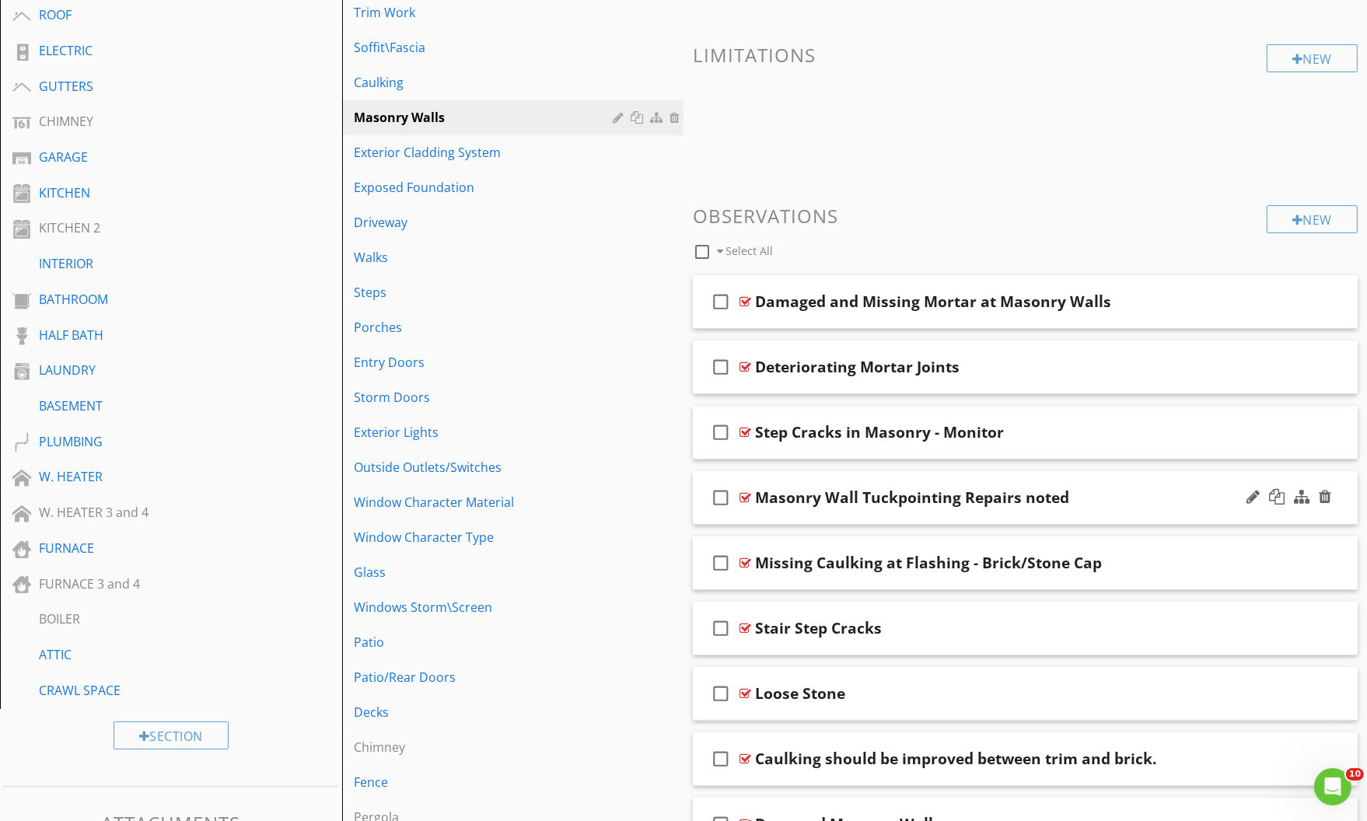
click at [1192, 481] on div "check_box_outline_blank Masonry Wall Tuckpointing Repairs noted" at bounding box center [1025, 498] width 665 height 54
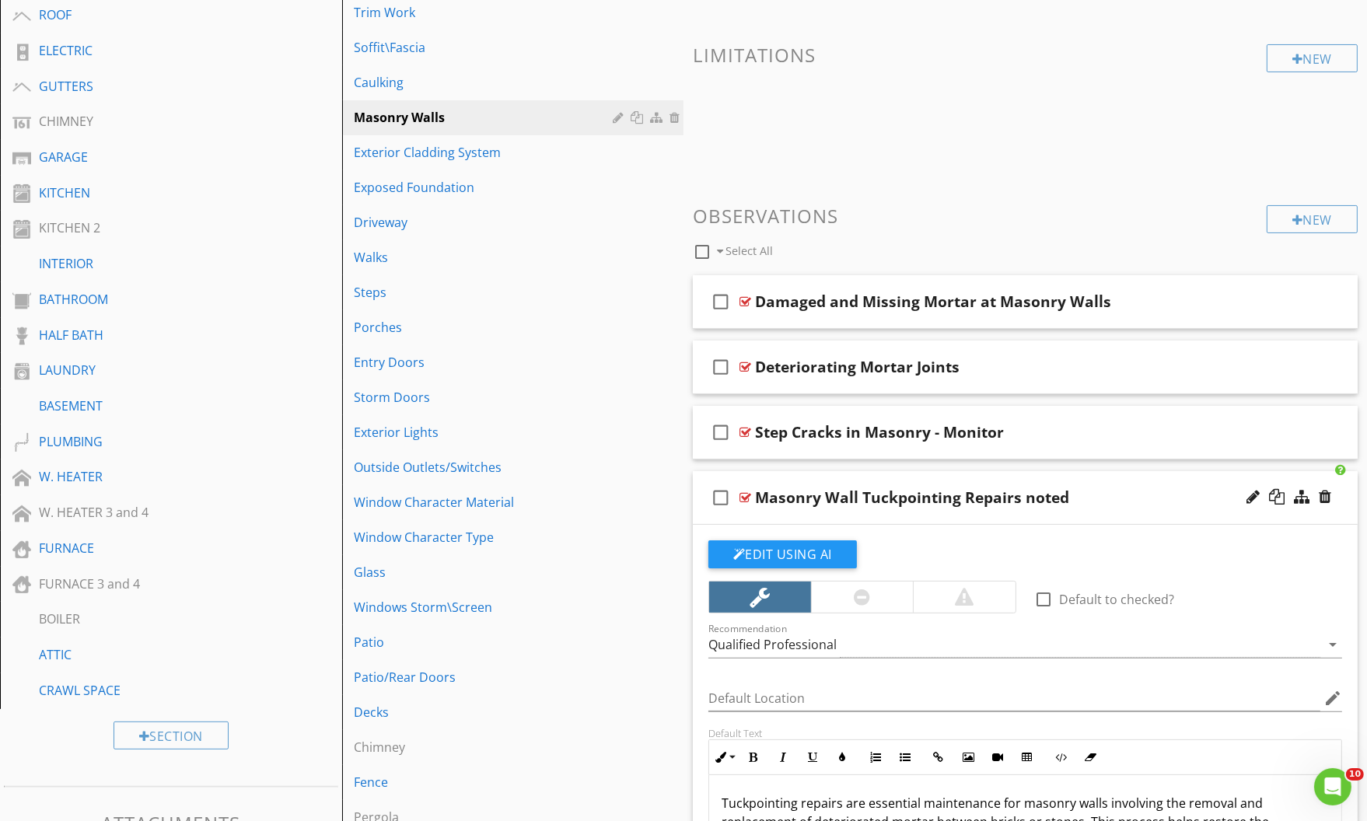
click at [1037, 498] on div "Masonry Wall Tuckpointing Repairs noted" at bounding box center [912, 497] width 314 height 19
click at [987, 499] on input "Masonry Wall Tuckpointing Repairs noted" at bounding box center [992, 499] width 475 height 26
type input "Masonry Wall Tuckpointing Repairs Noted"
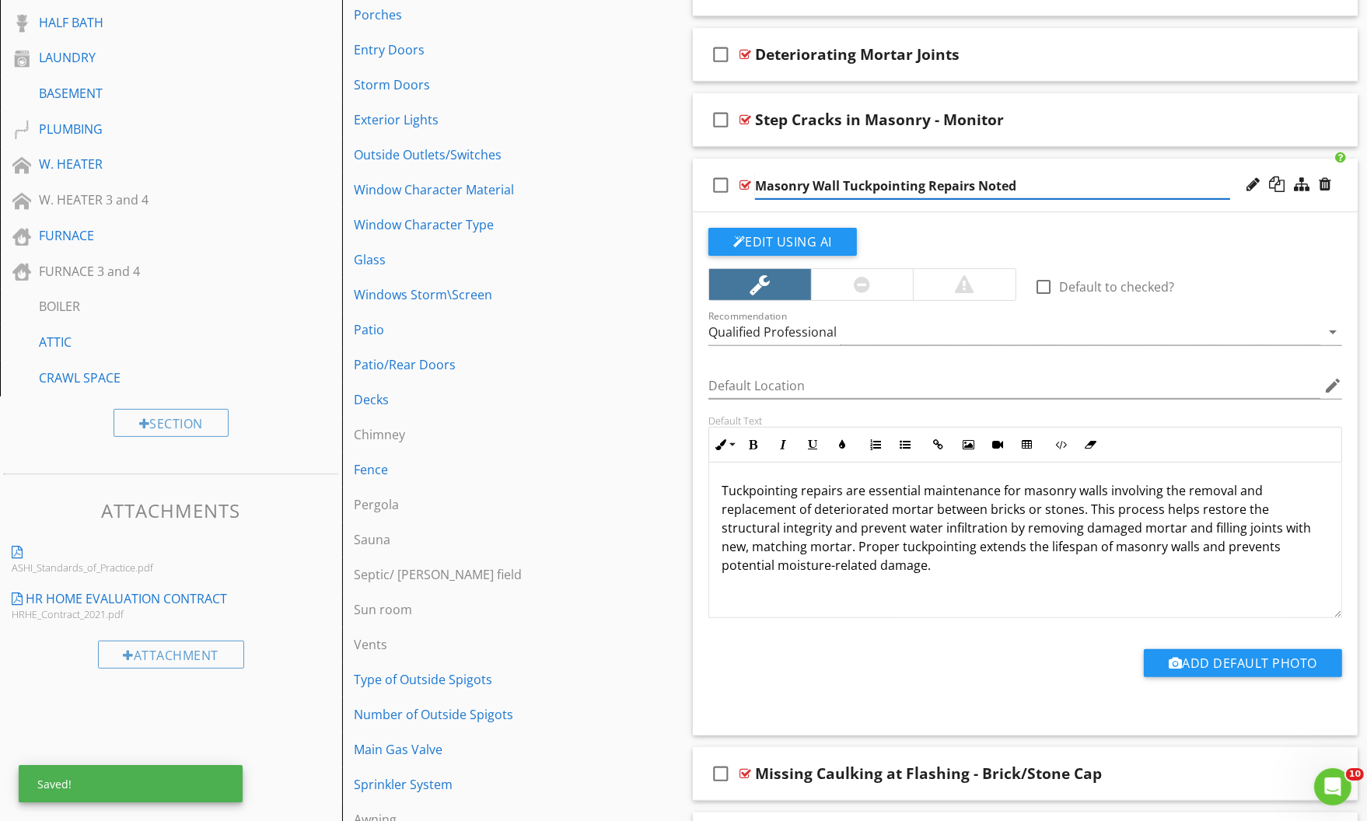
scroll to position [701, 0]
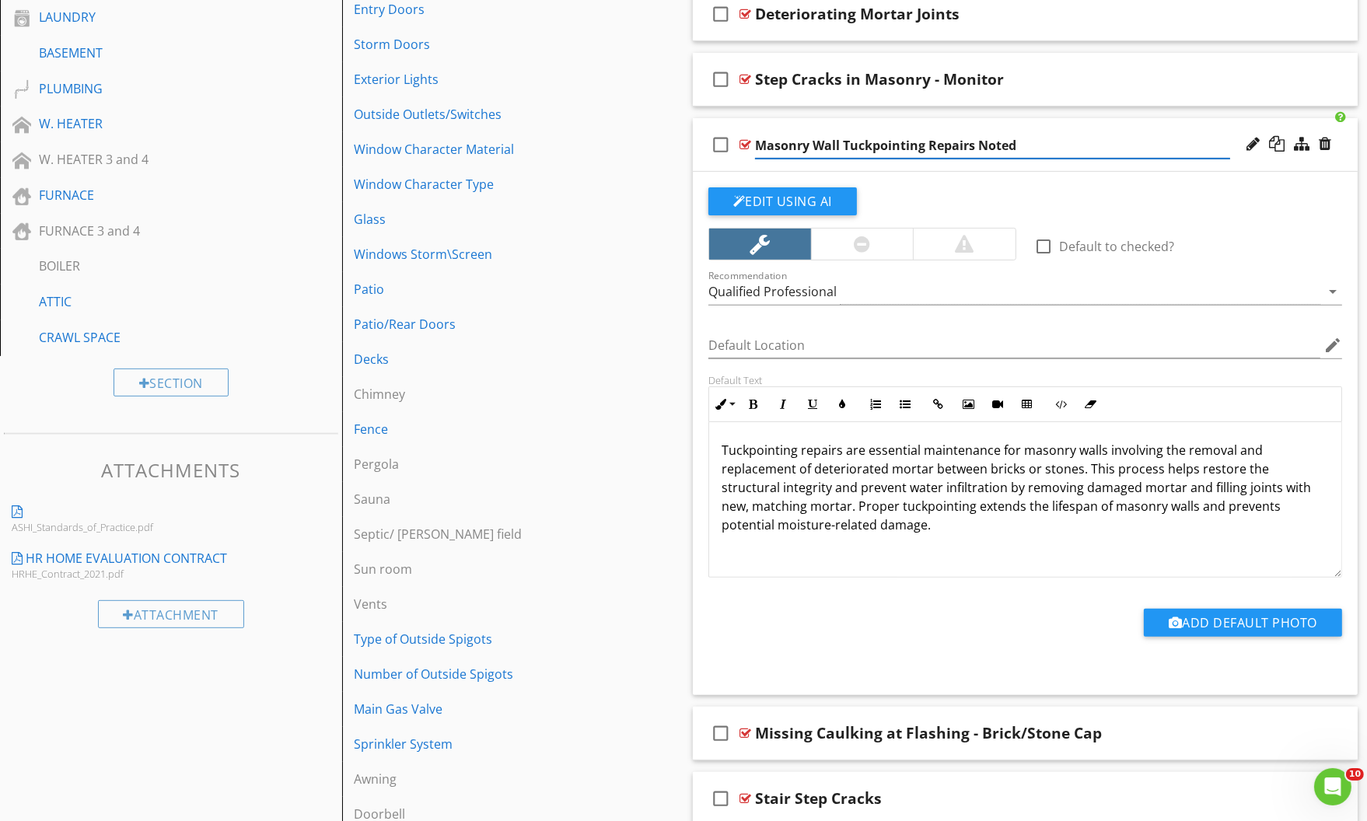
click at [975, 502] on p "Tuckpointing repairs are essential maintenance for masonry walls involving the …" at bounding box center [1025, 487] width 607 height 93
click at [971, 502] on p "Tuckpointing repairs are essential maintenance for masonry walls involving the …" at bounding box center [1025, 487] width 607 height 93
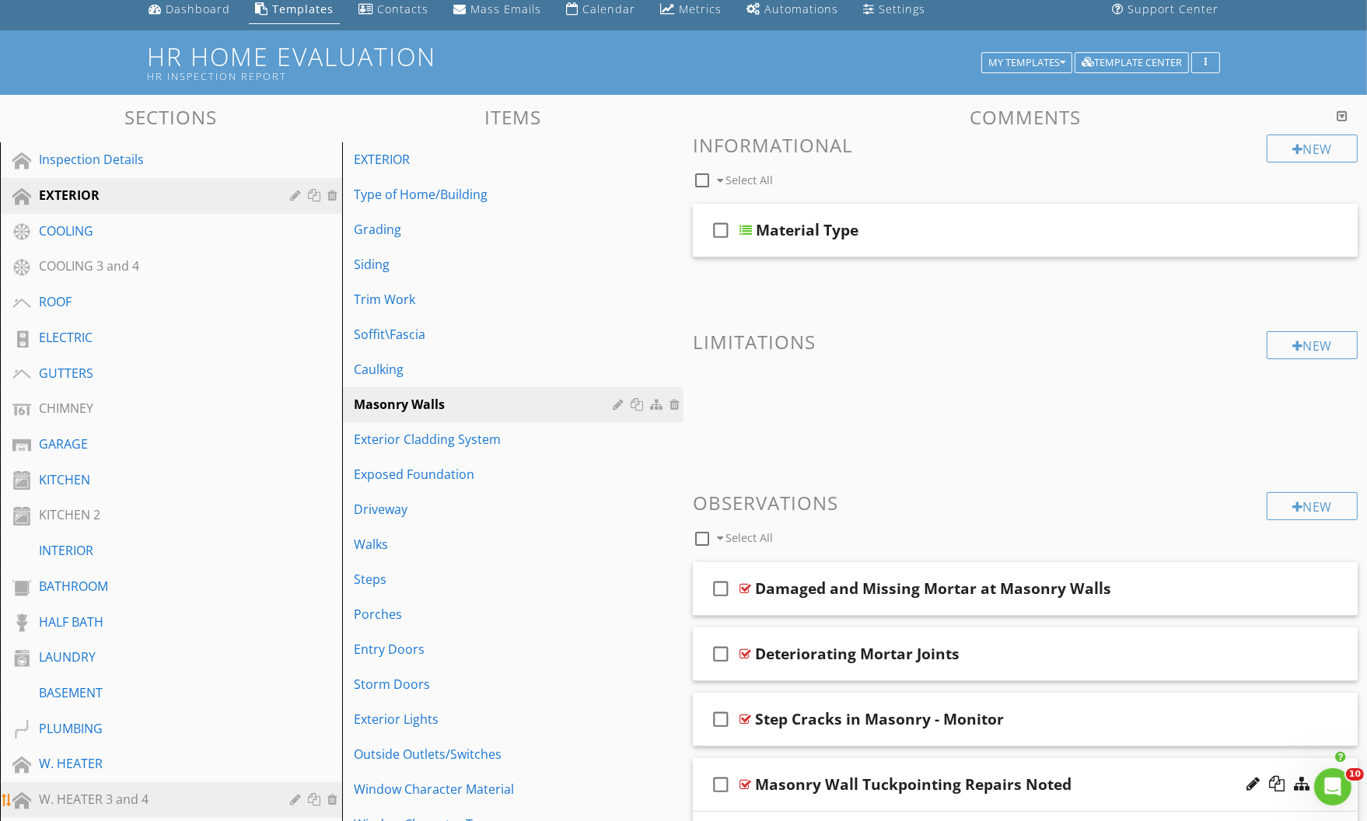
scroll to position [0, 0]
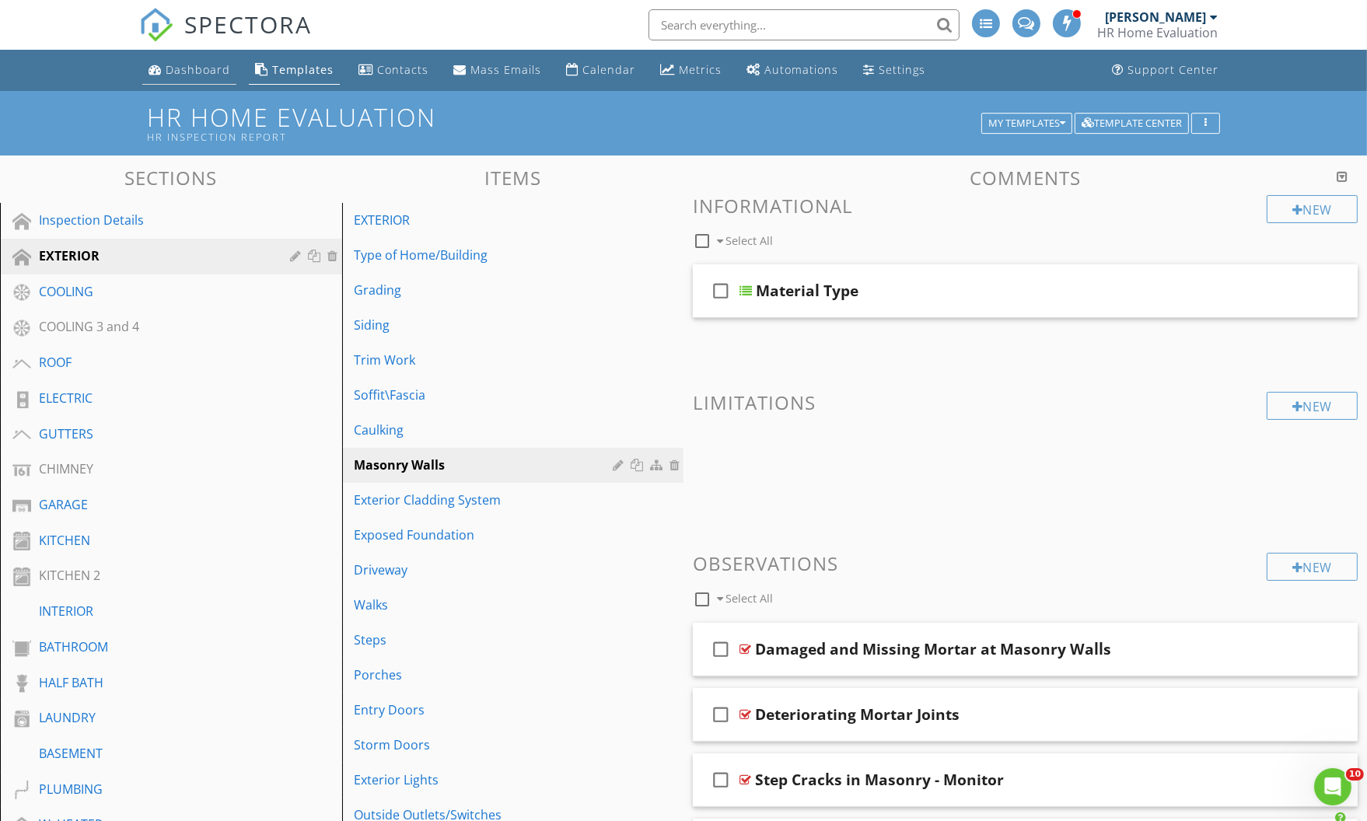
click at [187, 68] on div "Dashboard" at bounding box center [198, 69] width 65 height 15
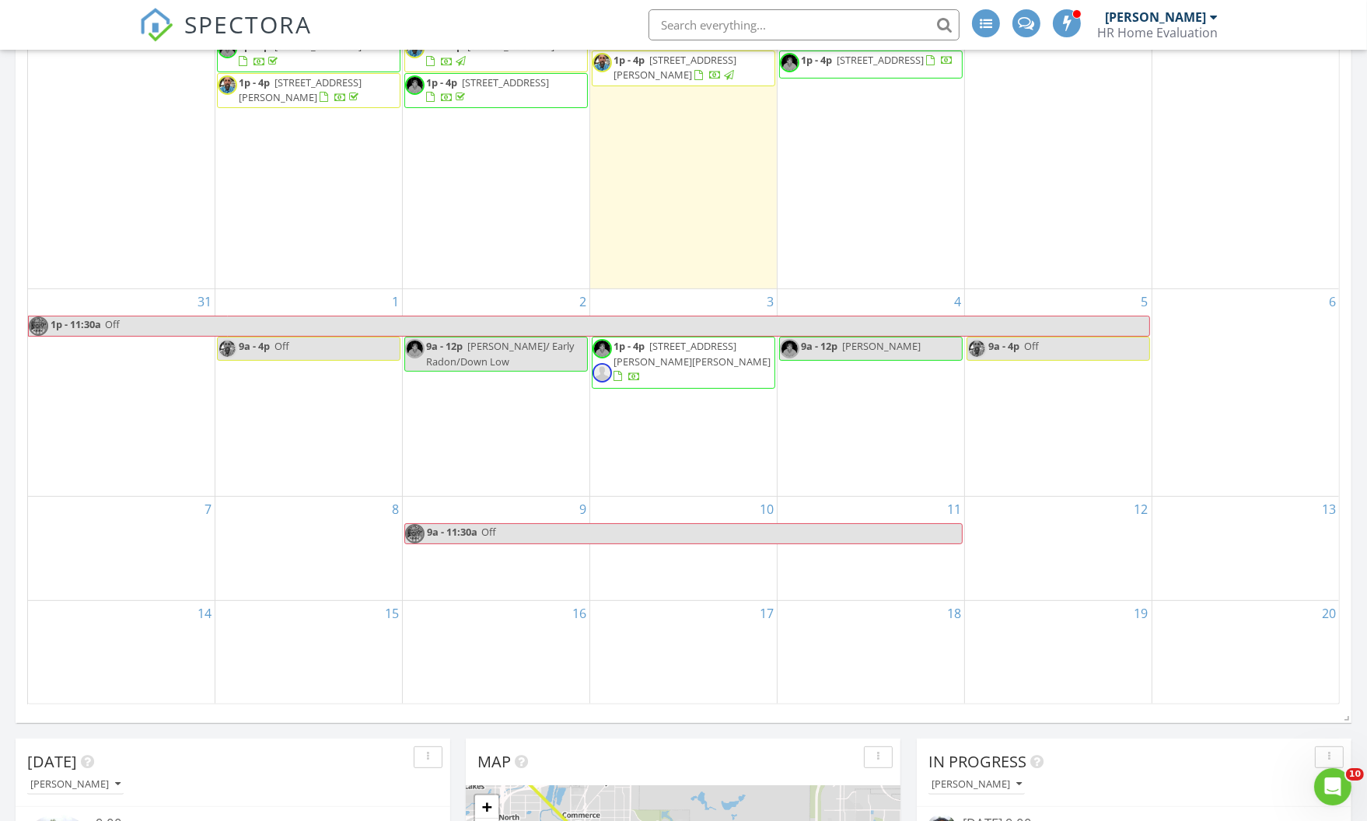
scroll to position [495, 0]
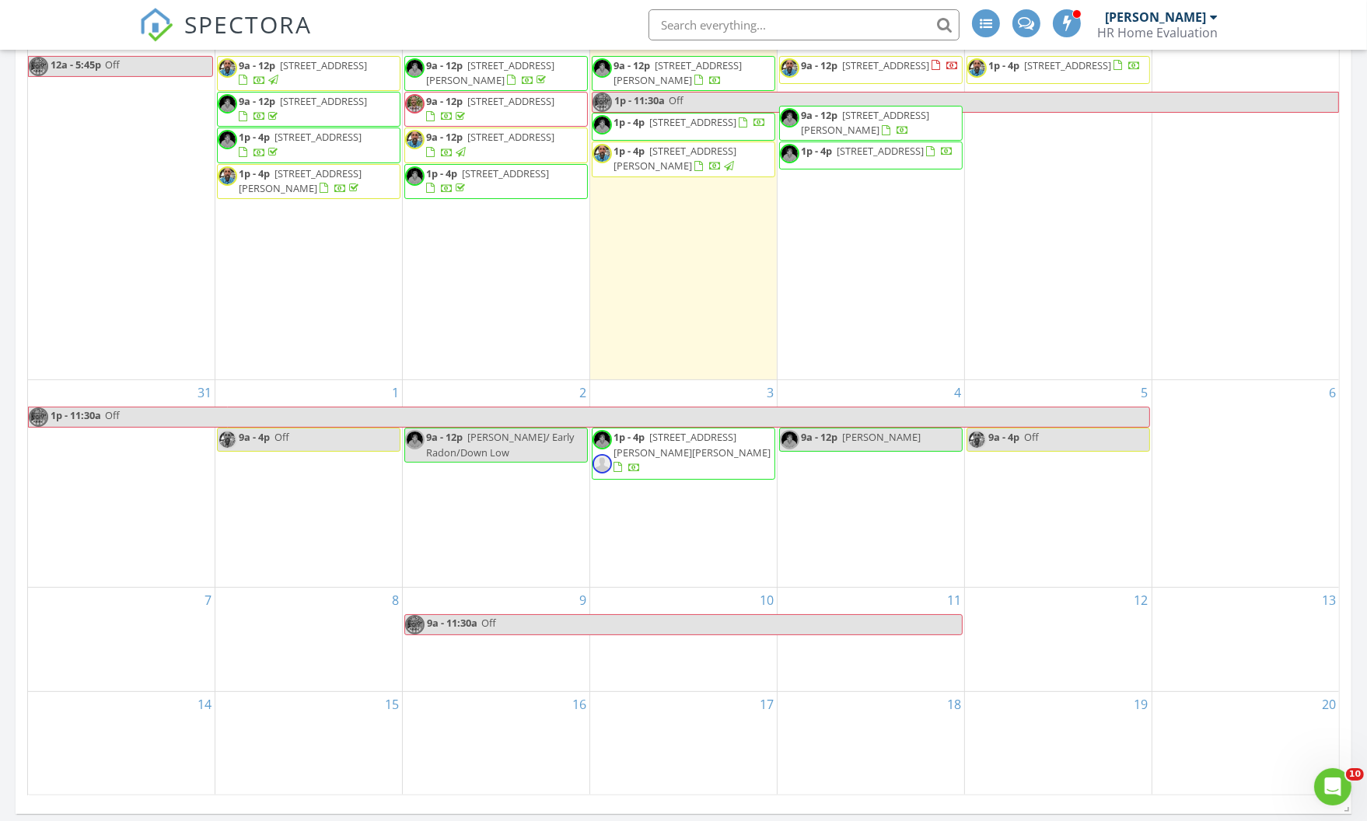
scroll to position [919, 0]
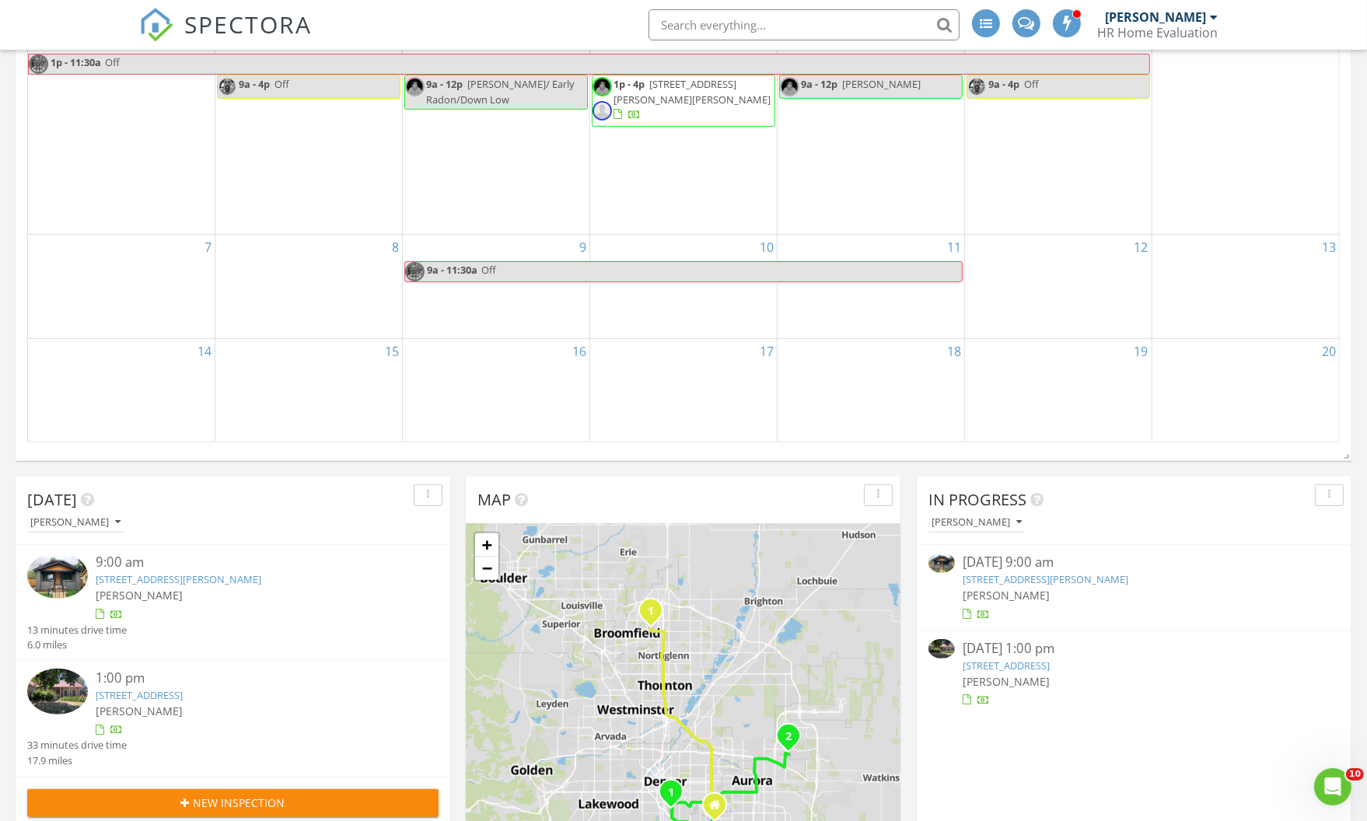
click at [54, 586] on img at bounding box center [57, 576] width 61 height 46
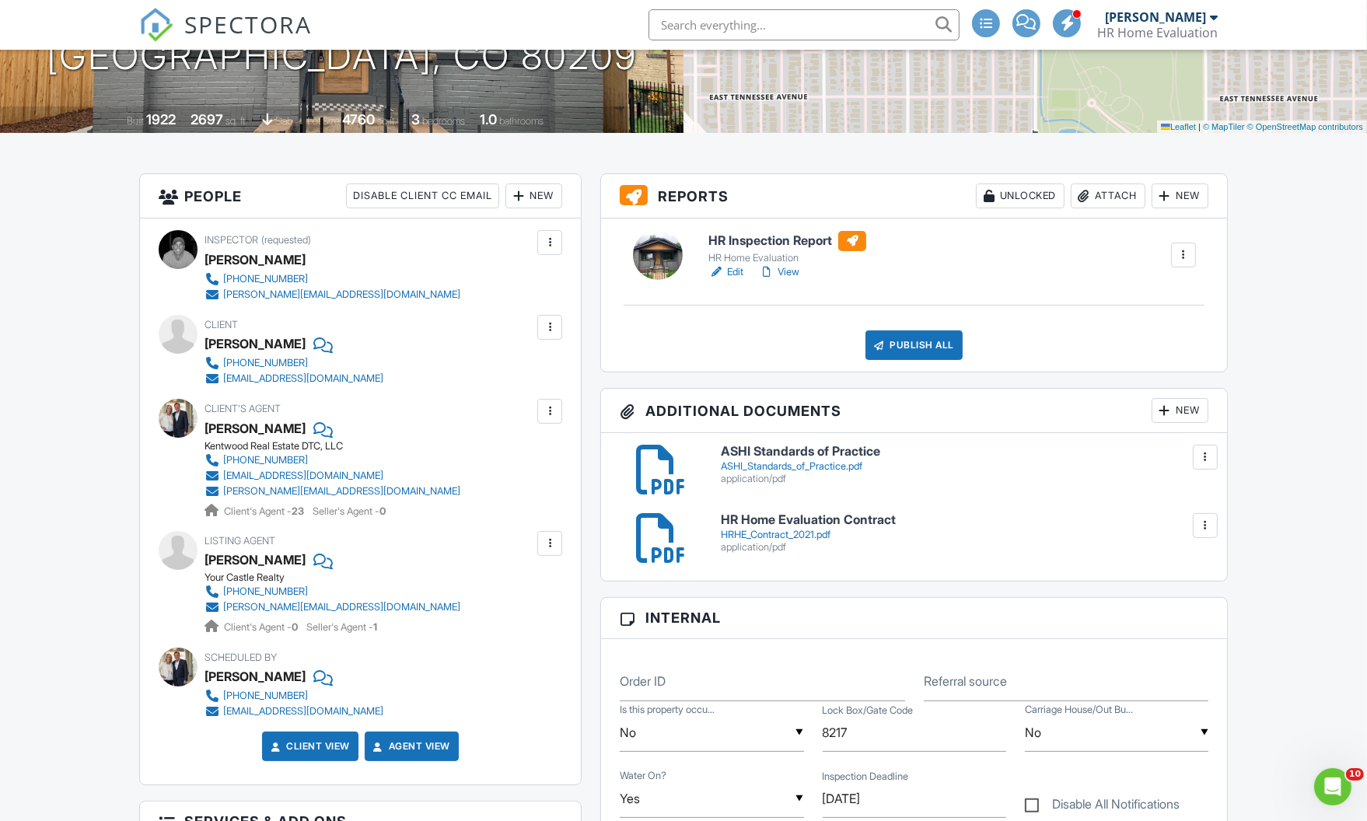
click at [1115, 195] on div "Attach" at bounding box center [1108, 196] width 75 height 25
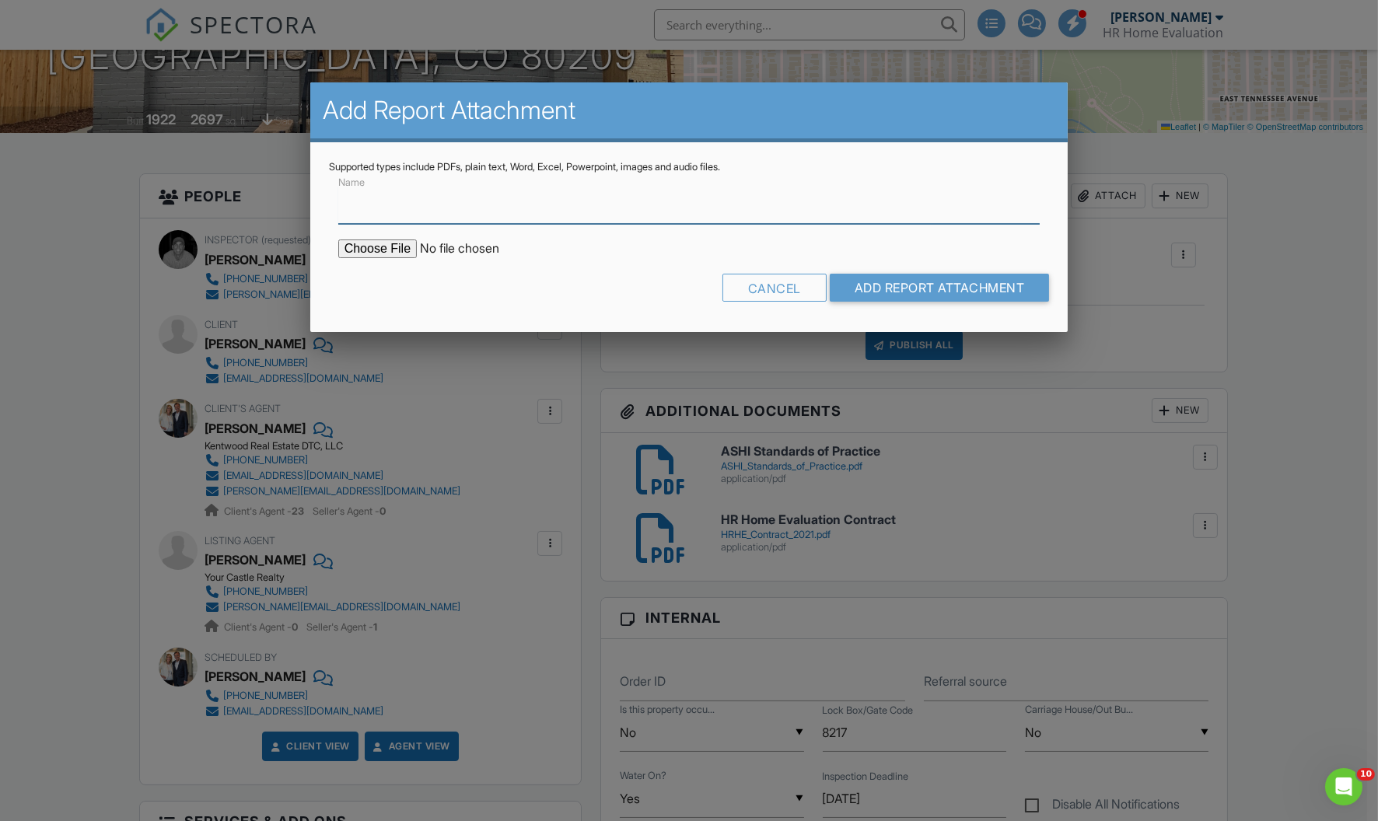
click at [464, 216] on input "Name" at bounding box center [689, 205] width 702 height 38
type input "BuildFax"
click at [373, 250] on input "file" at bounding box center [470, 249] width 264 height 19
type input "C:\fakepath\BuildFaxReport_883 S. Downing St.pdf"
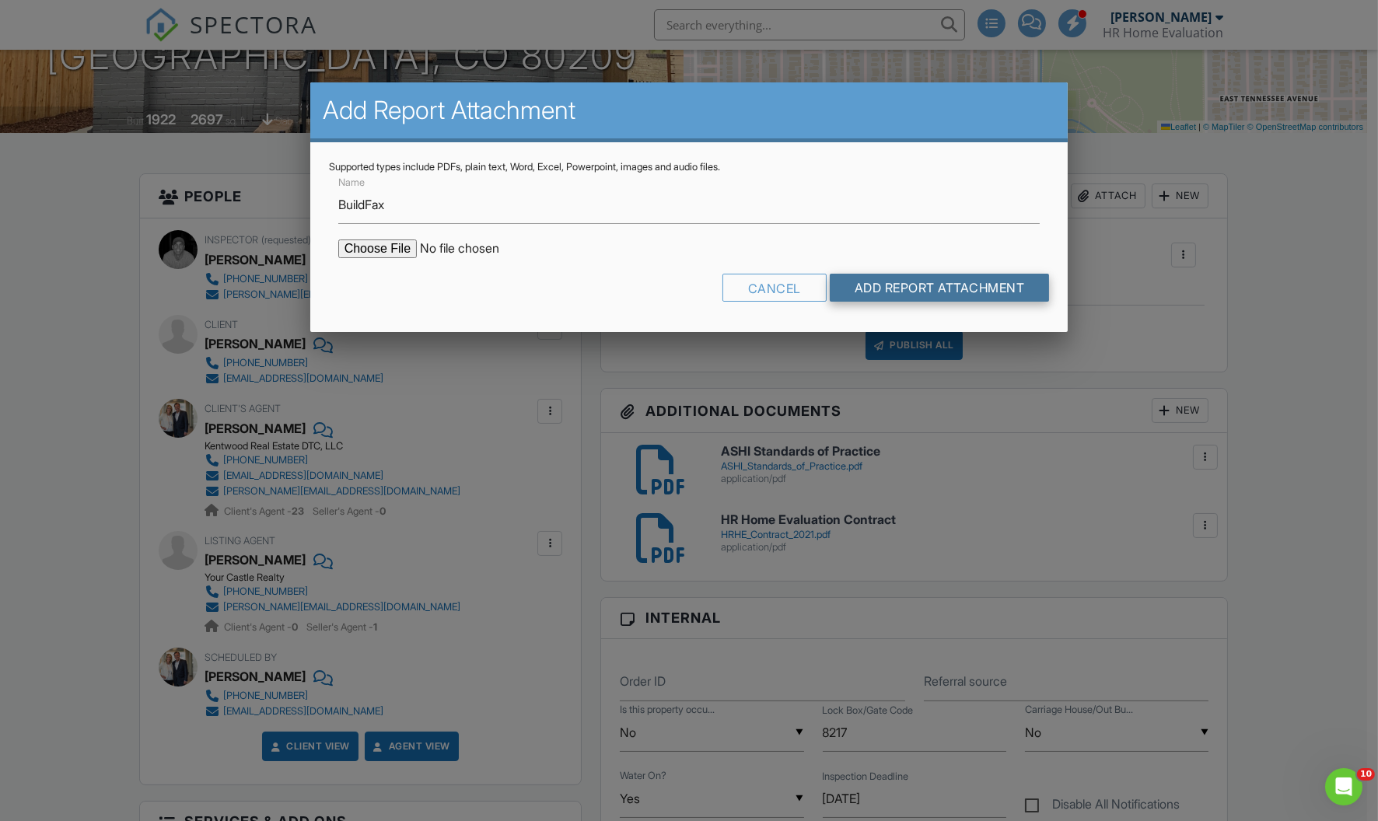
click at [903, 287] on input "Add Report Attachment" at bounding box center [940, 288] width 220 height 28
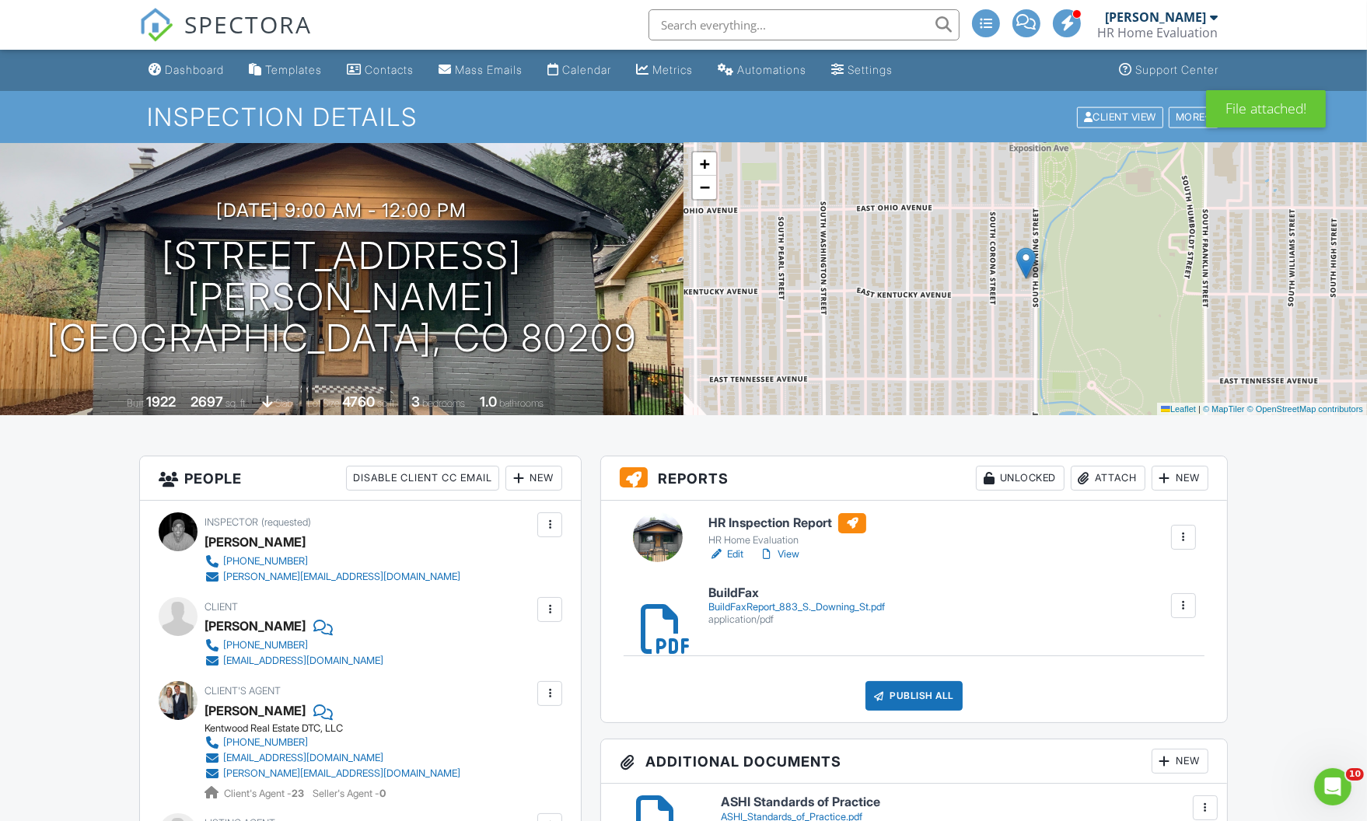
click at [917, 698] on div "Publish All" at bounding box center [914, 696] width 97 height 30
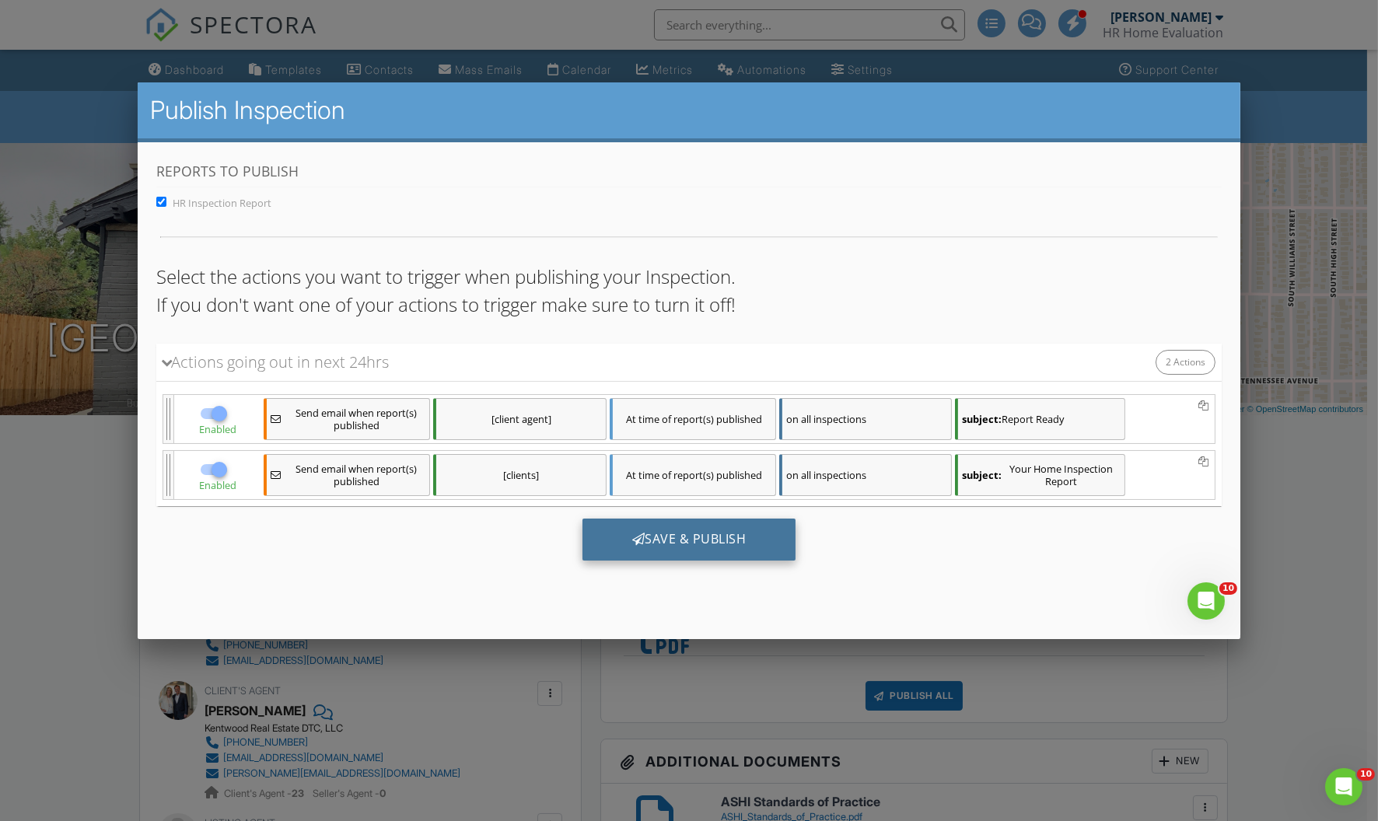
click at [676, 523] on div "Save & Publish" at bounding box center [690, 539] width 214 height 42
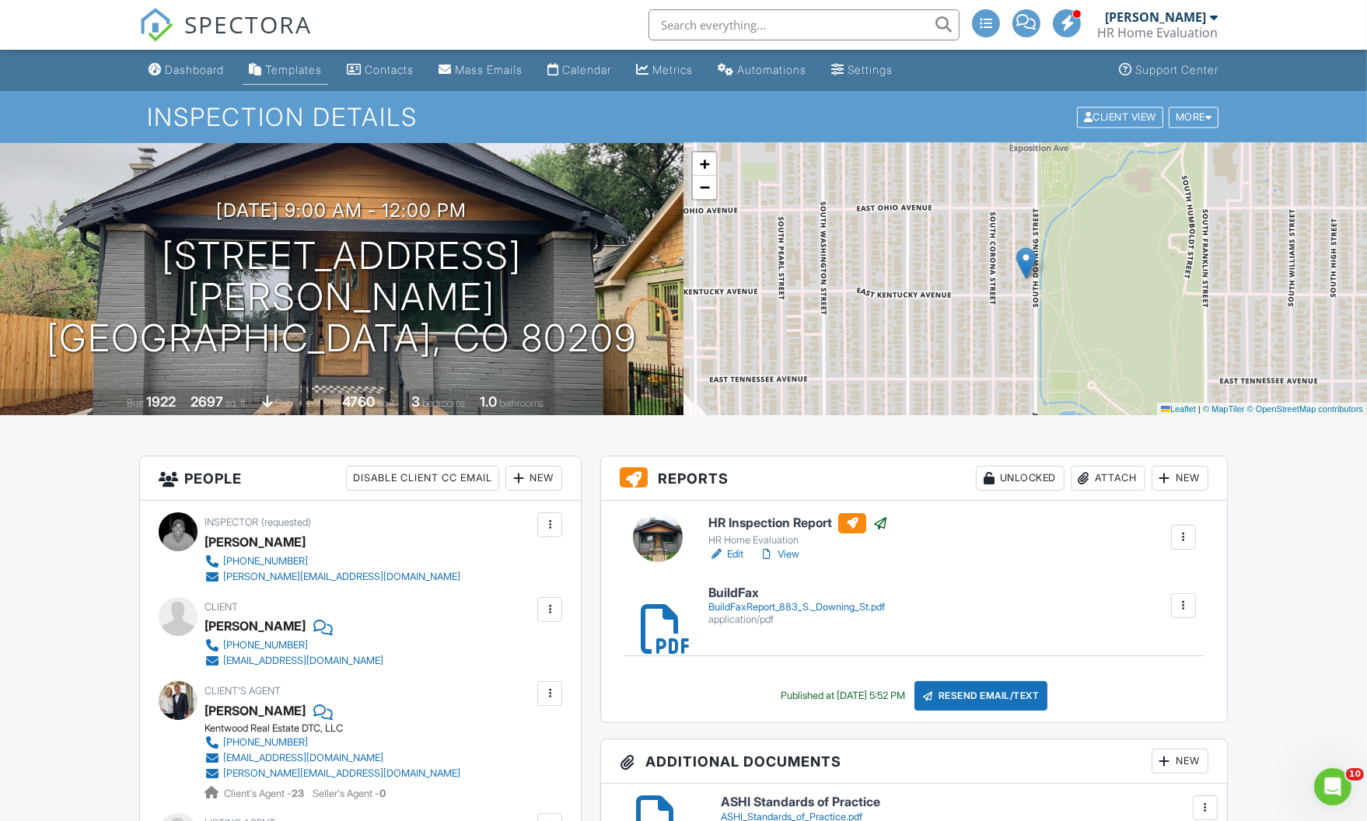
click at [299, 71] on div "Templates" at bounding box center [293, 69] width 57 height 13
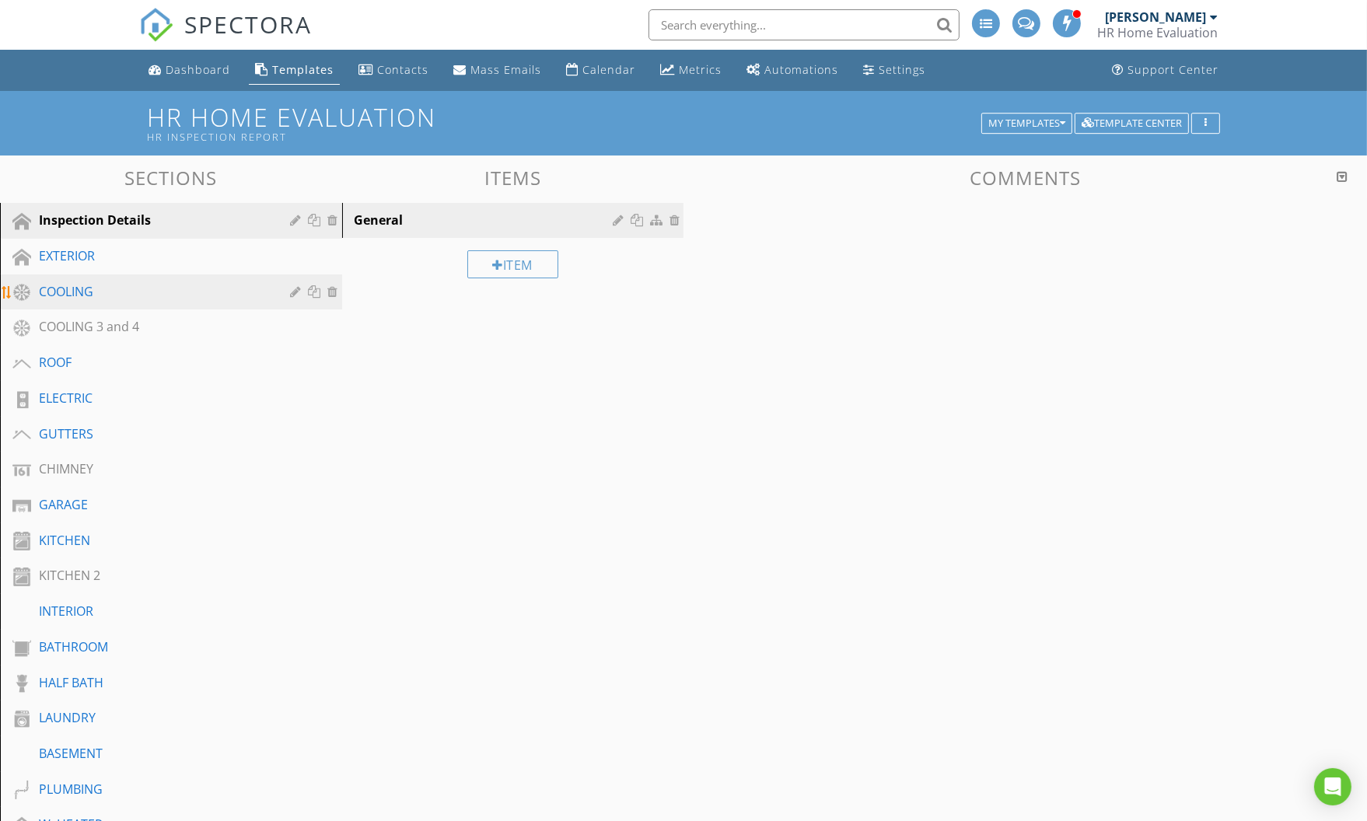
click at [59, 295] on div "COOLING" at bounding box center [153, 291] width 229 height 19
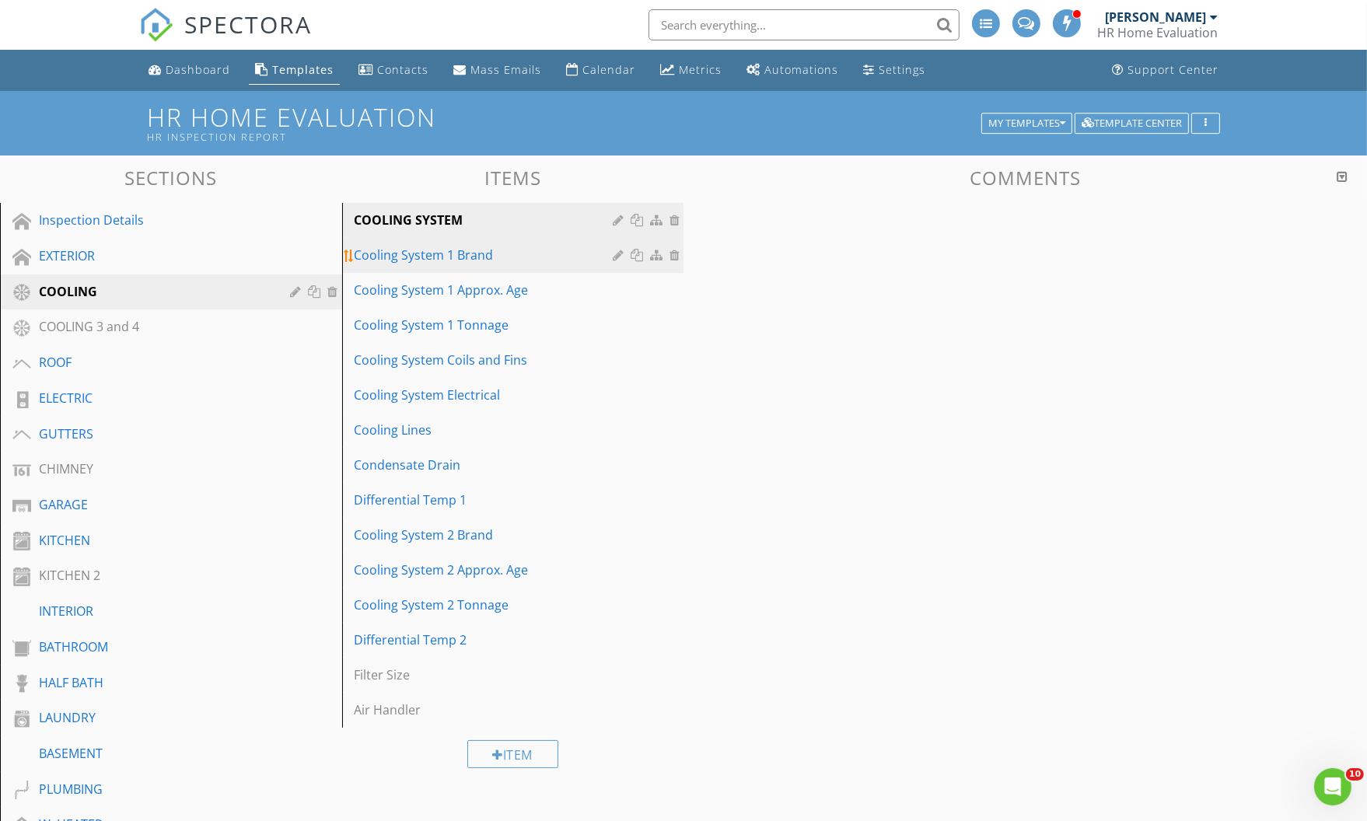
click at [452, 264] on div "Cooling System 1 Brand" at bounding box center [487, 255] width 264 height 19
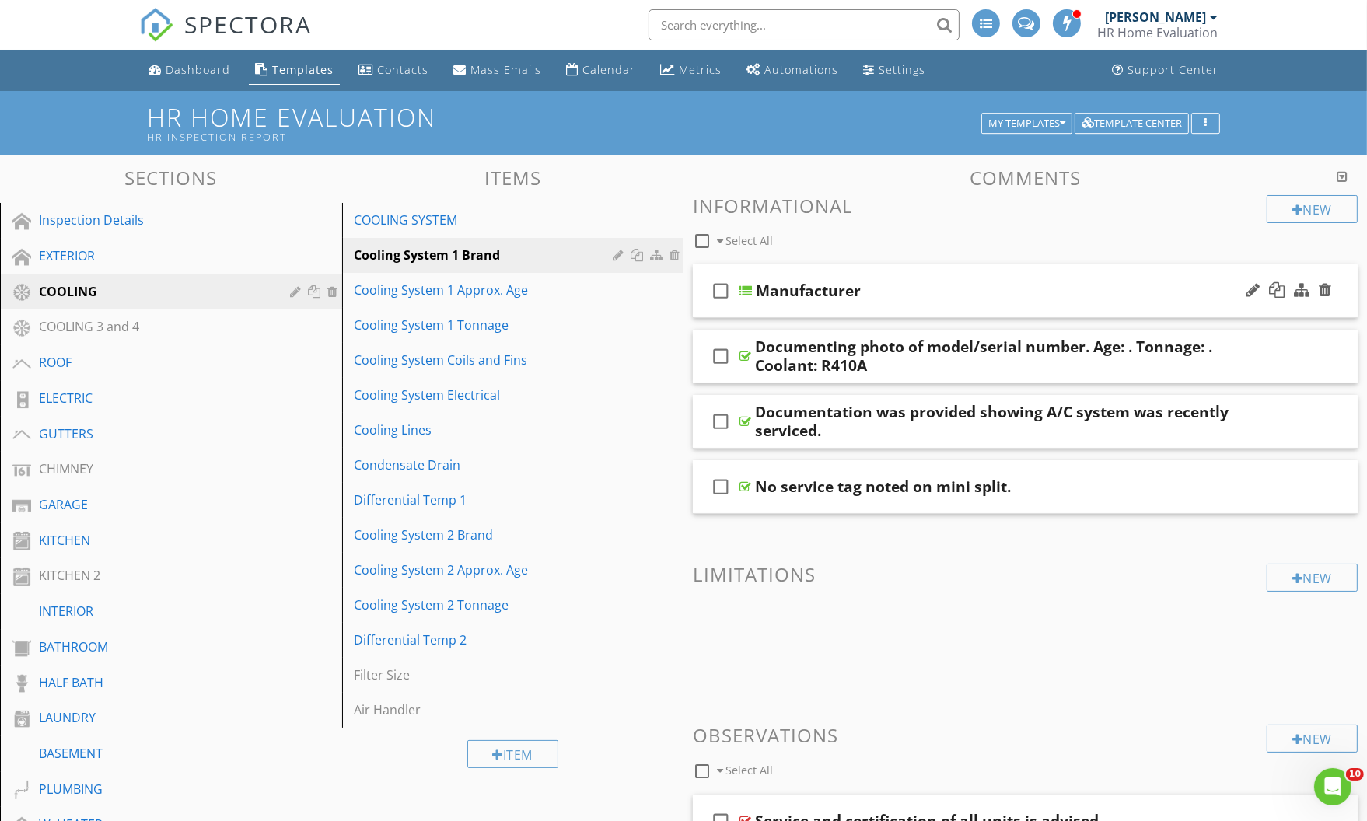
click at [1029, 289] on div "Manufacturer" at bounding box center [993, 291] width 475 height 19
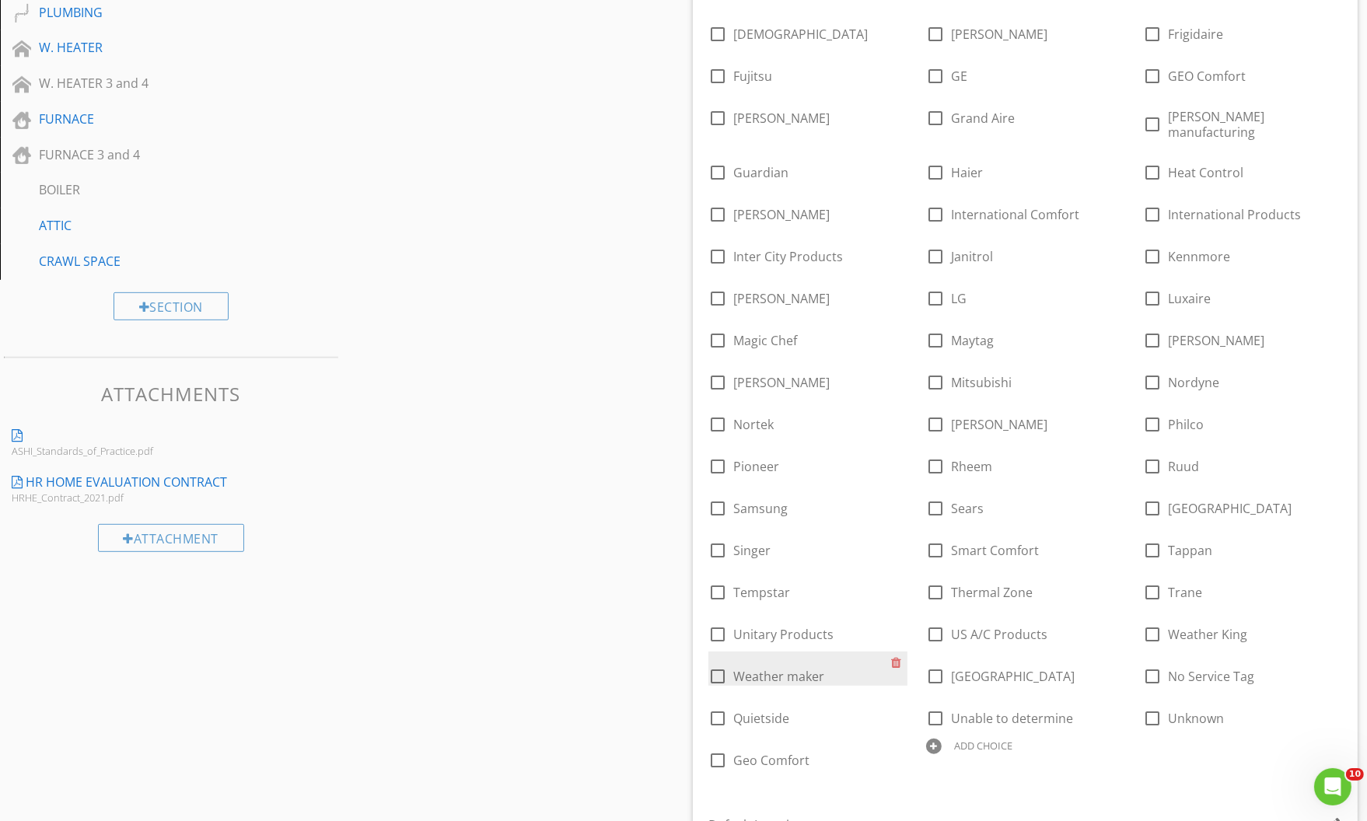
scroll to position [848, 0]
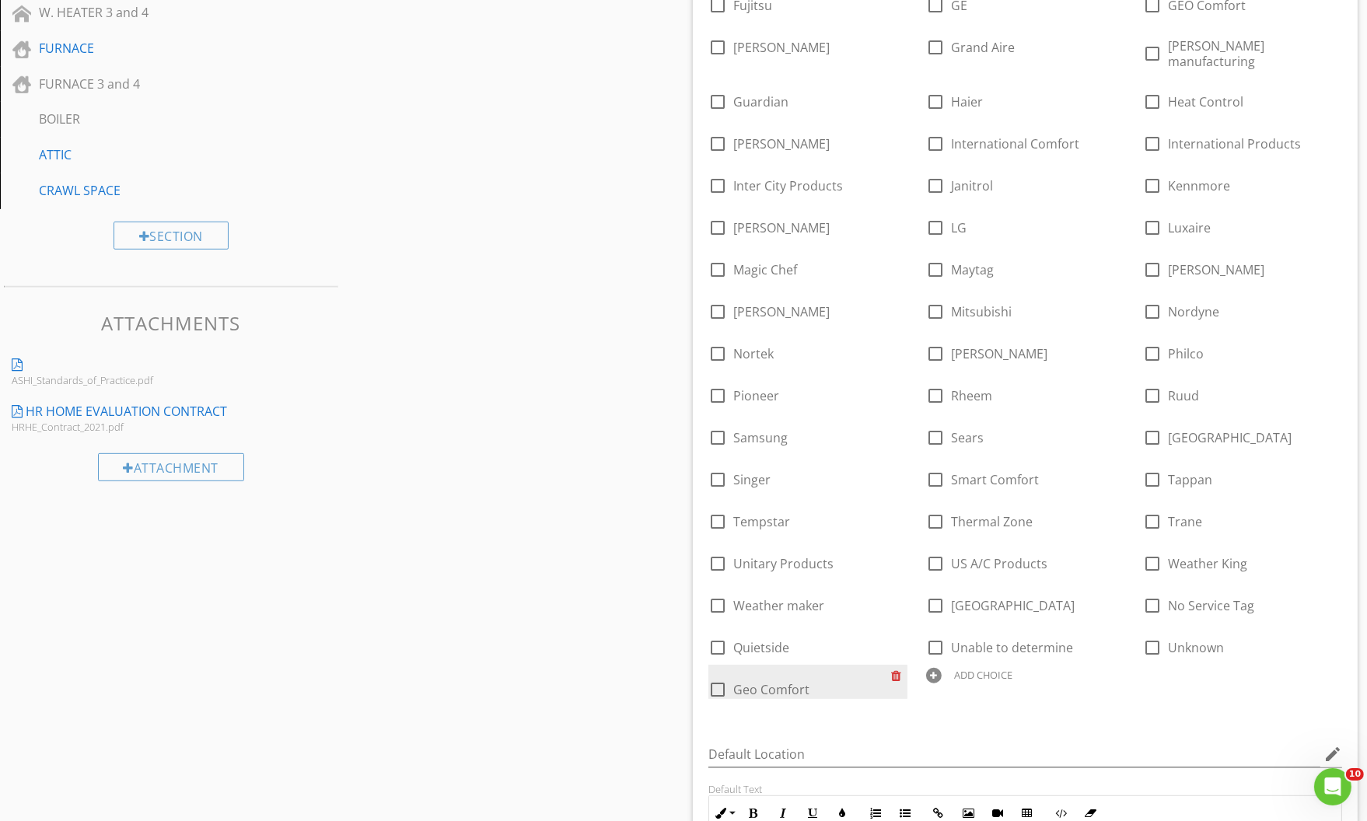
click at [901, 665] on div at bounding box center [899, 676] width 16 height 22
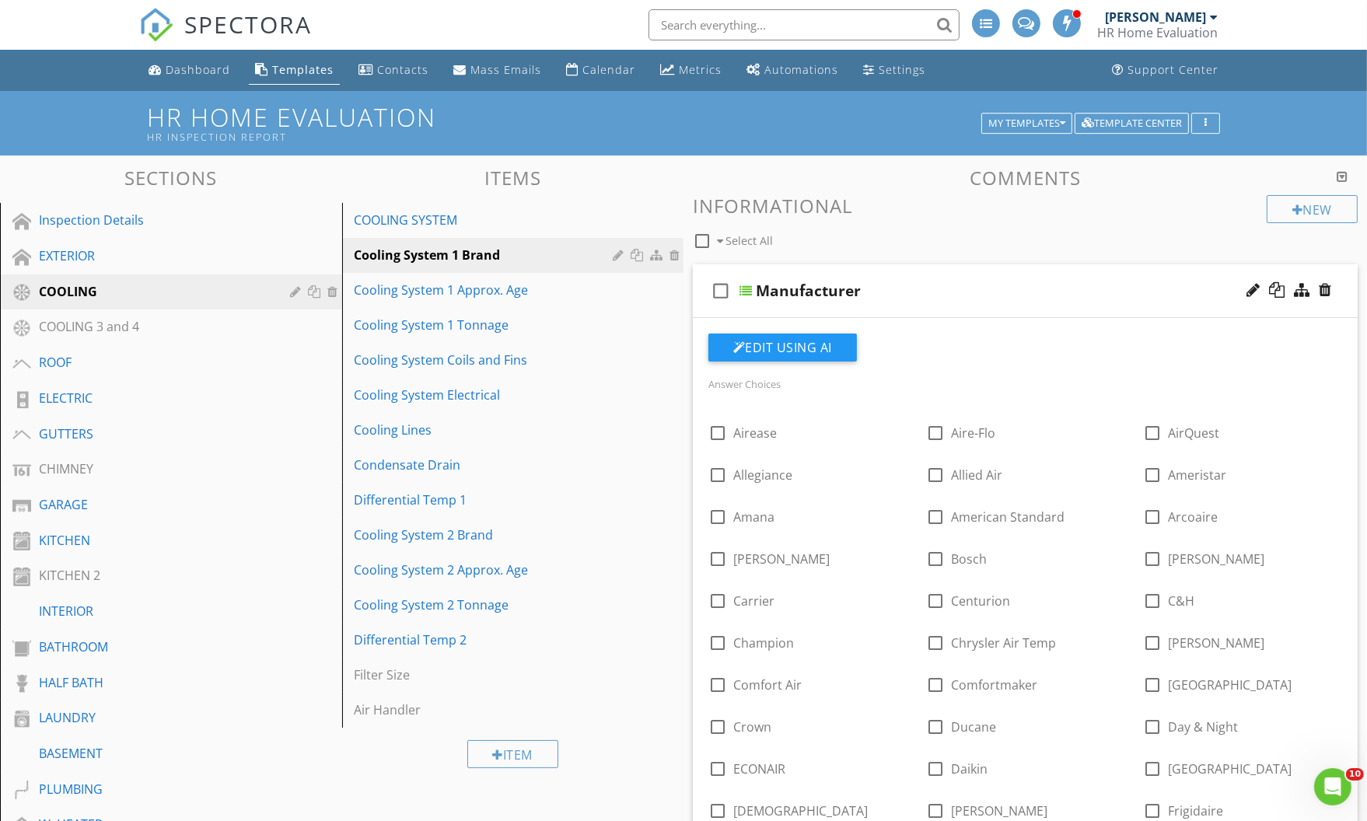
scroll to position [282, 0]
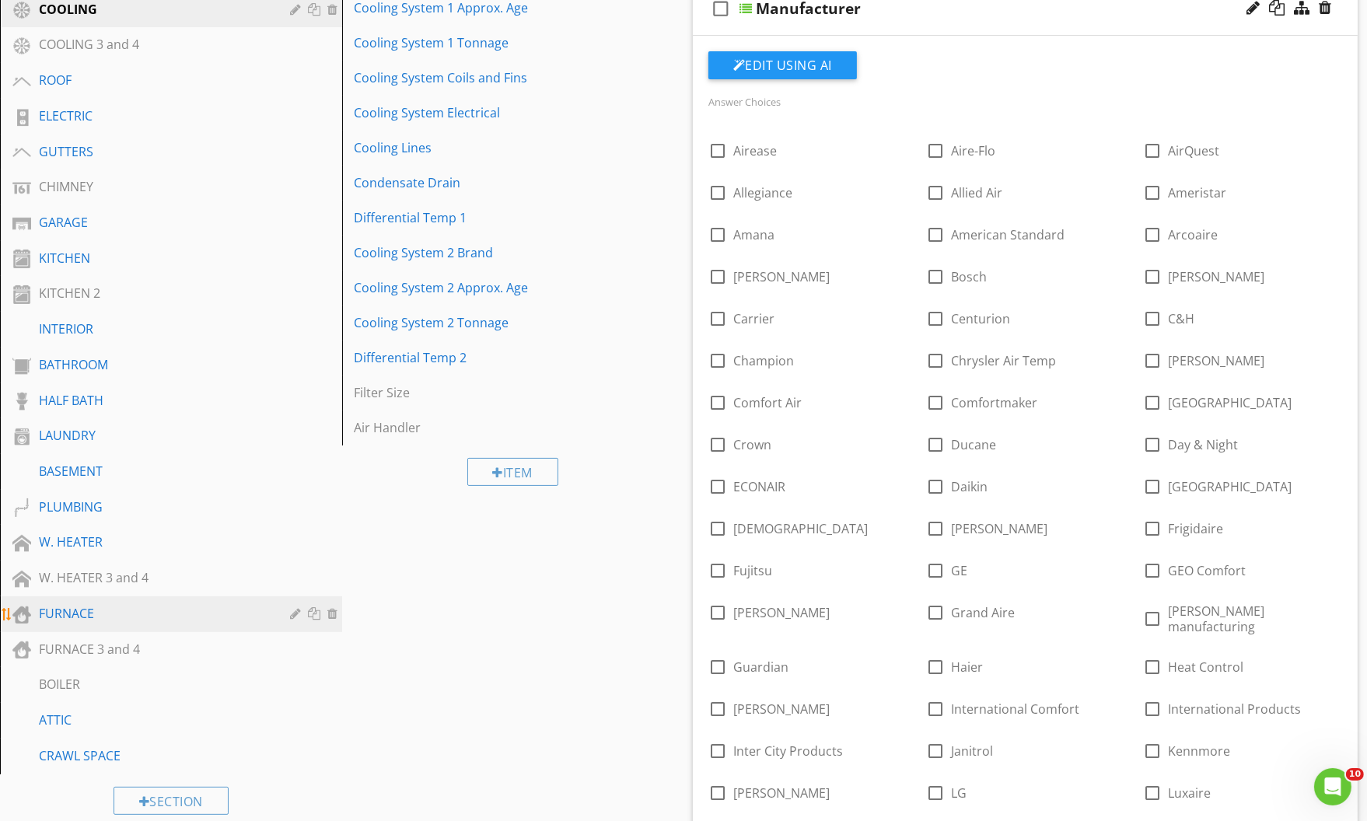
click at [72, 609] on div "FURNACE" at bounding box center [153, 613] width 229 height 19
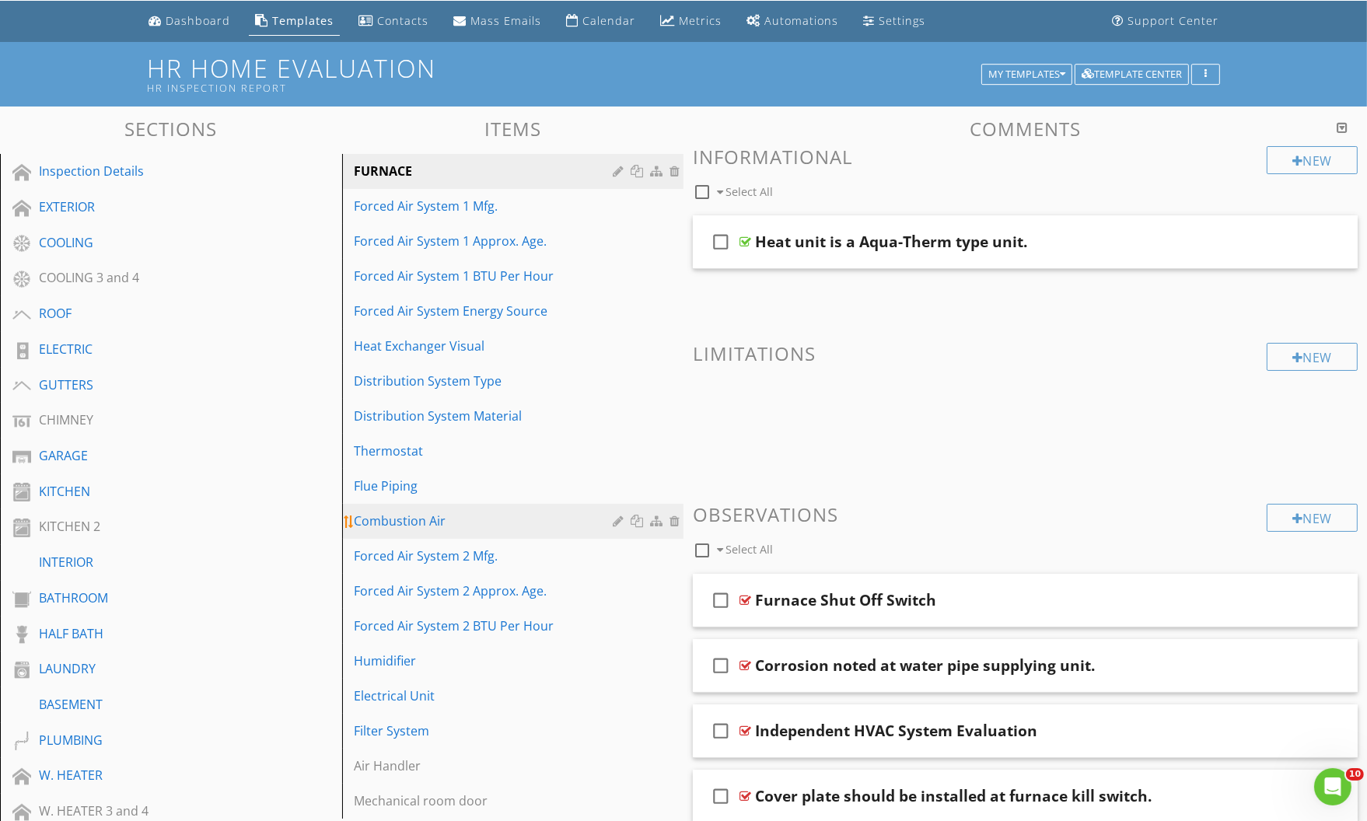
scroll to position [0, 0]
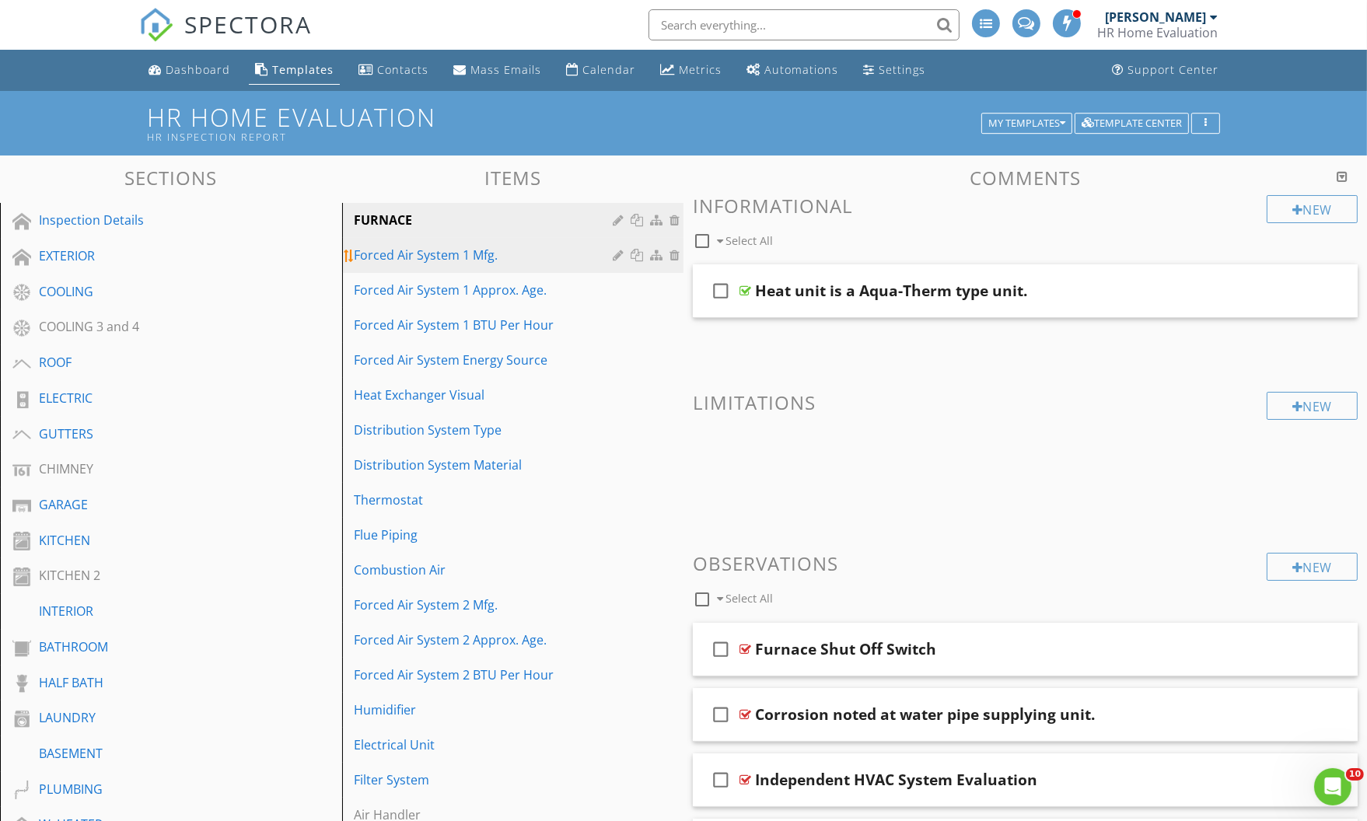
click at [448, 255] on div "Forced Air System 1 Mfg." at bounding box center [487, 255] width 264 height 19
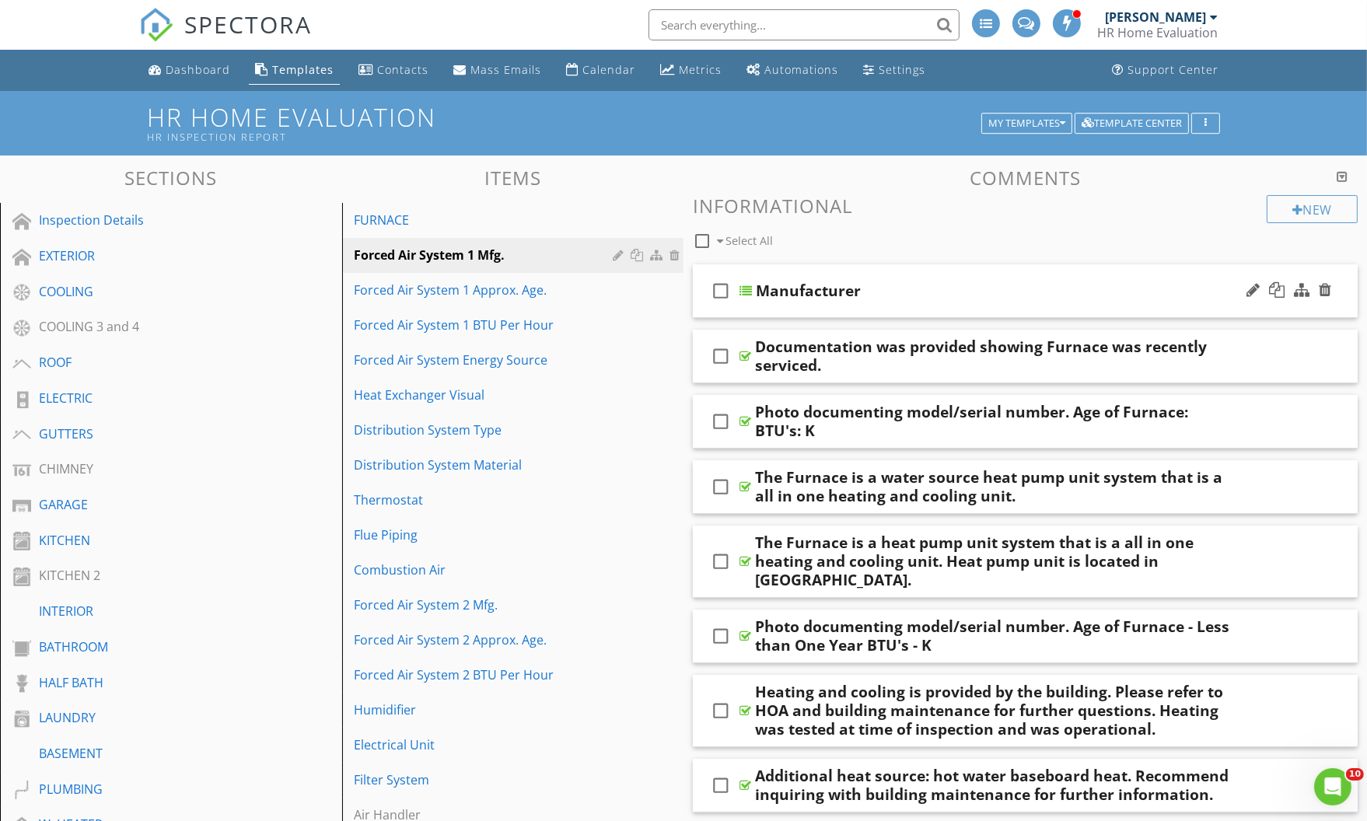
click at [1122, 283] on div "Manufacturer" at bounding box center [993, 291] width 475 height 19
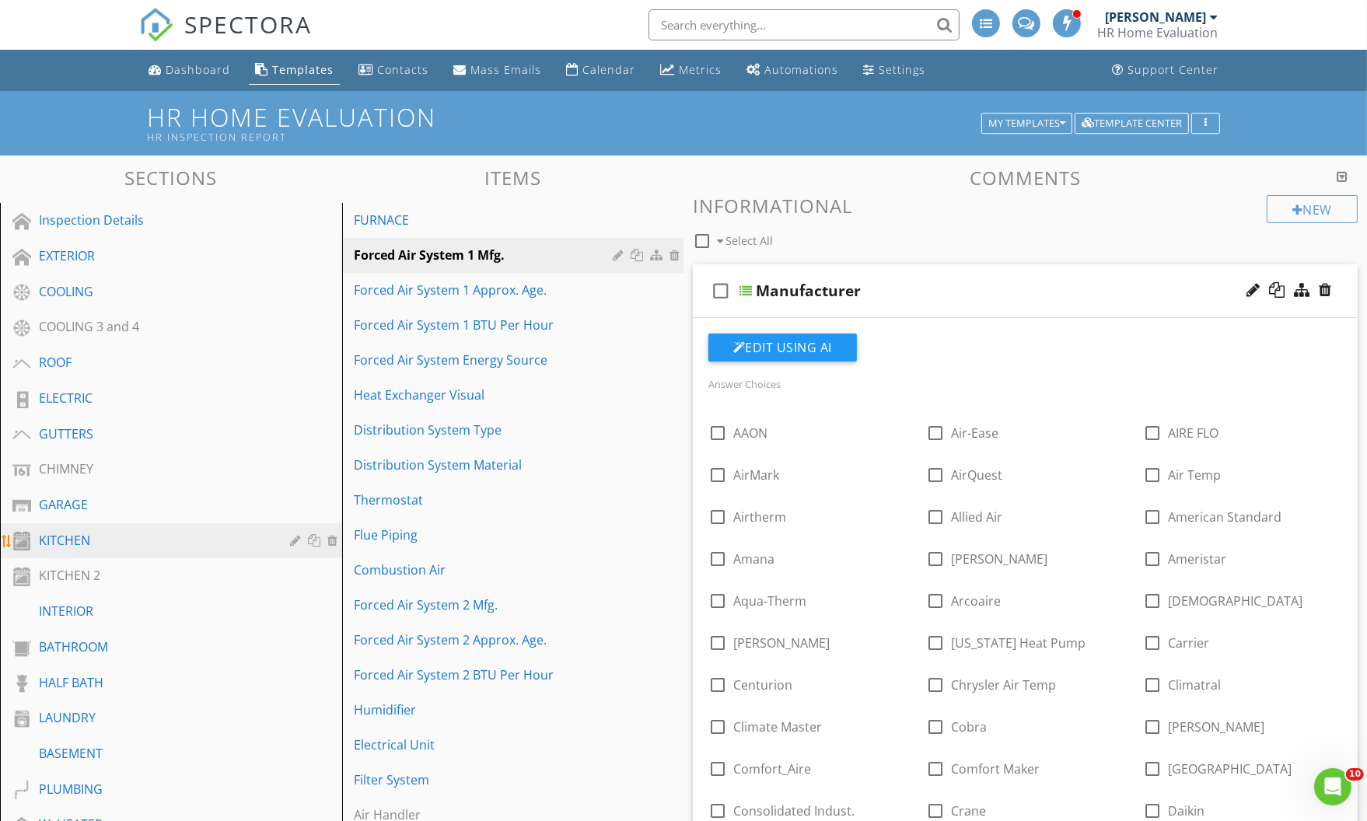
click at [85, 540] on div "KITCHEN" at bounding box center [153, 540] width 229 height 19
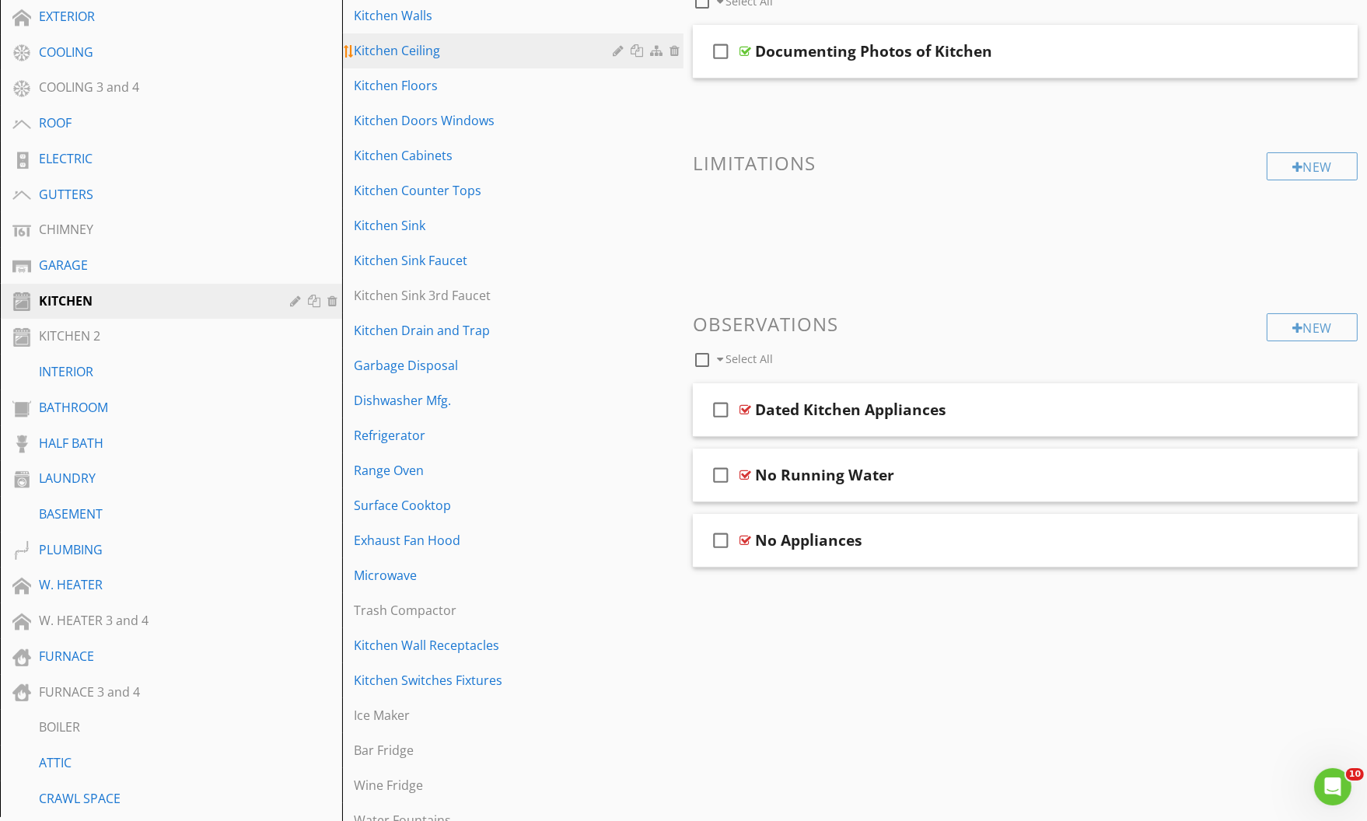
scroll to position [282, 0]
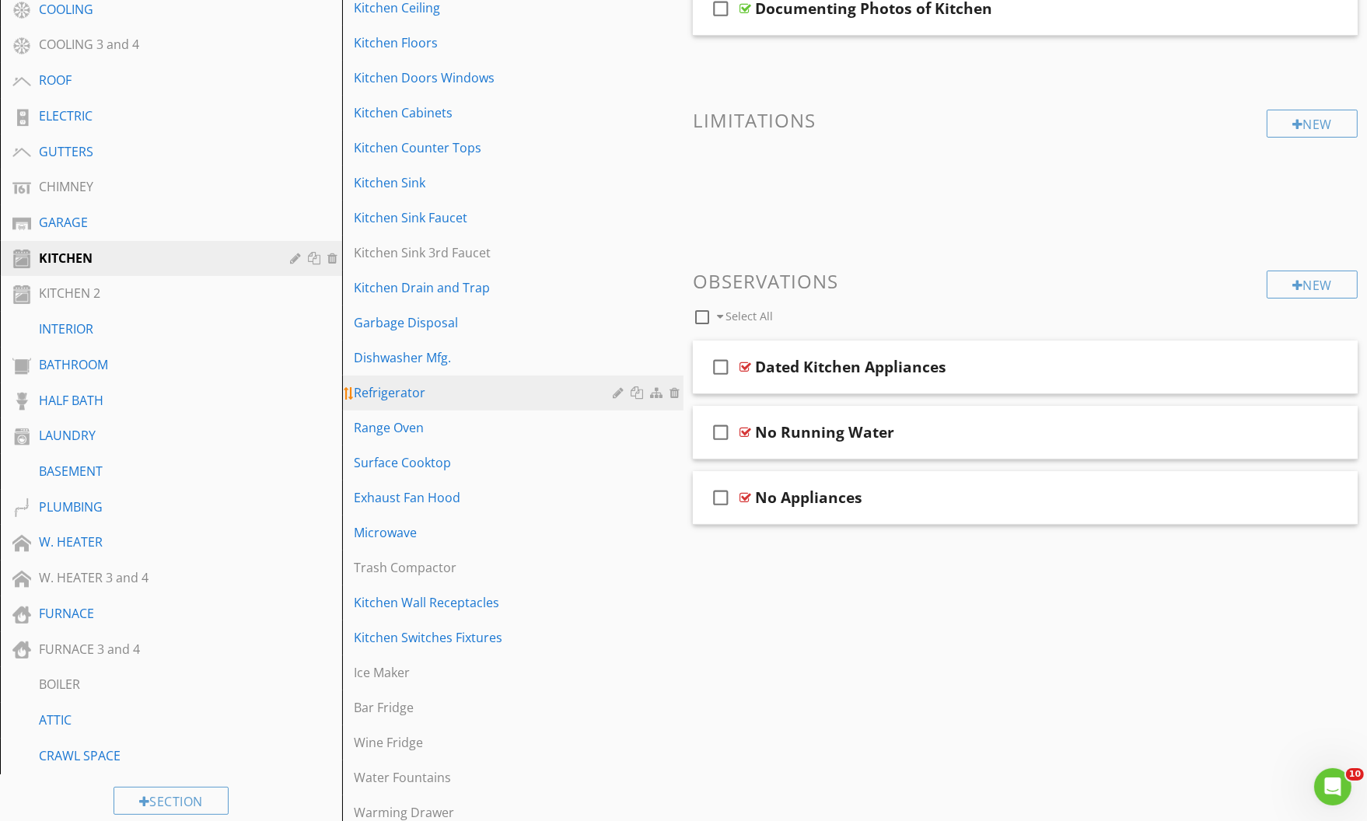
click at [408, 394] on div "Refrigerator" at bounding box center [487, 392] width 264 height 19
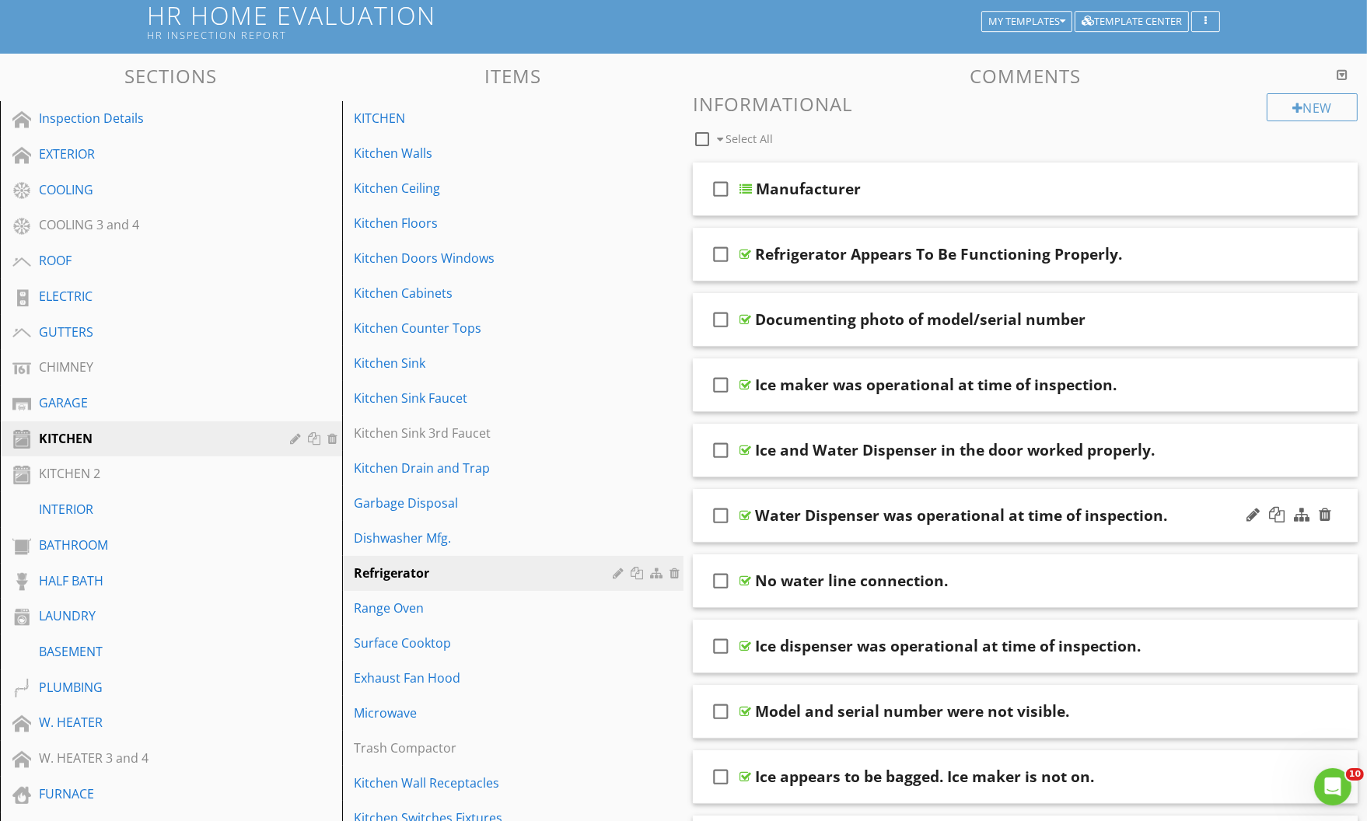
scroll to position [0, 0]
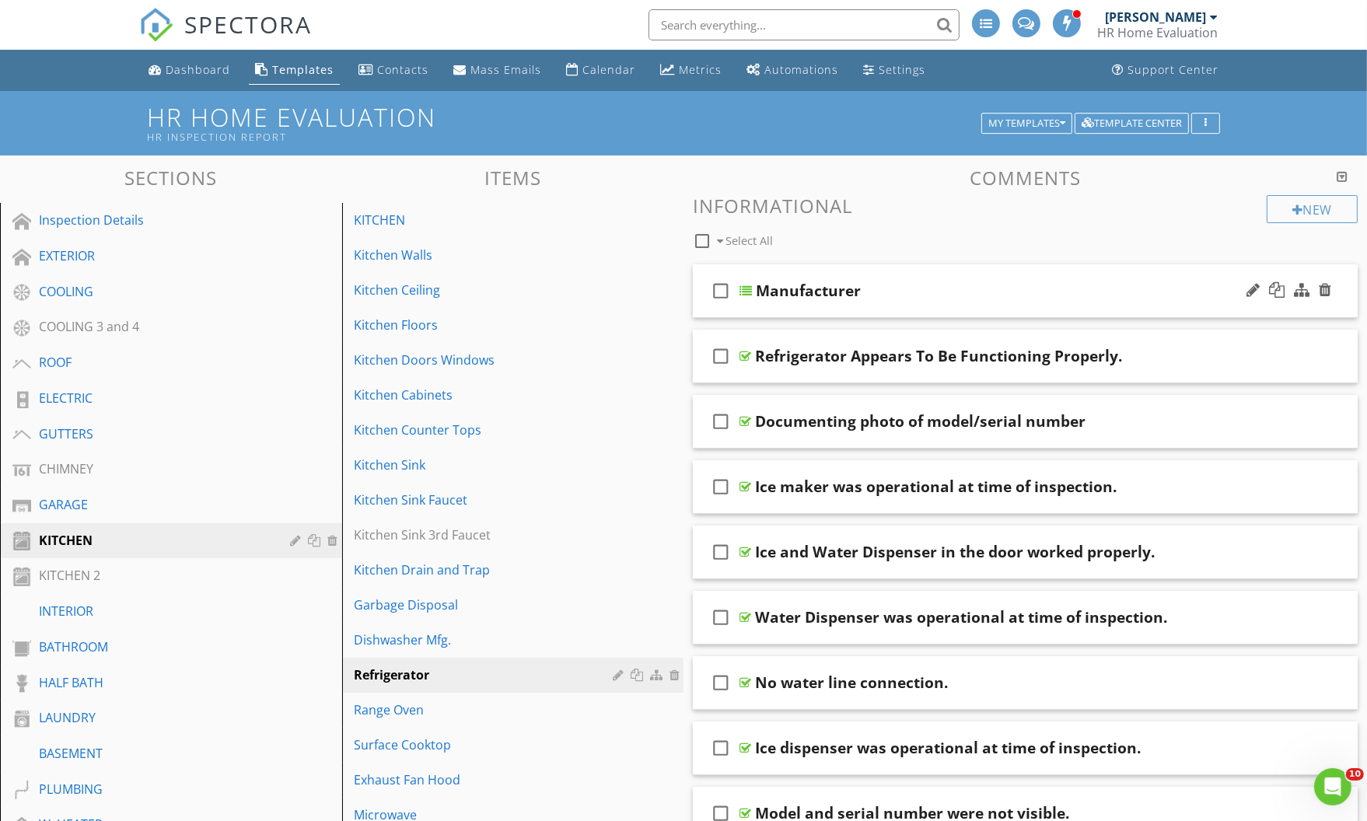
click at [1213, 275] on div "check_box_outline_blank Manufacturer" at bounding box center [1025, 291] width 665 height 54
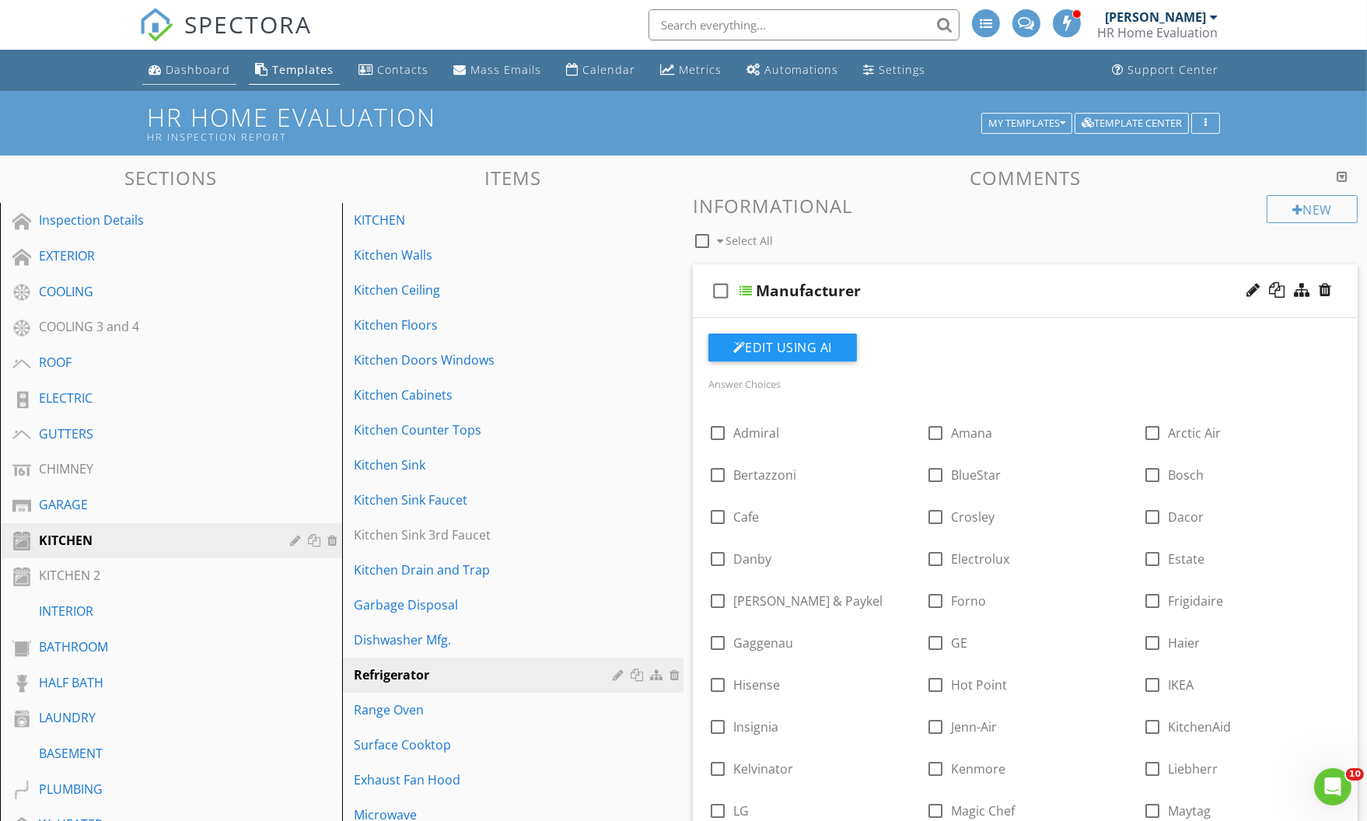
click at [190, 73] on div "Dashboard" at bounding box center [198, 69] width 65 height 15
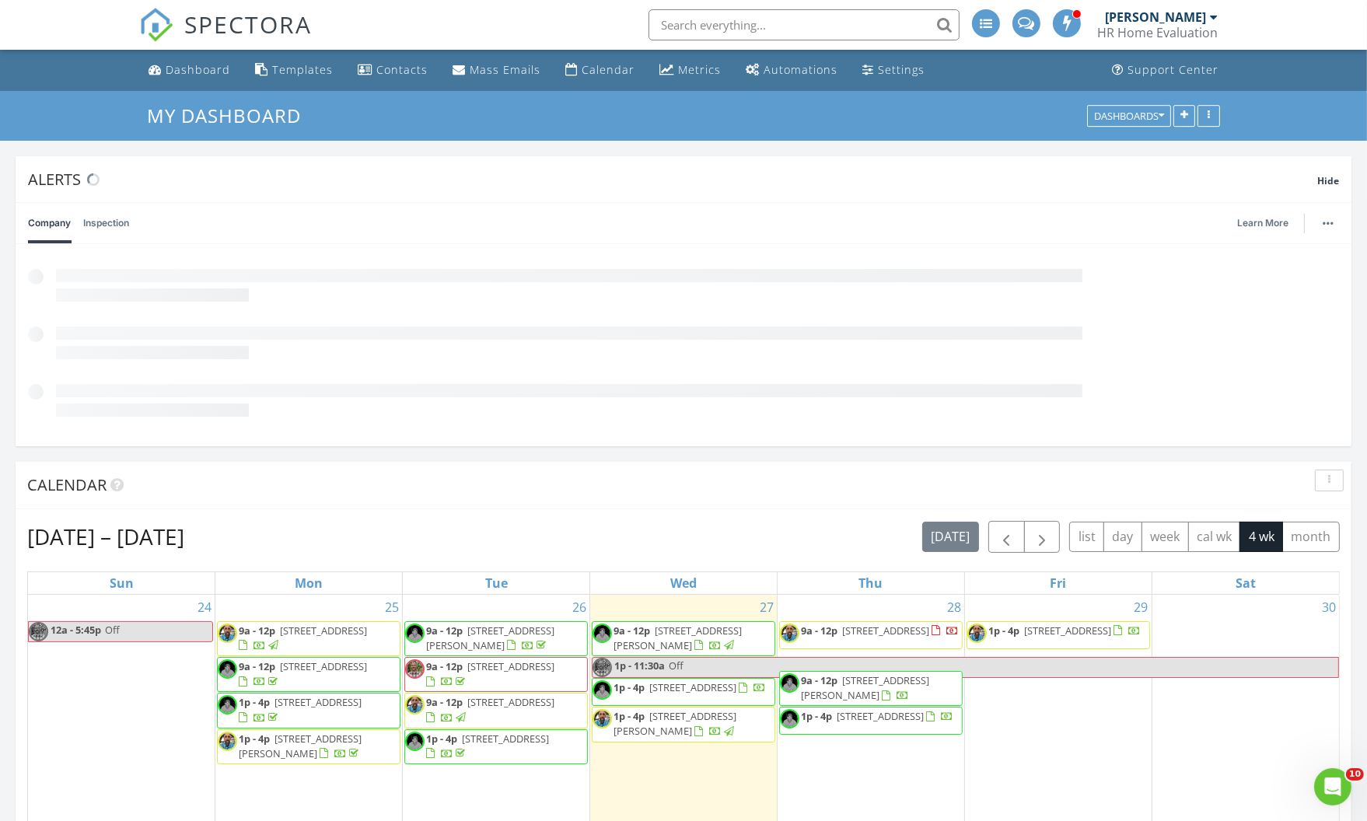
scroll to position [334, 435]
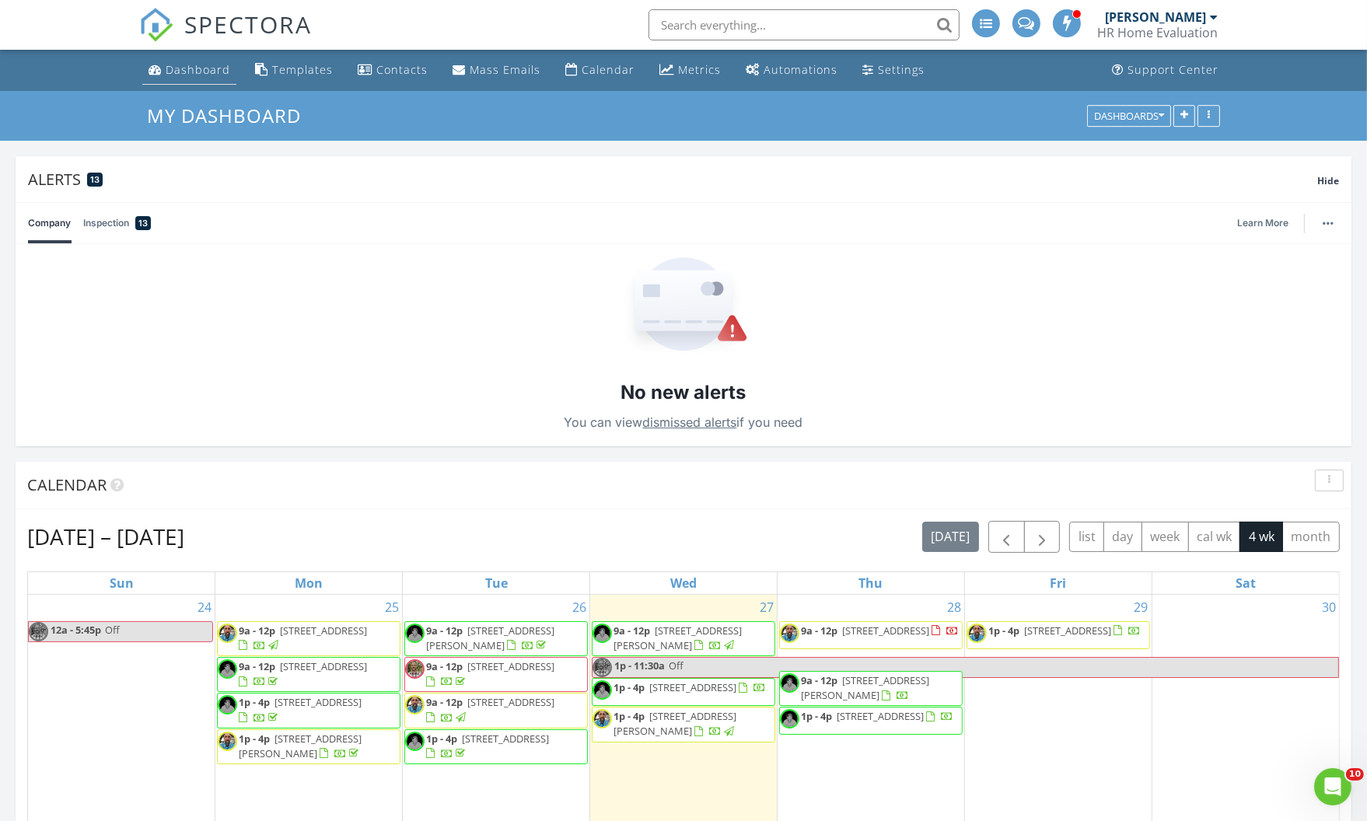
drag, startPoint x: 0, startPoint y: 0, endPoint x: 190, endPoint y: 73, distance: 203.4
click at [190, 73] on div "Dashboard" at bounding box center [198, 69] width 65 height 15
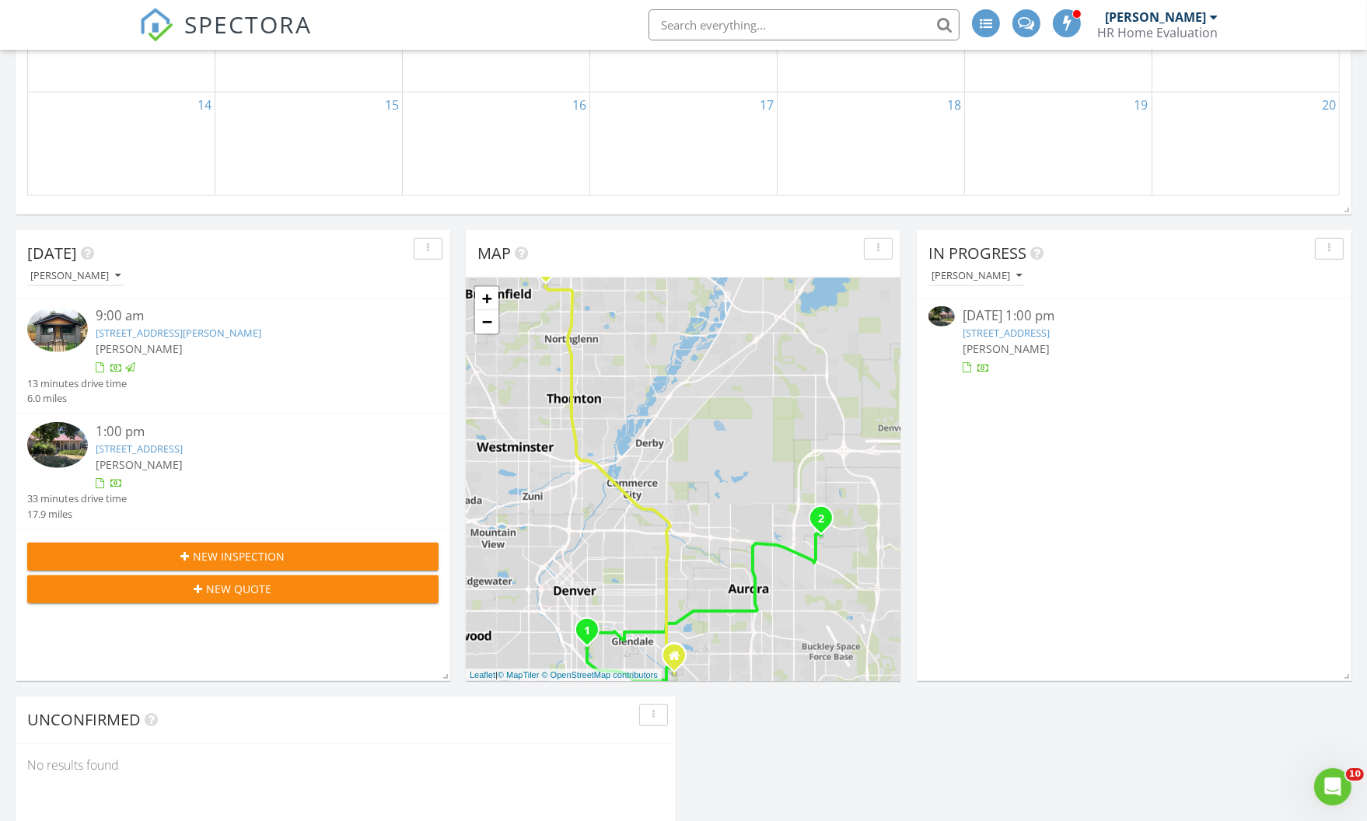
scroll to position [1272, 0]
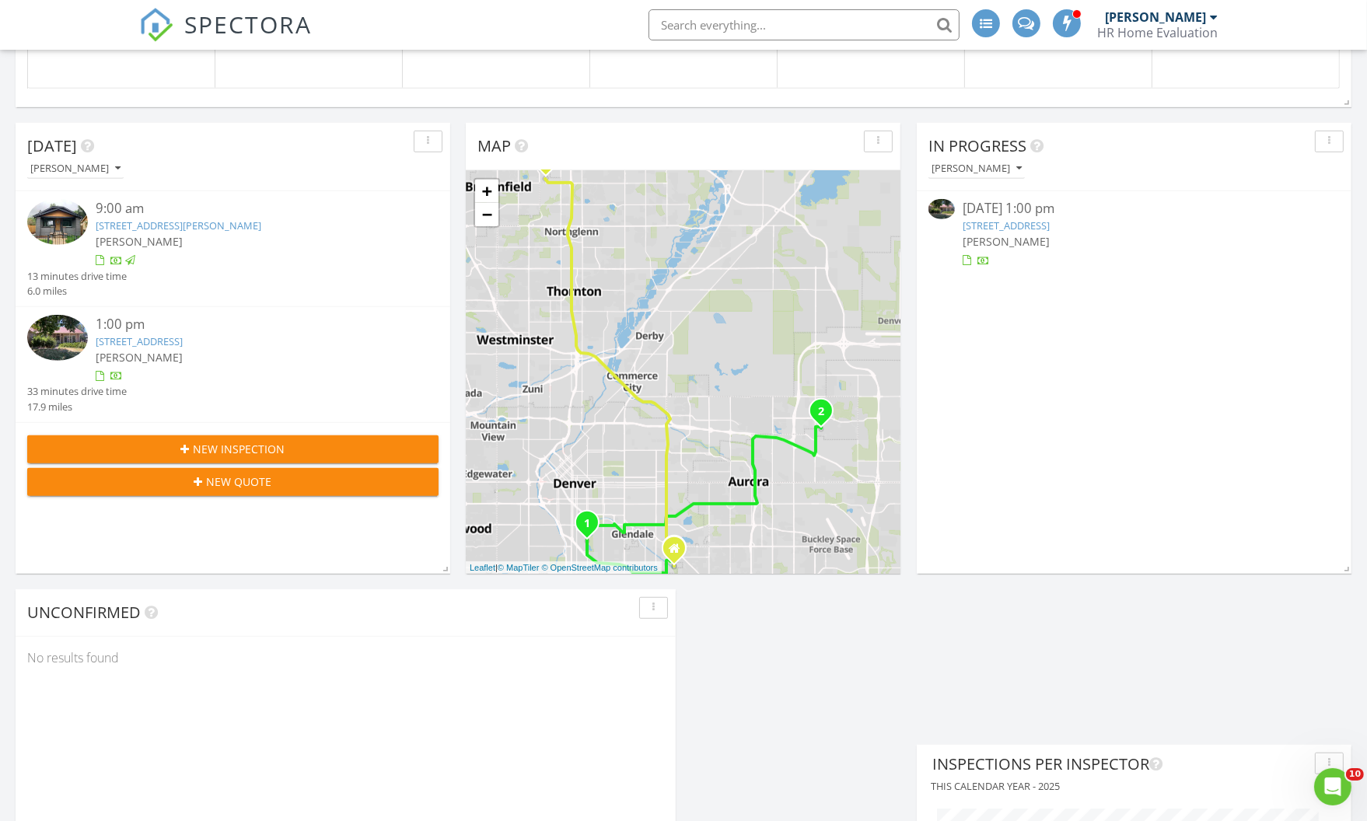
click at [75, 341] on img at bounding box center [57, 338] width 61 height 46
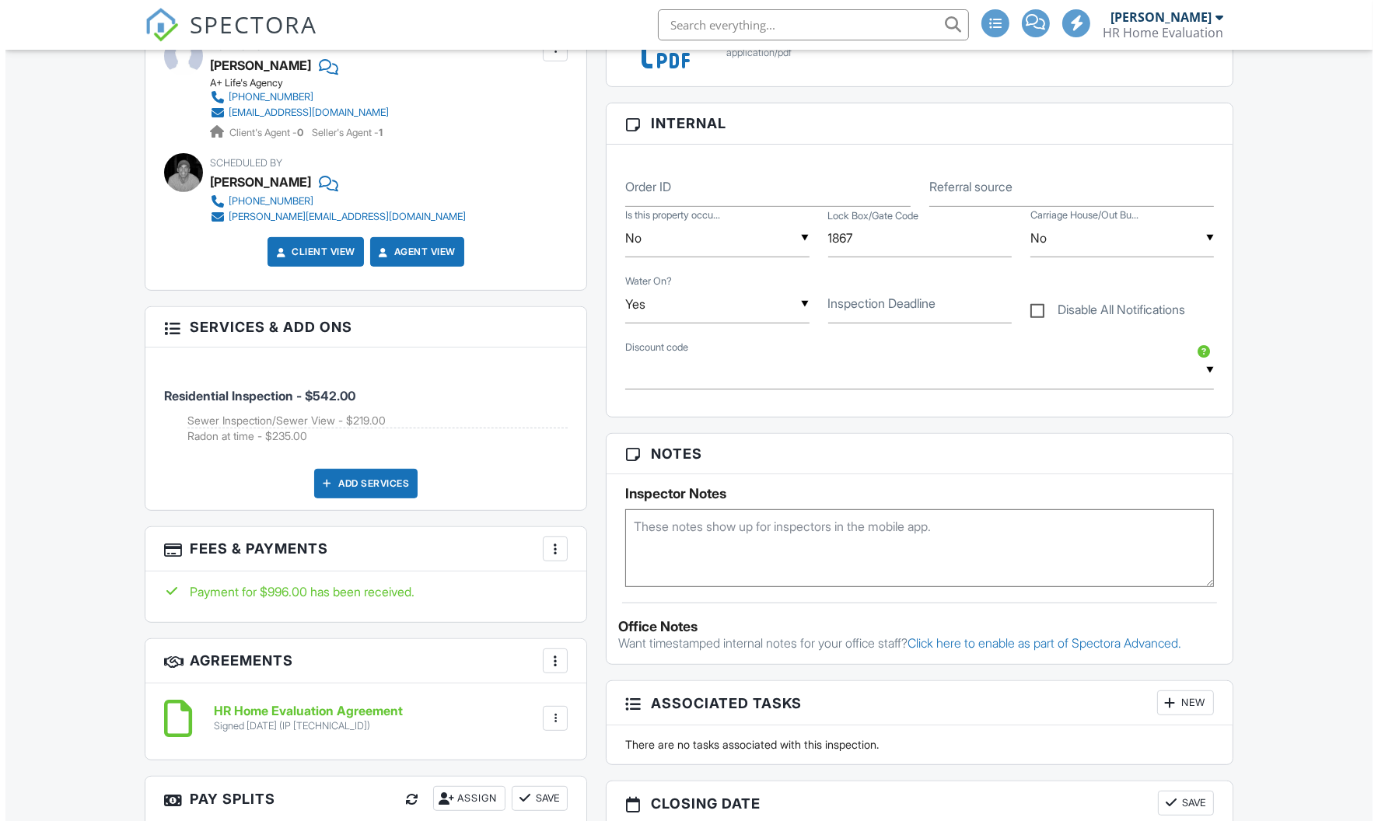
scroll to position [353, 0]
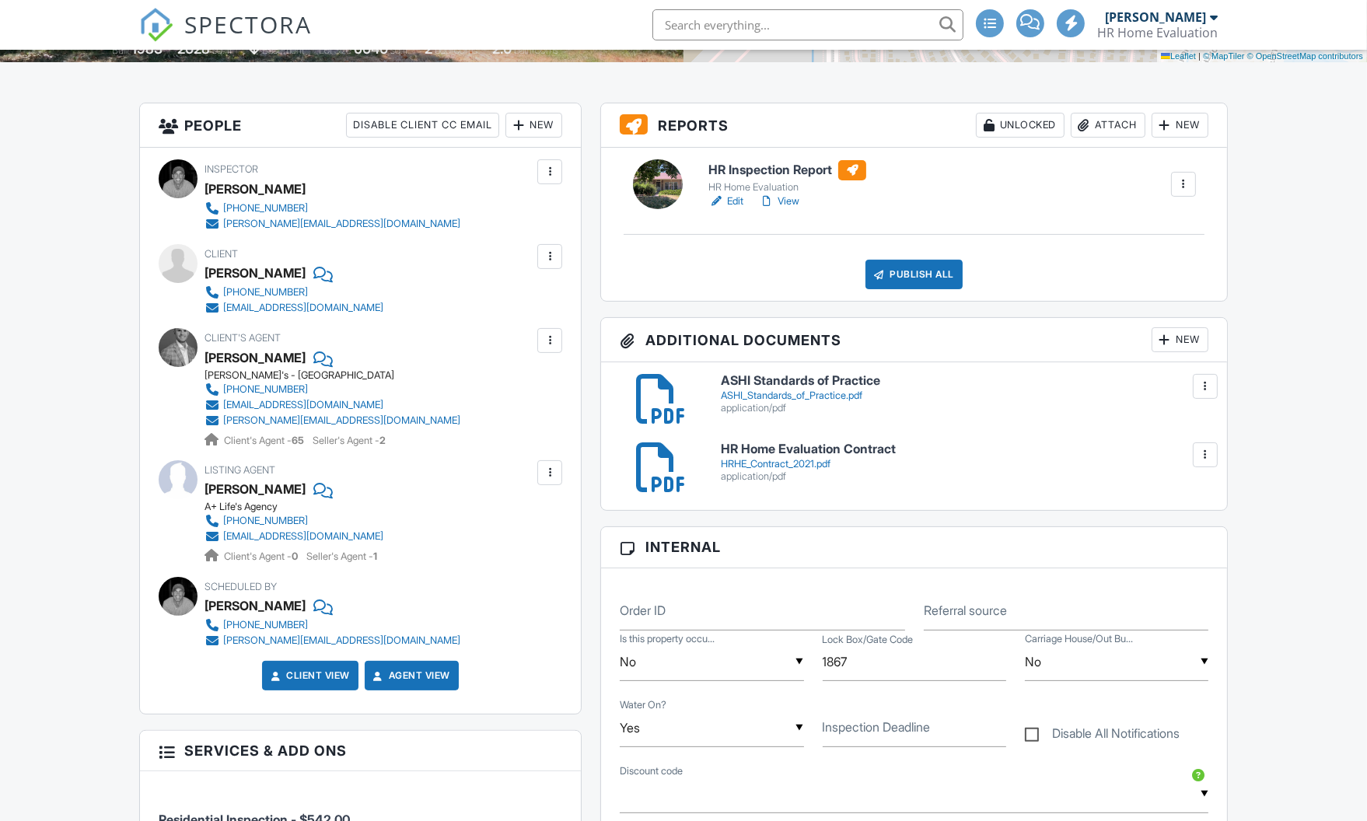
click at [1123, 126] on div "Attach" at bounding box center [1108, 125] width 75 height 25
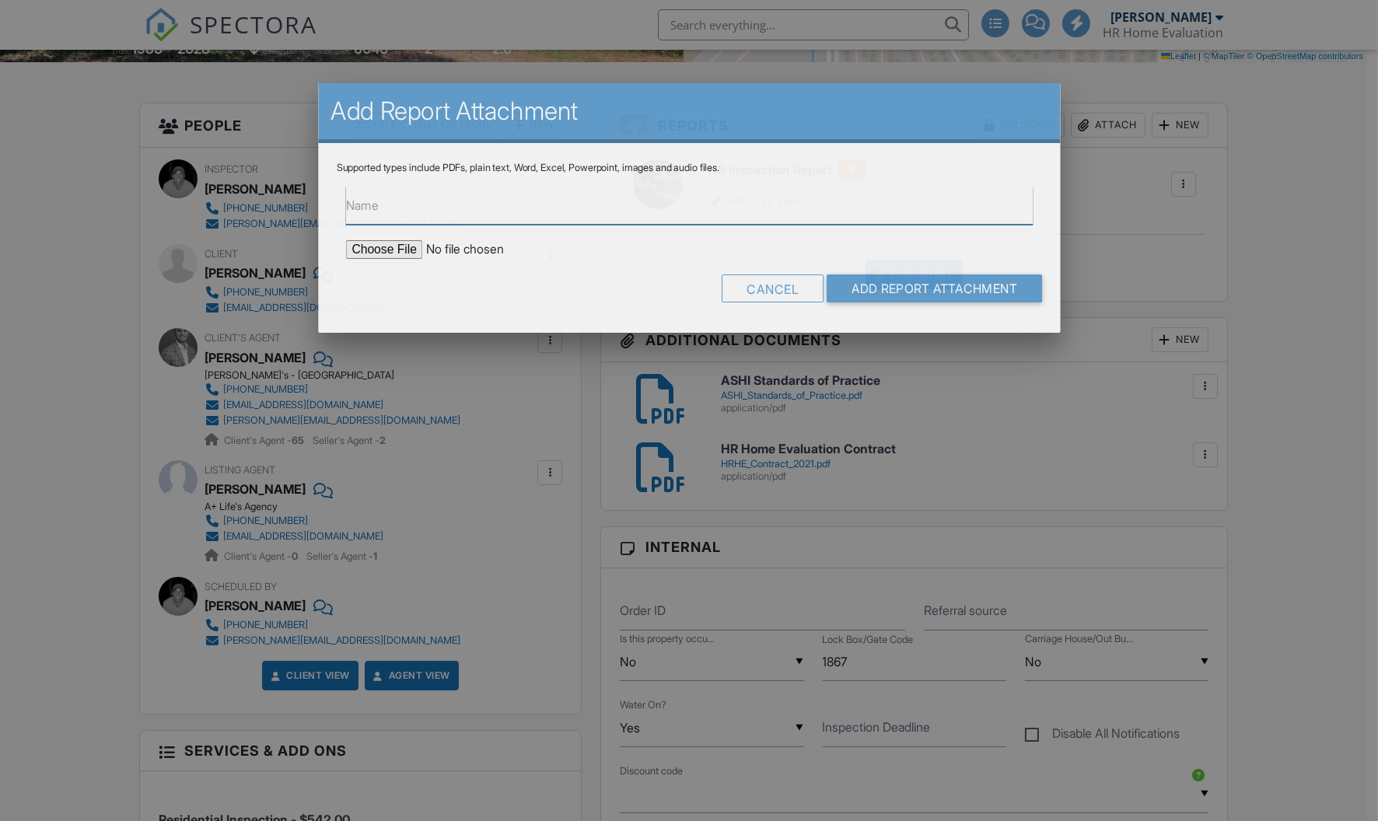
scroll to position [0, 0]
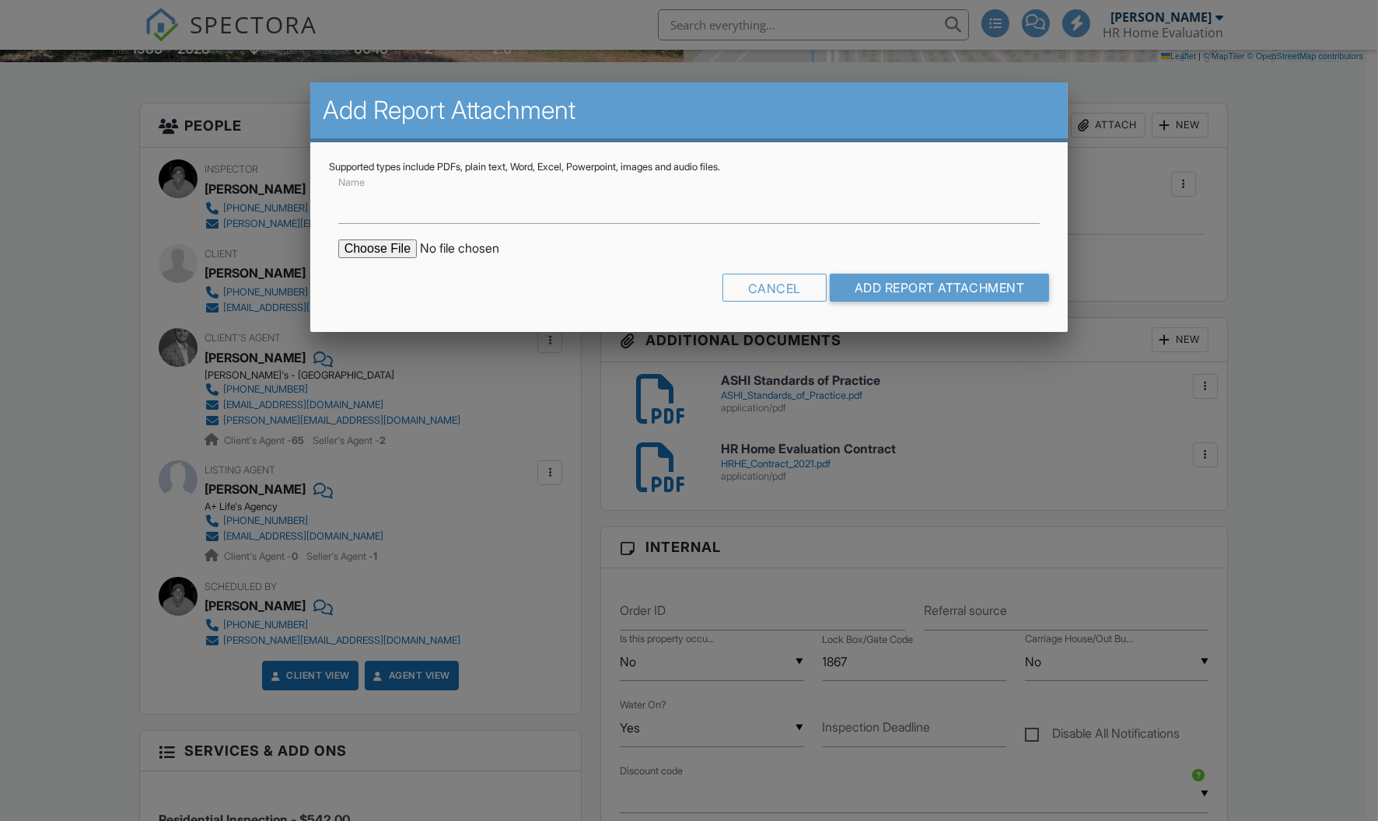
click at [376, 250] on input "file" at bounding box center [470, 249] width 264 height 19
type input "C:\fakepath\BuildFaxReport_18934 E 44TH AVE.pdf"
click at [929, 292] on input "Add Report Attachment" at bounding box center [940, 288] width 220 height 28
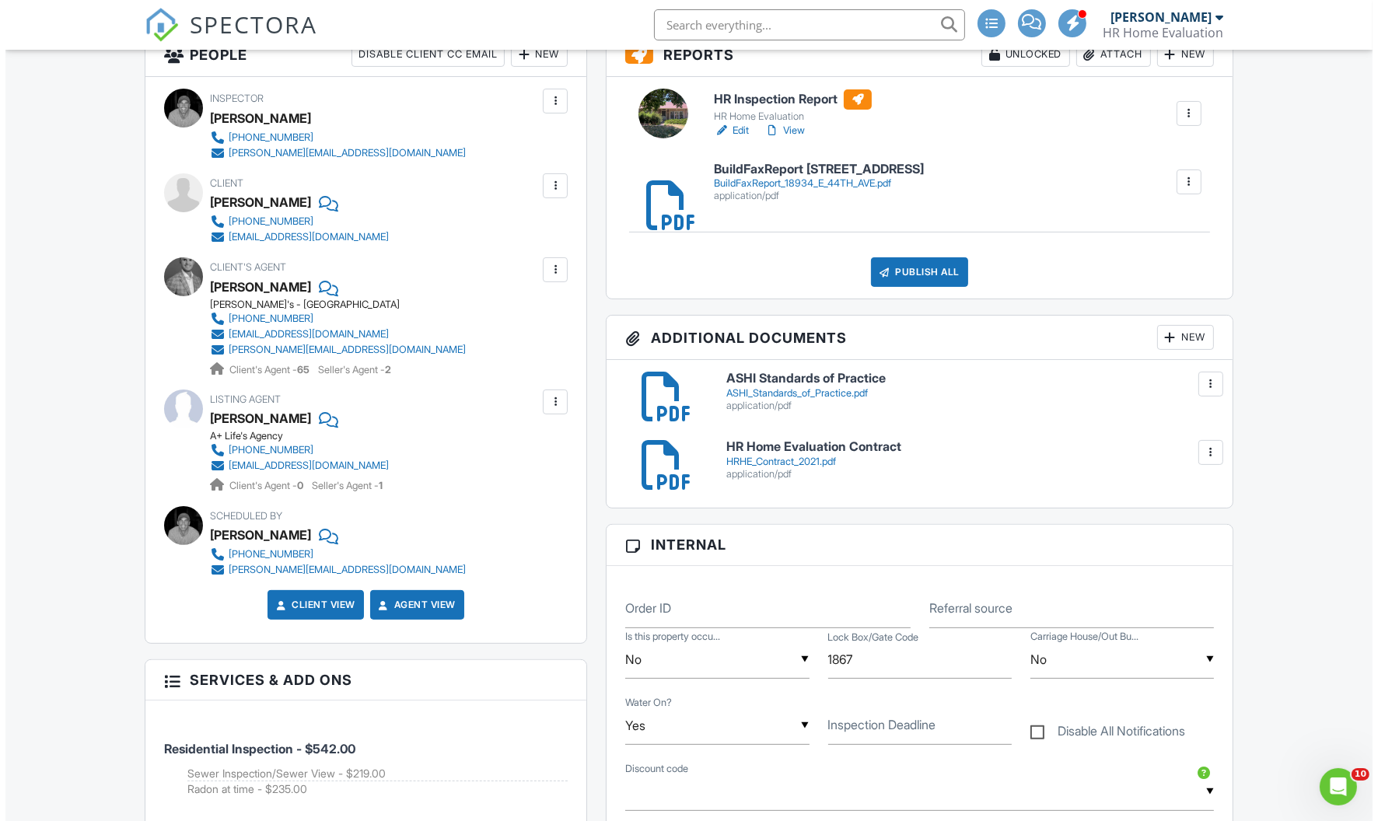
scroll to position [353, 0]
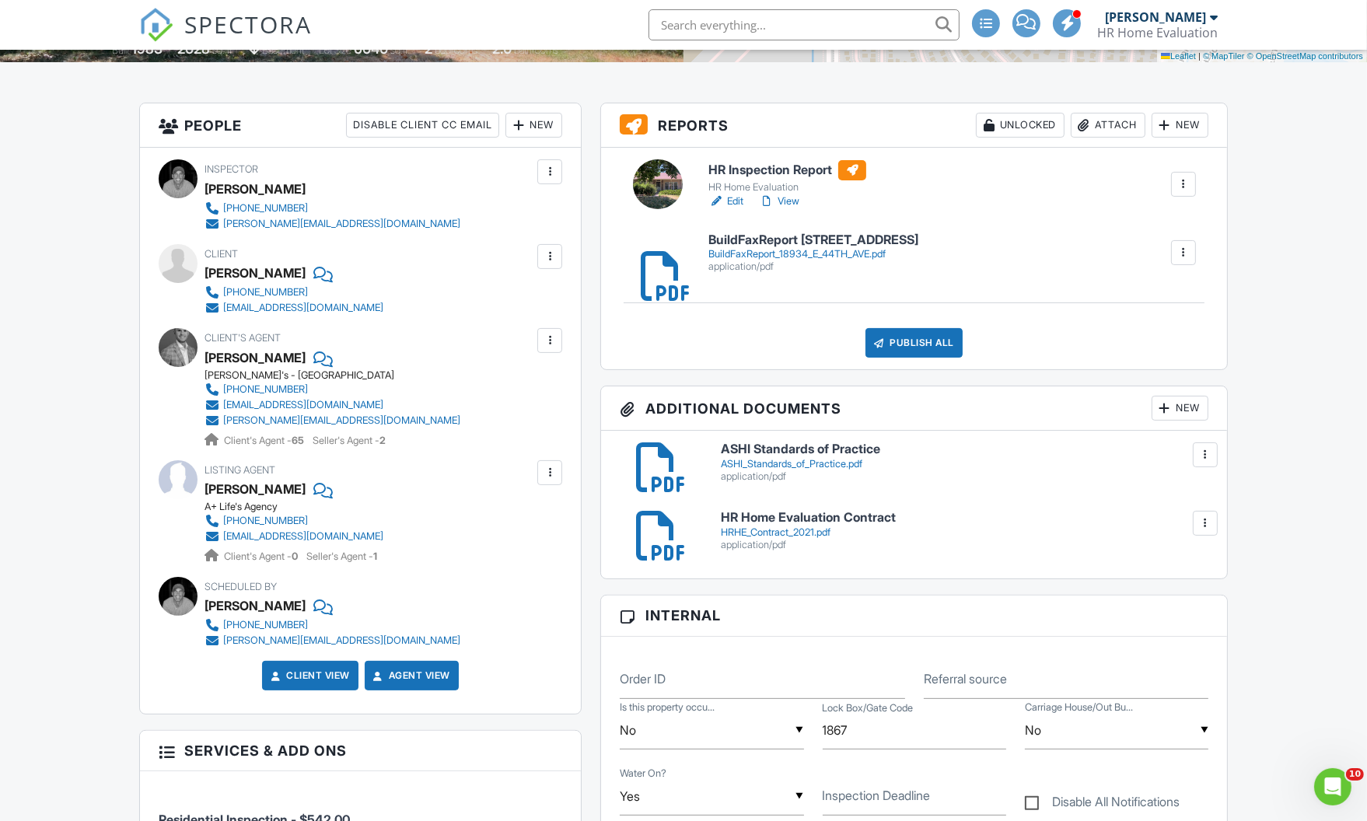
click at [915, 344] on div "Publish All" at bounding box center [914, 343] width 97 height 30
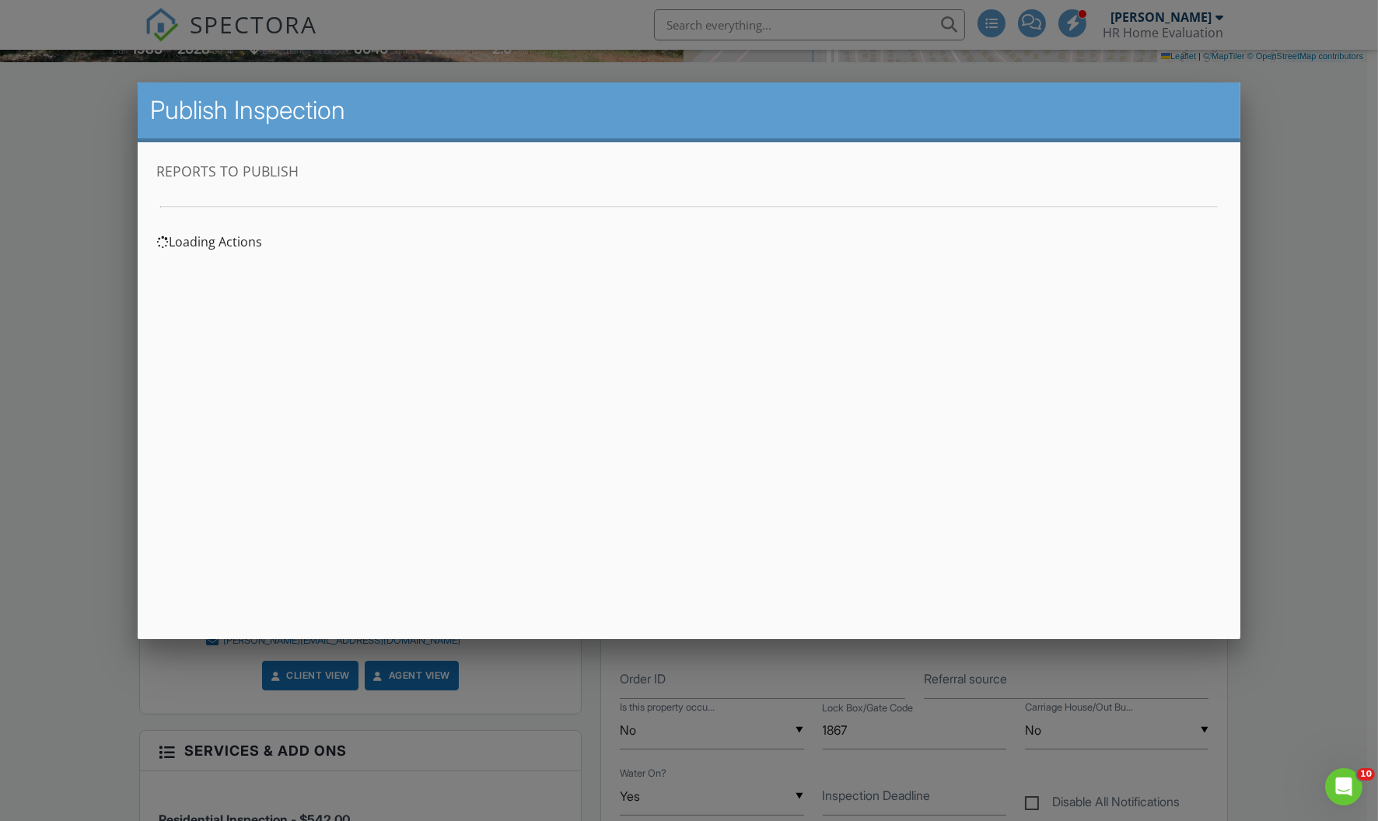
scroll to position [0, 0]
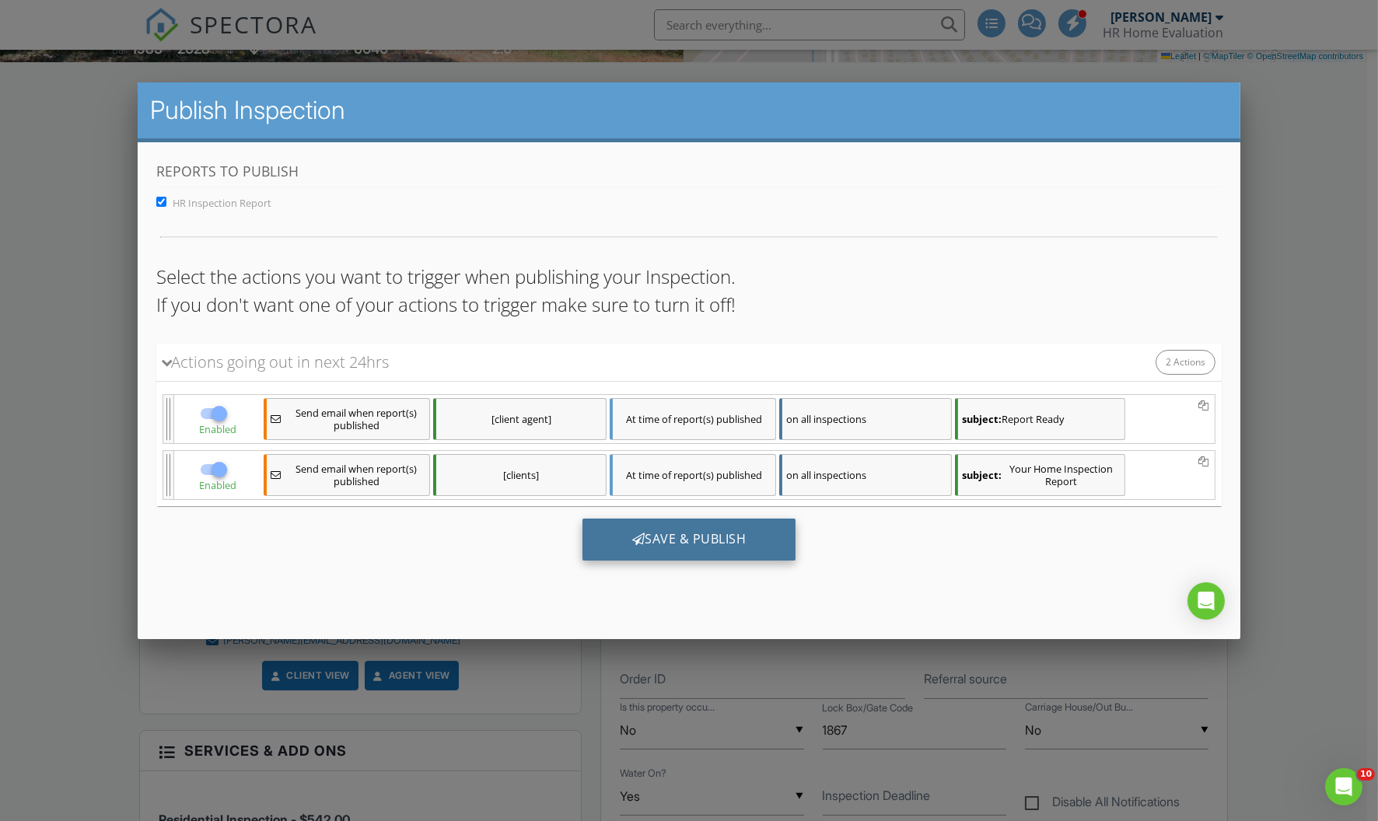
click at [676, 536] on div "Save & Publish" at bounding box center [690, 539] width 214 height 42
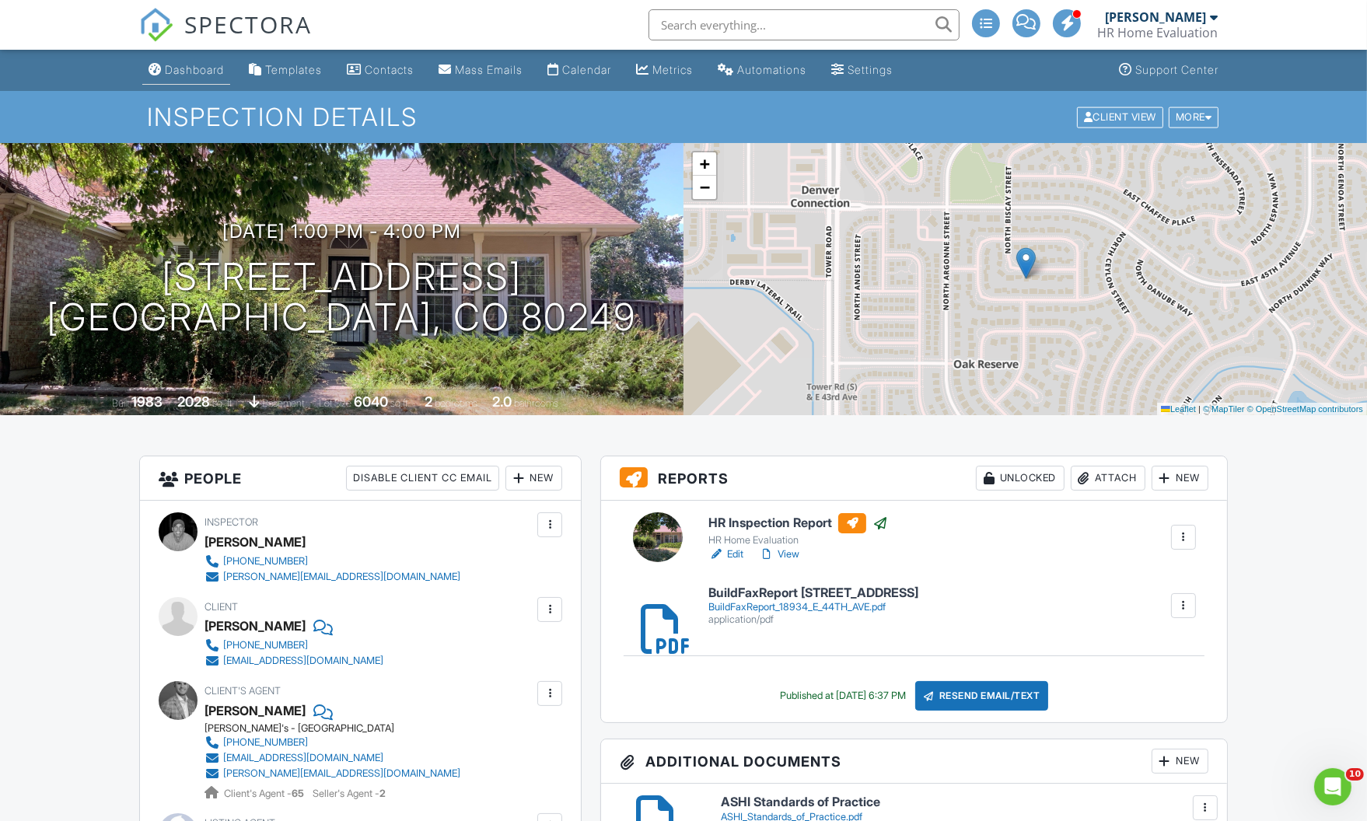
click at [192, 71] on div "Dashboard" at bounding box center [194, 69] width 59 height 13
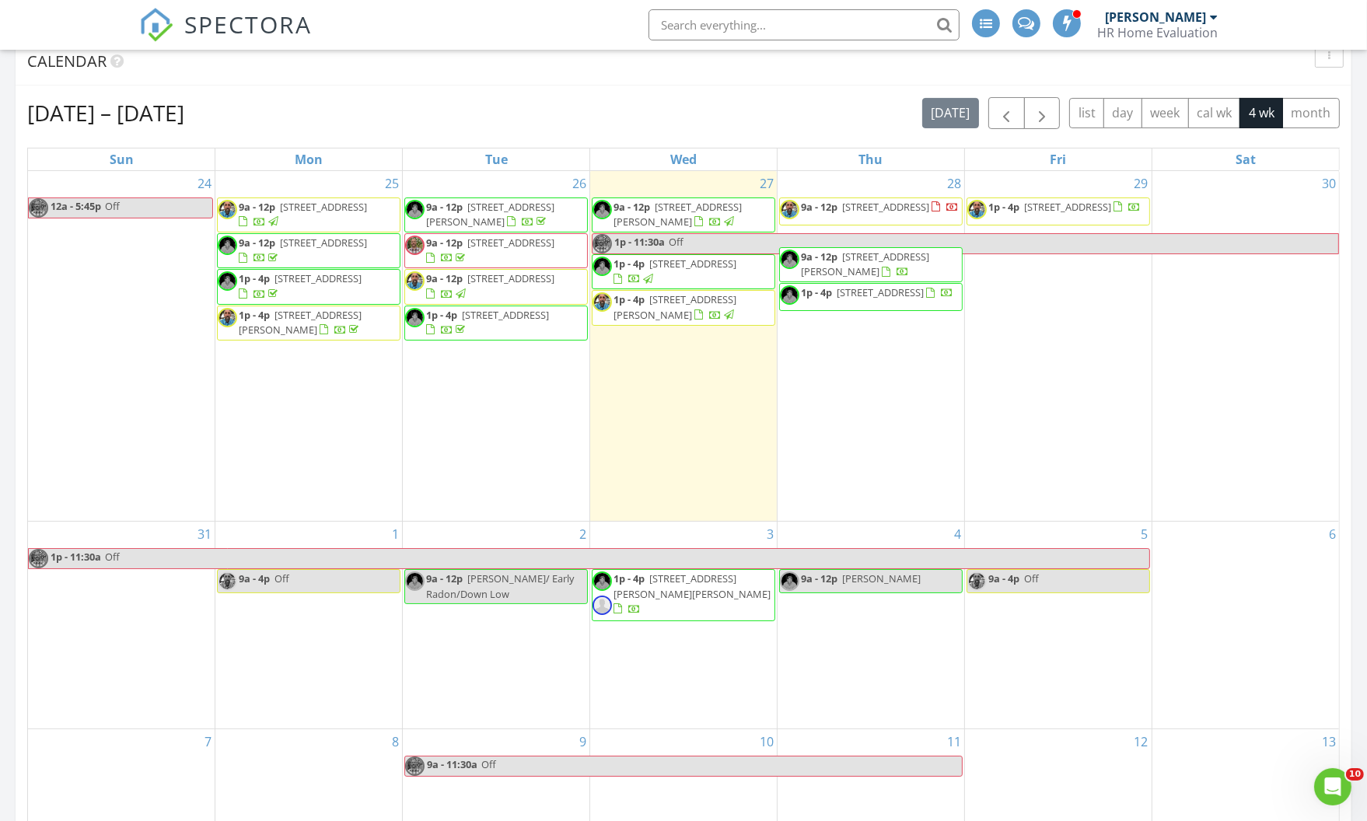
scroll to position [334, 435]
click at [502, 320] on span "1p - 4p 2857 Linden Dr. , Boulder 80304" at bounding box center [496, 323] width 182 height 30
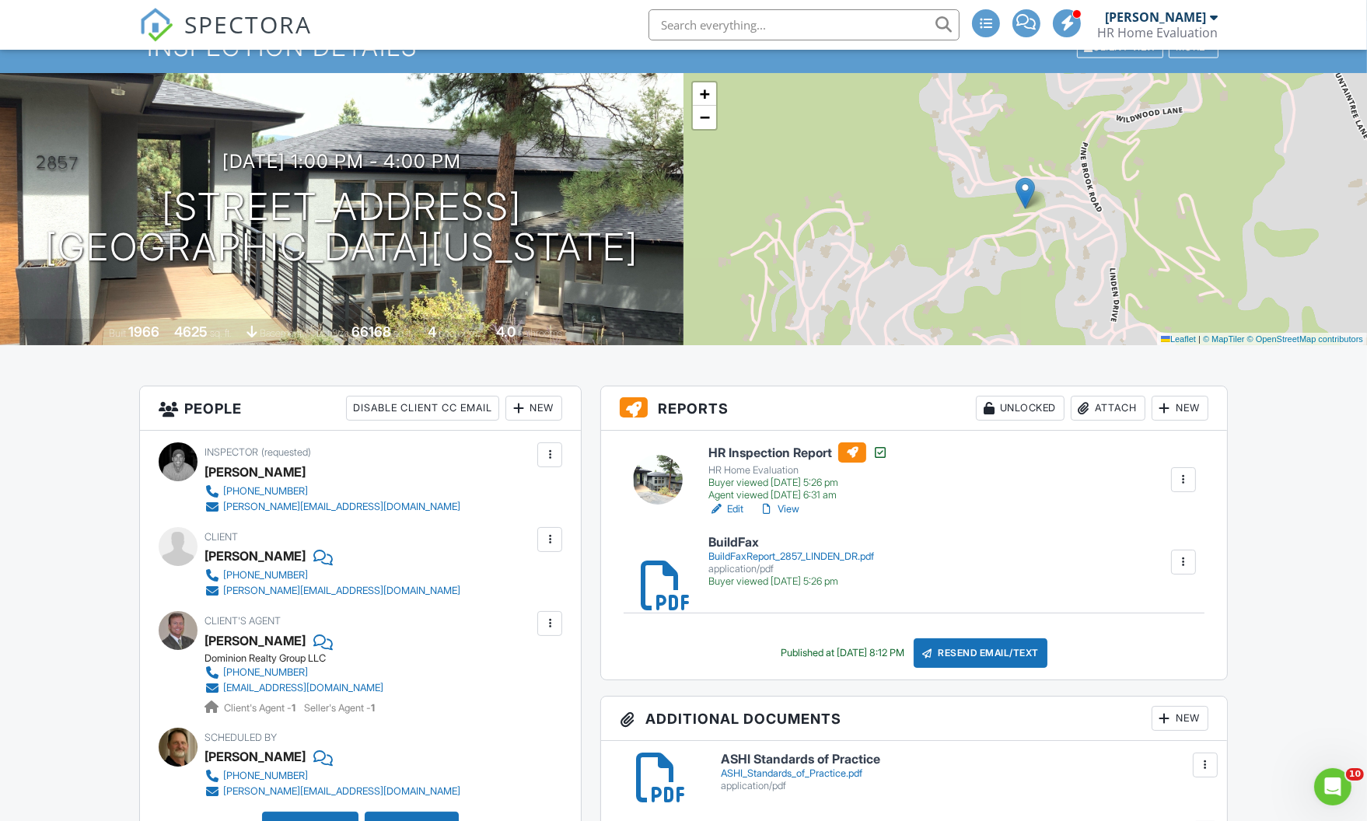
click at [959, 721] on h3 "Additional Documents New" at bounding box center [914, 719] width 626 height 44
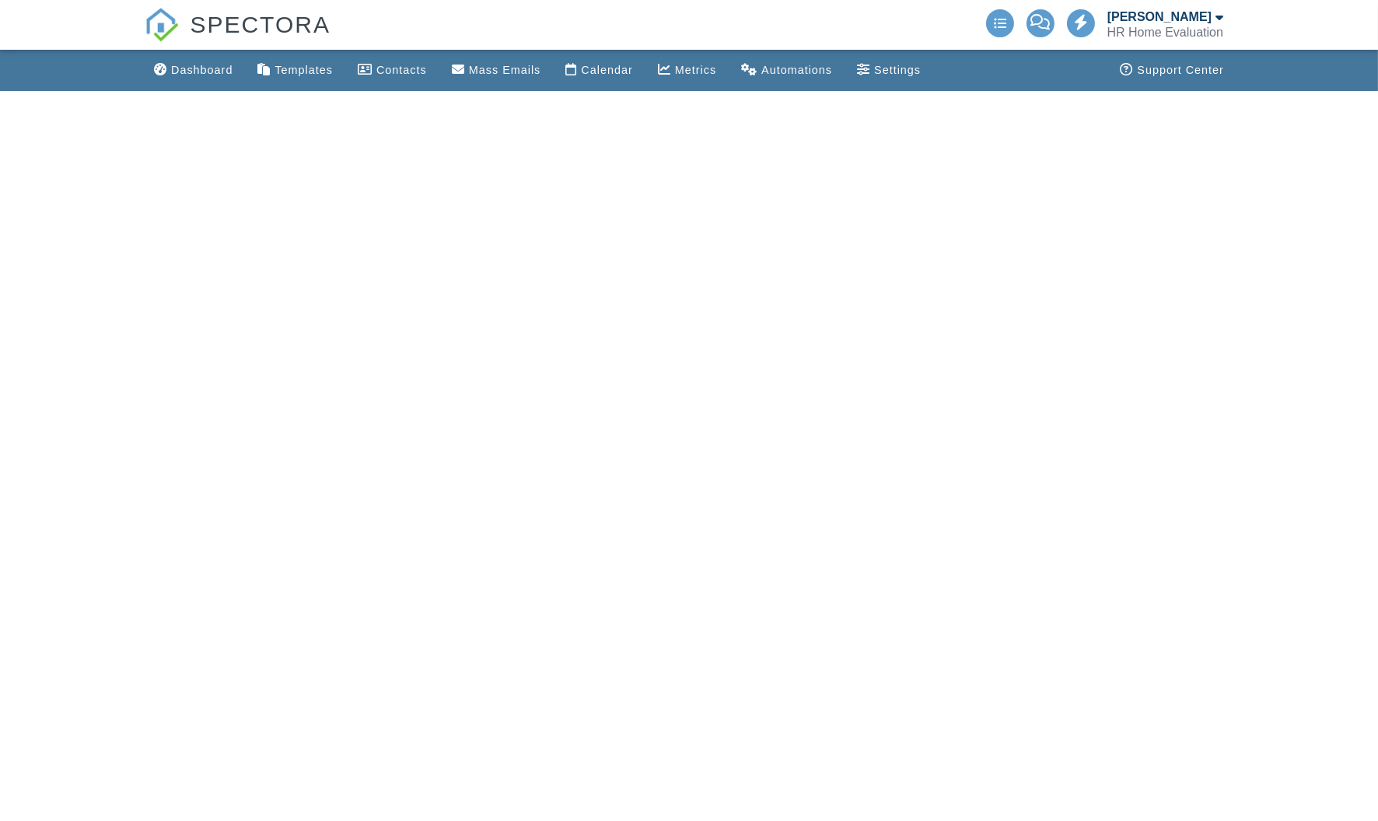
scroll to position [63, 0]
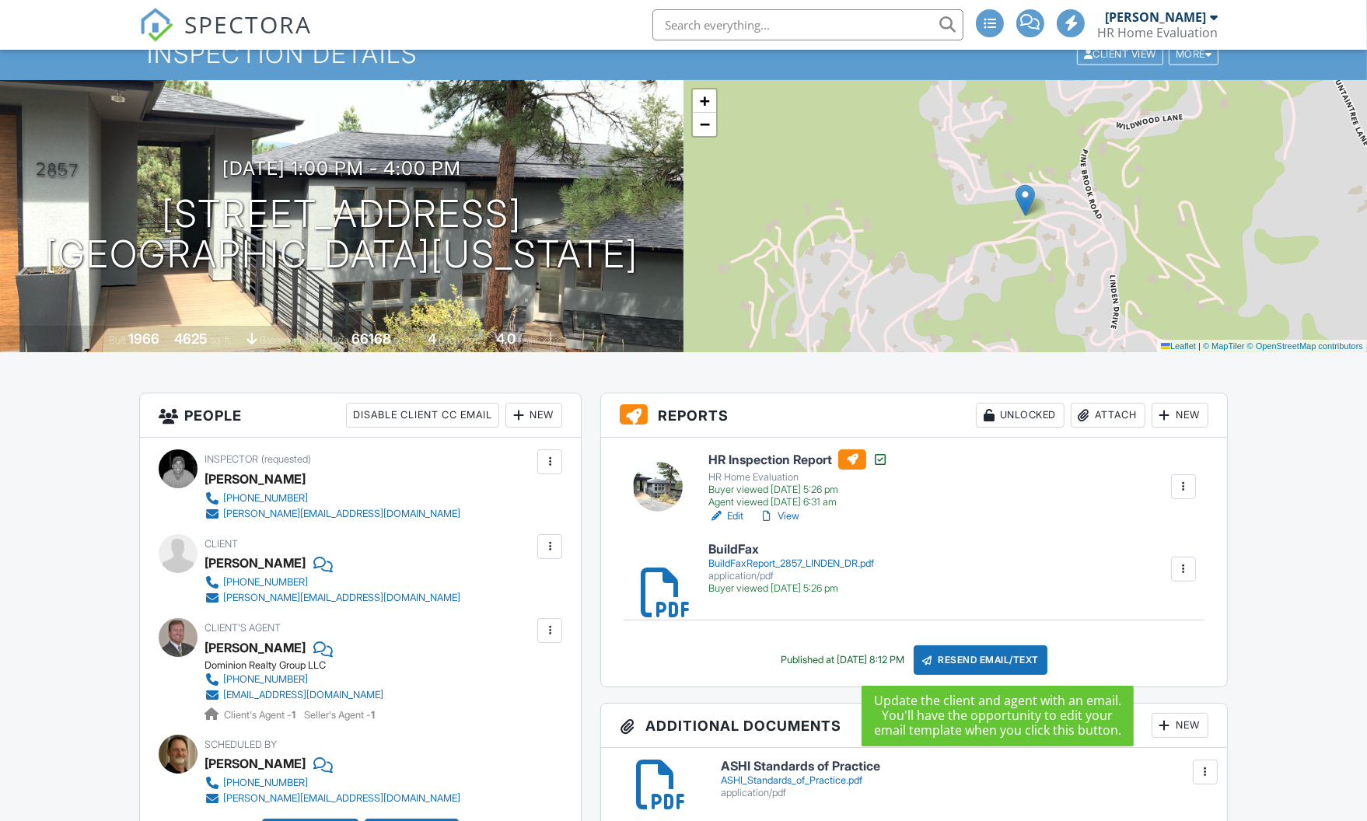
click at [998, 662] on div "Resend Email/Text" at bounding box center [981, 661] width 134 height 30
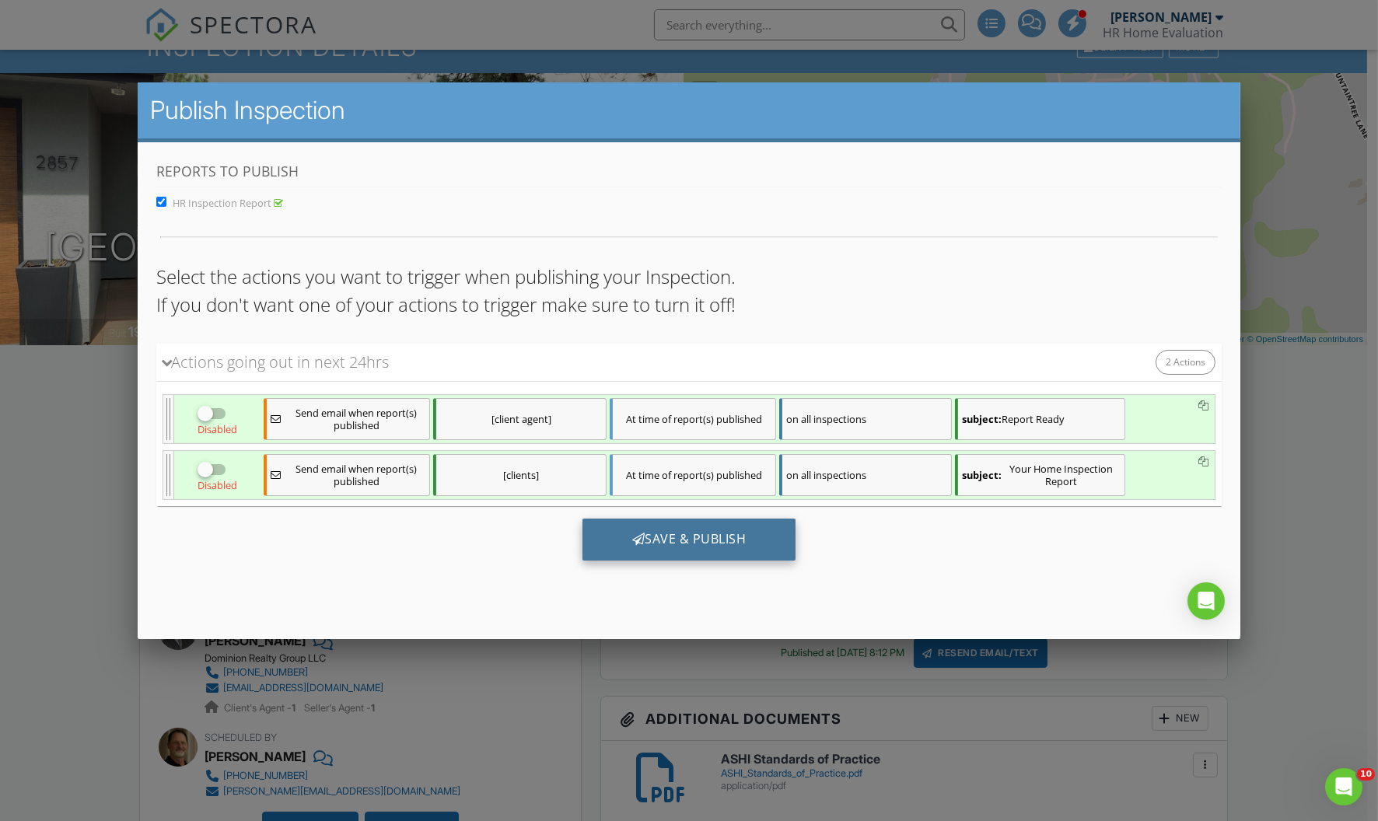
scroll to position [0, 0]
click at [680, 539] on div "Save & Publish" at bounding box center [690, 539] width 214 height 42
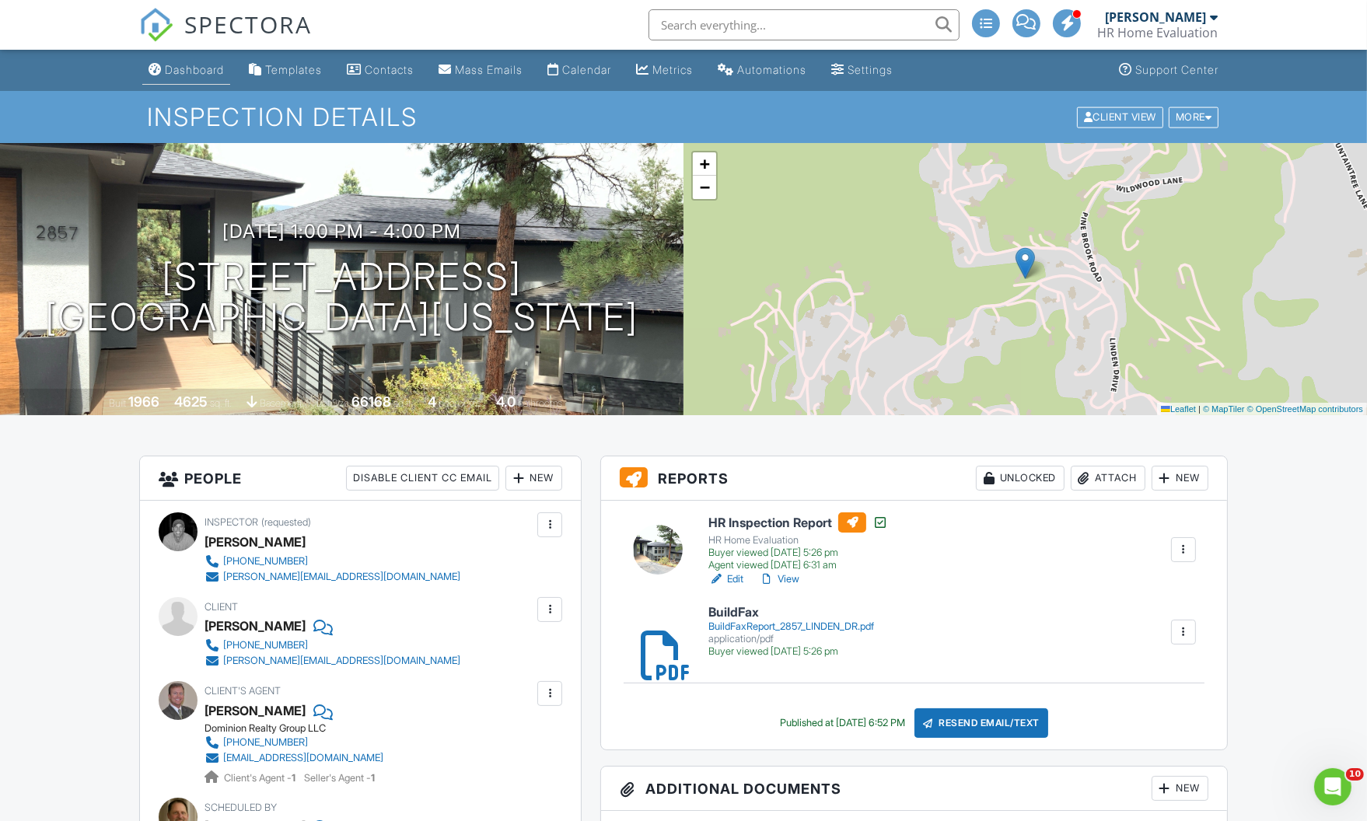
click at [196, 65] on div "Dashboard" at bounding box center [194, 69] width 59 height 13
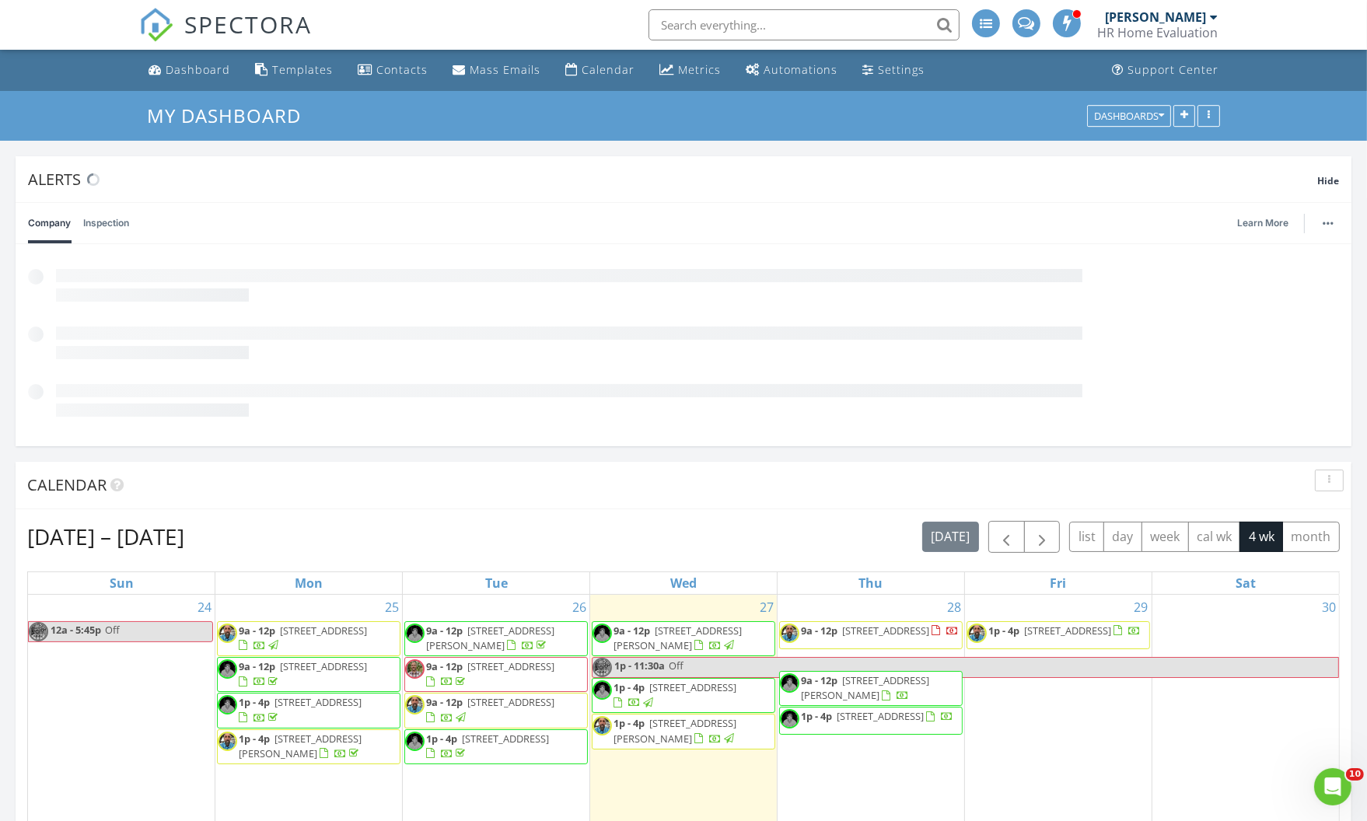
scroll to position [777451, 777352]
